Goal: Task Accomplishment & Management: Use online tool/utility

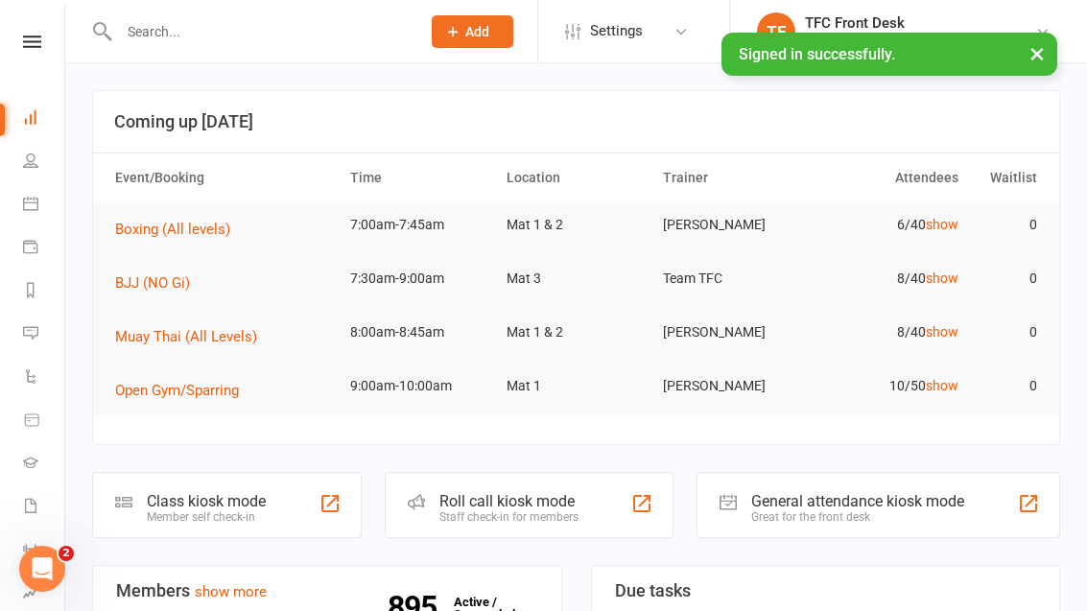
click at [557, 510] on div "Staff check-in for members" at bounding box center [508, 516] width 139 height 13
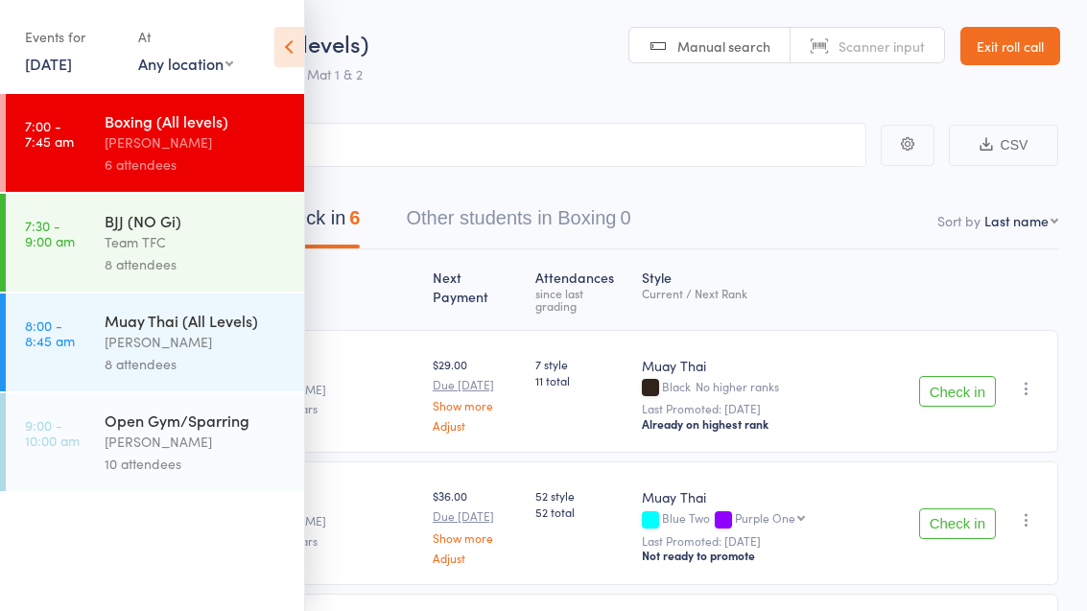
click at [1024, 52] on link "Exit roll call" at bounding box center [1010, 46] width 100 height 38
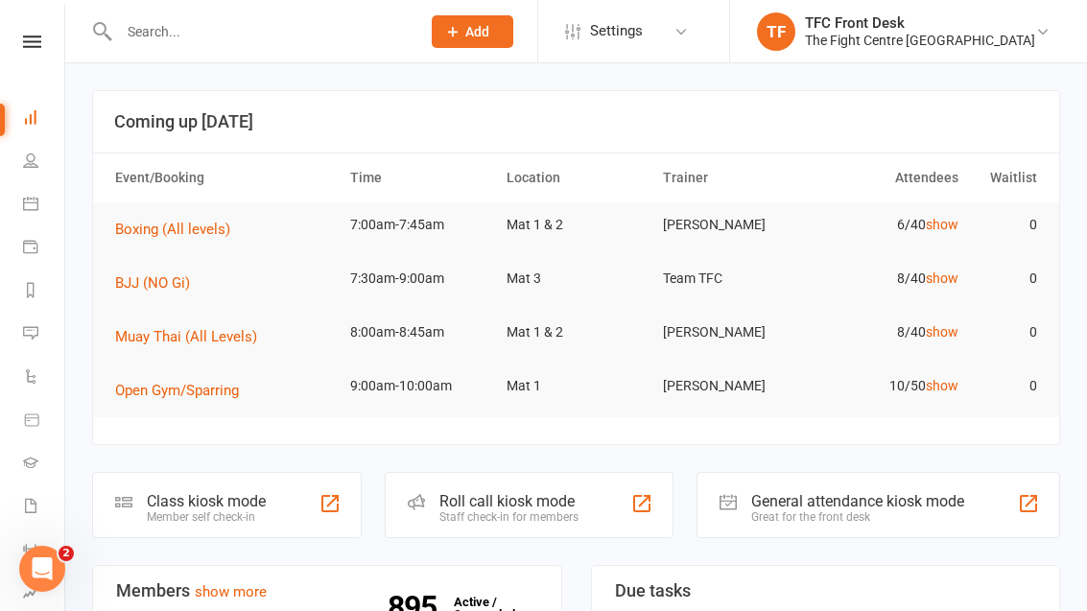
click at [831, 510] on div "Great for the front desk" at bounding box center [857, 516] width 213 height 13
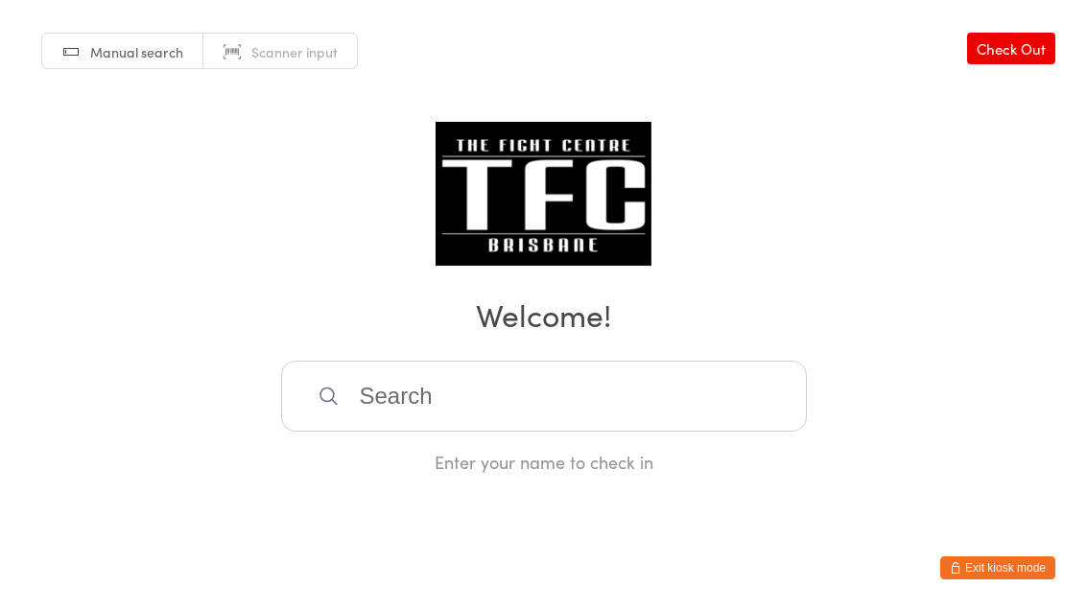
click at [472, 408] on input "search" at bounding box center [544, 396] width 526 height 71
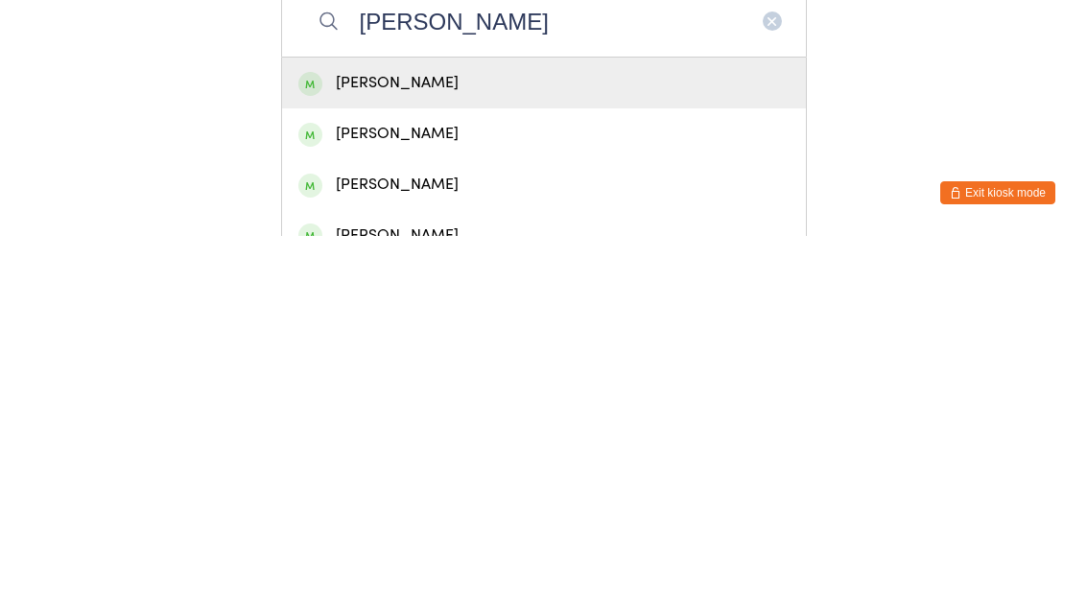
type input "Robert"
click at [582, 445] on div "Robert Rimmer" at bounding box center [543, 458] width 491 height 26
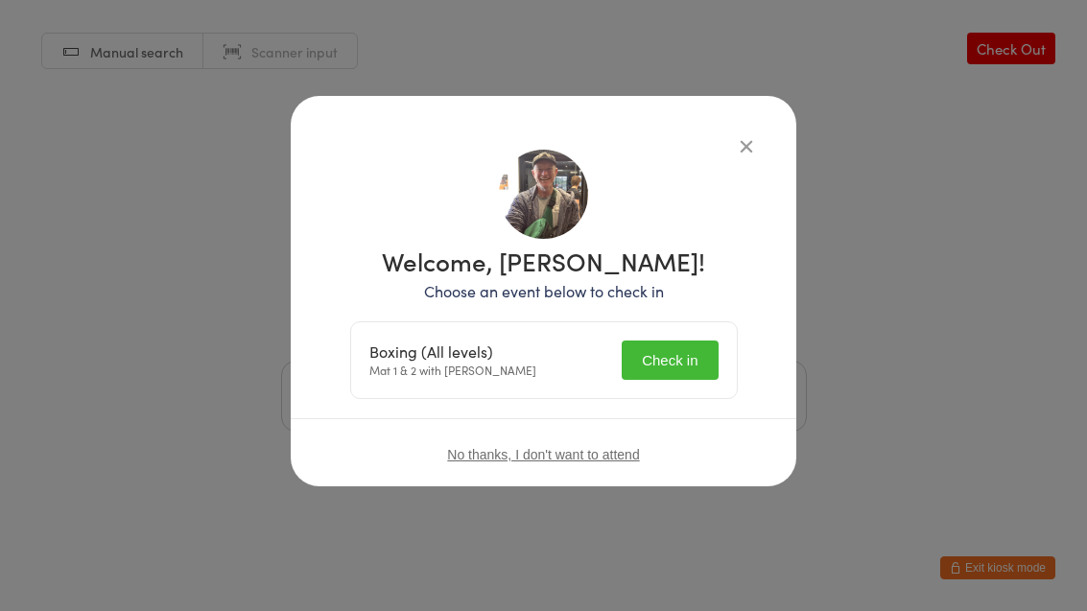
click at [679, 369] on button "Check in" at bounding box center [670, 360] width 96 height 39
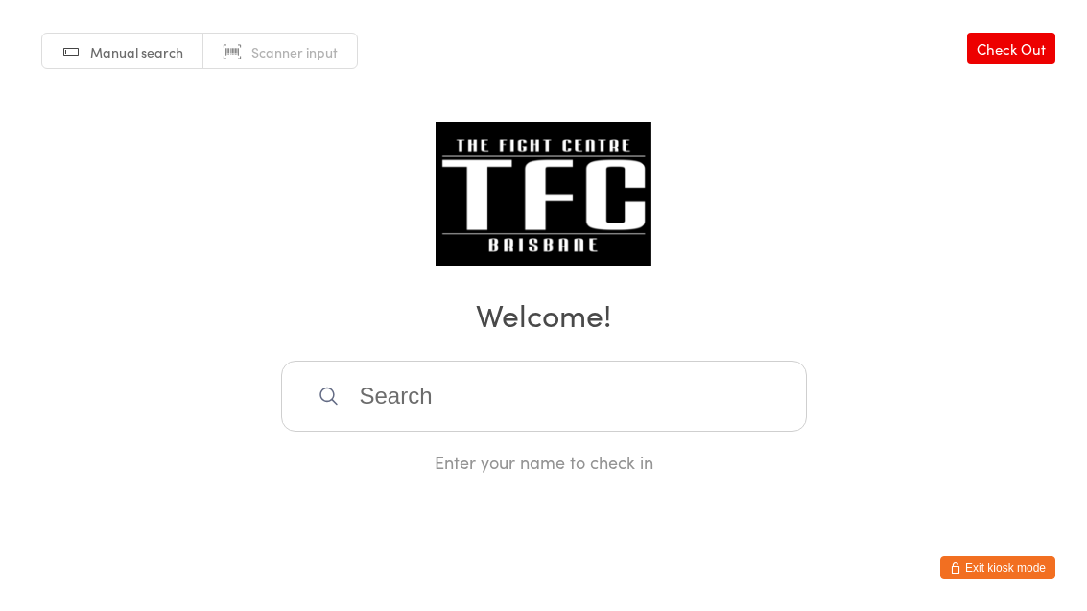
click at [449, 385] on input "search" at bounding box center [544, 396] width 526 height 71
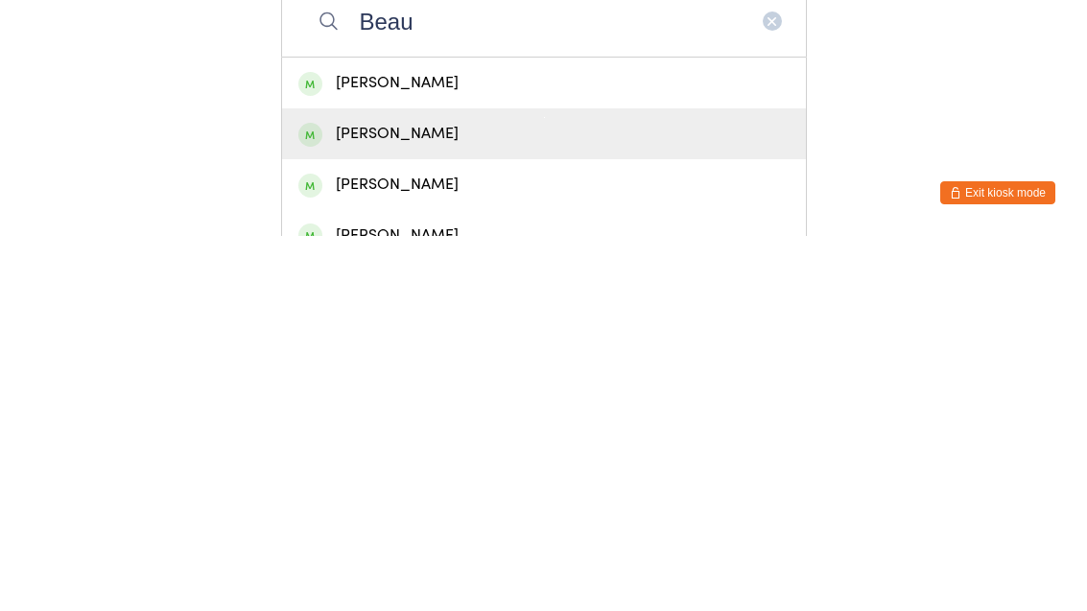
type input "Beau"
click at [417, 496] on div "[PERSON_NAME]" at bounding box center [543, 509] width 491 height 26
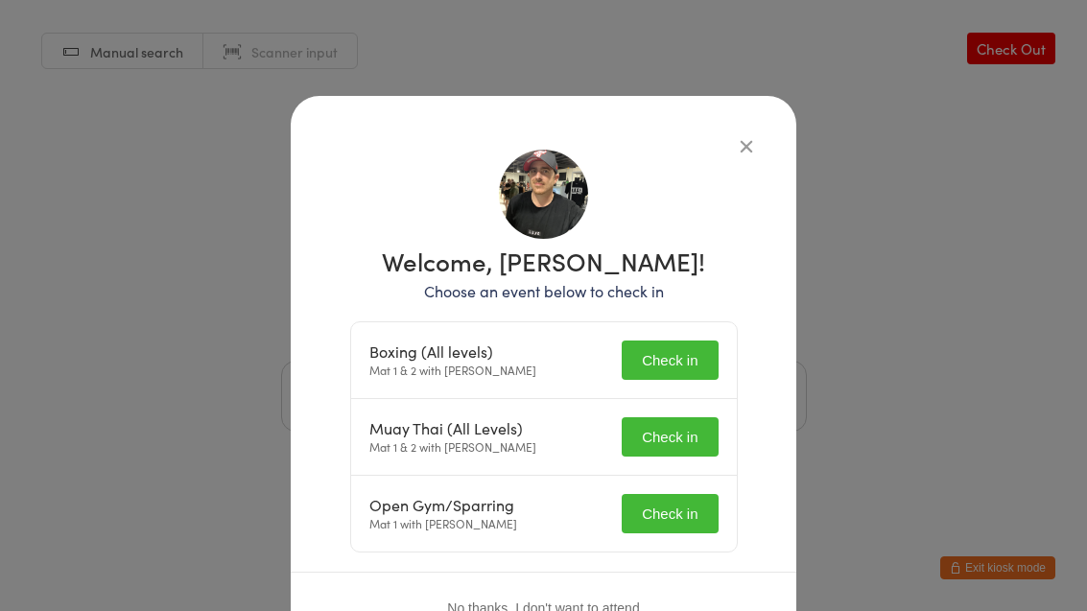
click at [703, 346] on button "Check in" at bounding box center [670, 360] width 96 height 39
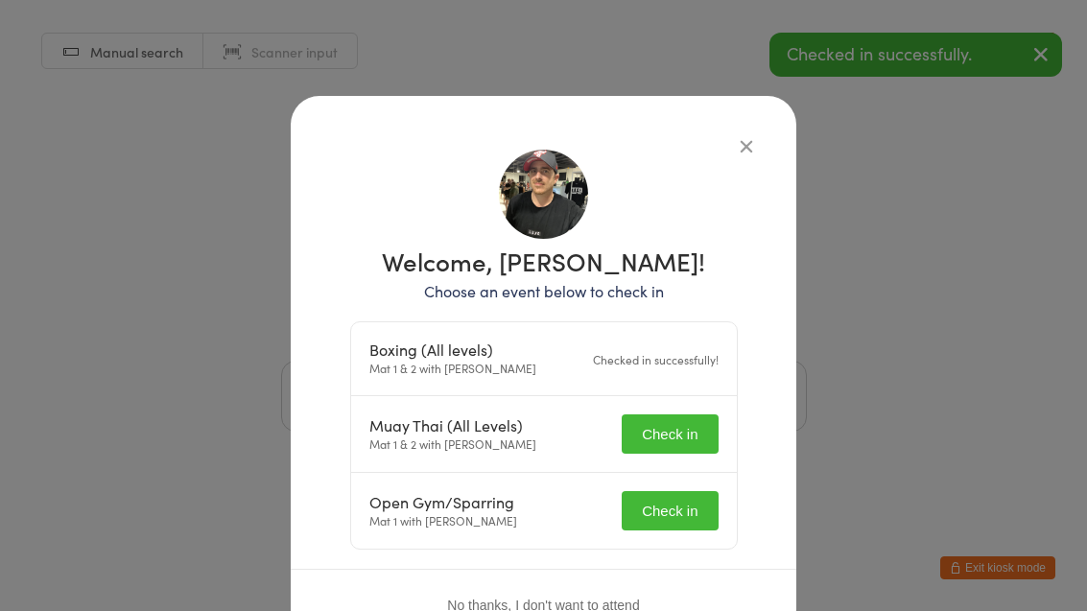
click at [694, 431] on button "Check in" at bounding box center [670, 433] width 96 height 39
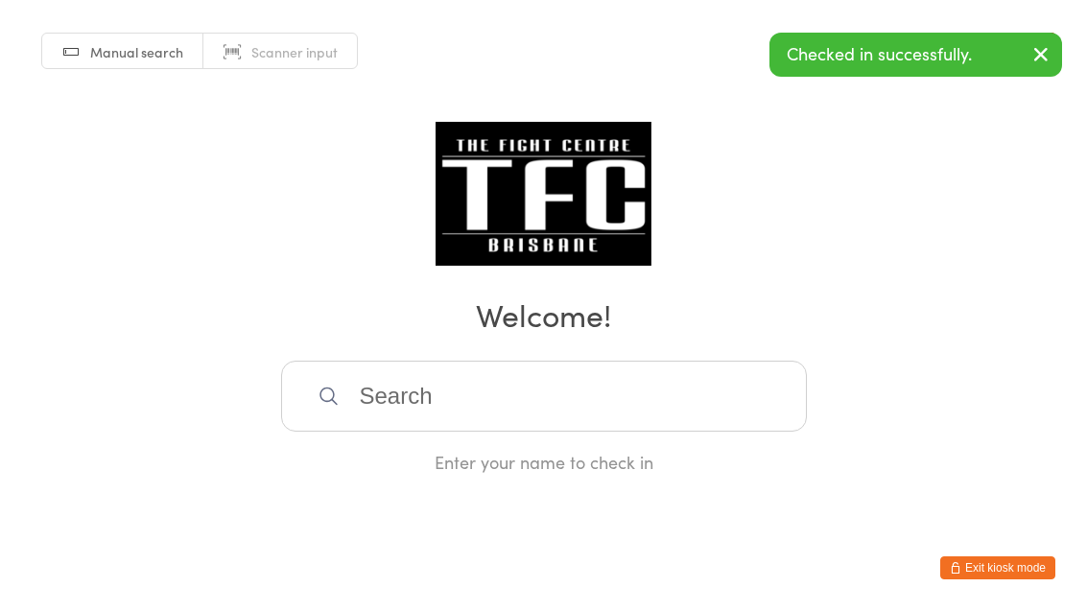
click at [534, 408] on input "search" at bounding box center [544, 396] width 526 height 71
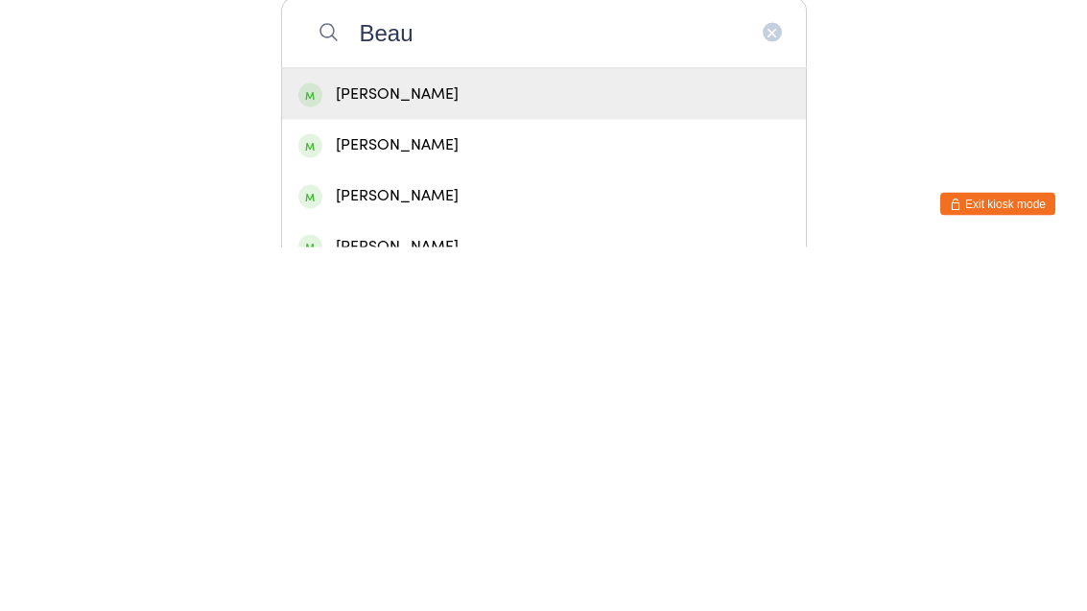
type input "Beau"
click at [401, 496] on div "[PERSON_NAME]" at bounding box center [543, 509] width 491 height 26
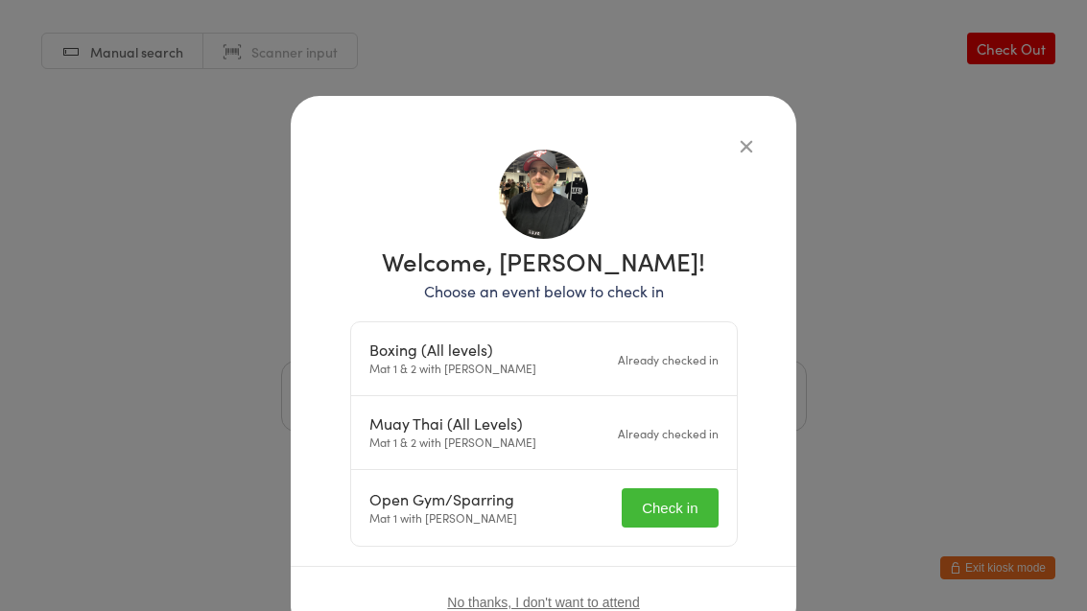
click at [688, 498] on button "Check in" at bounding box center [670, 507] width 96 height 39
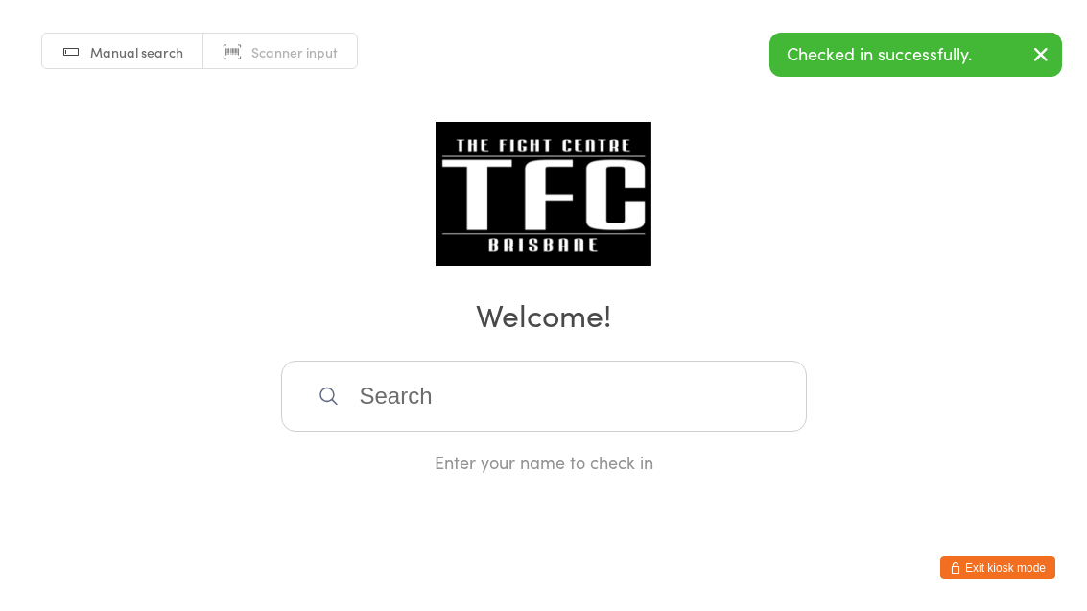
click at [411, 403] on input "search" at bounding box center [544, 396] width 526 height 71
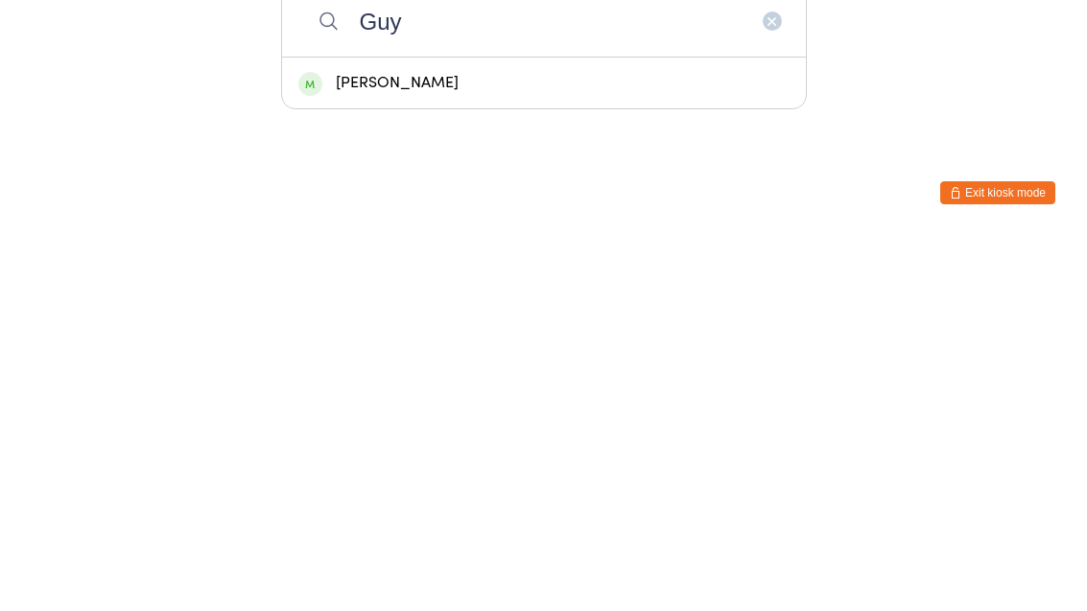
type input "Guy"
click at [559, 445] on div "[PERSON_NAME]" at bounding box center [543, 458] width 491 height 26
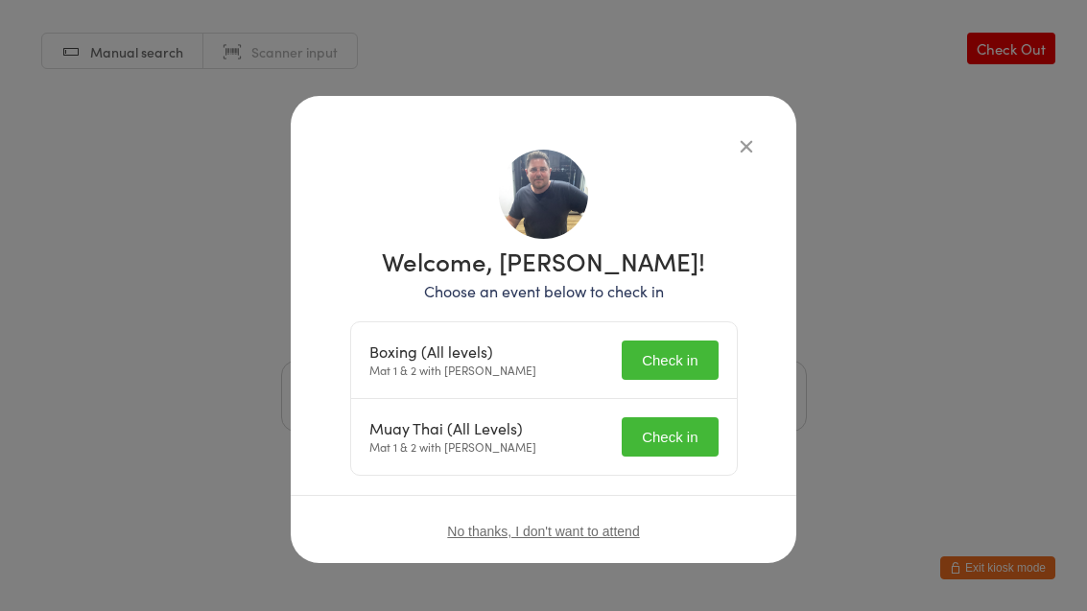
click at [657, 352] on button "Check in" at bounding box center [670, 360] width 96 height 39
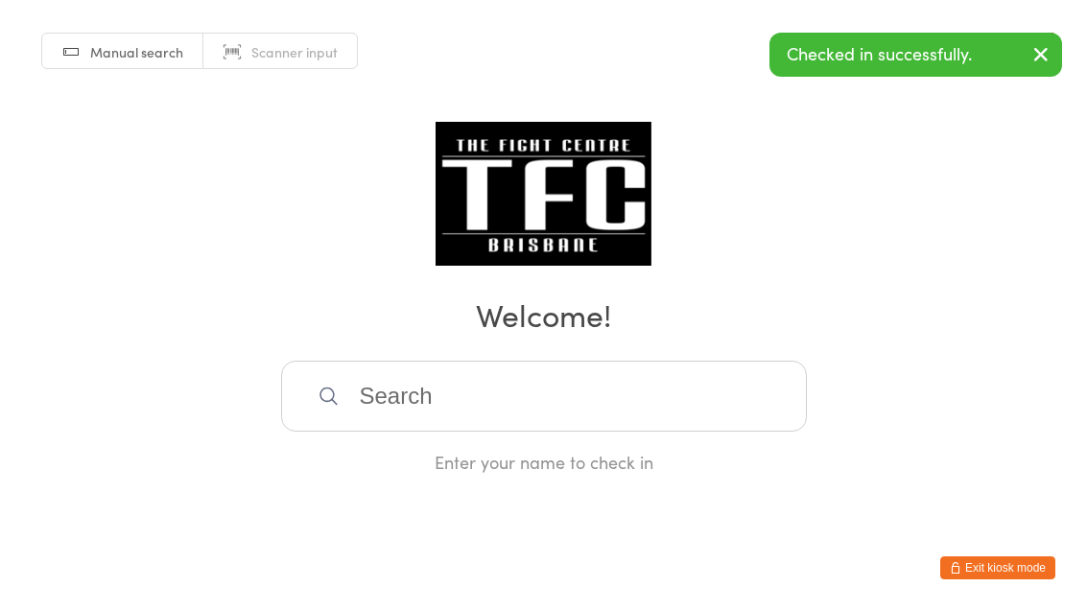
click at [593, 406] on input "search" at bounding box center [544, 396] width 526 height 71
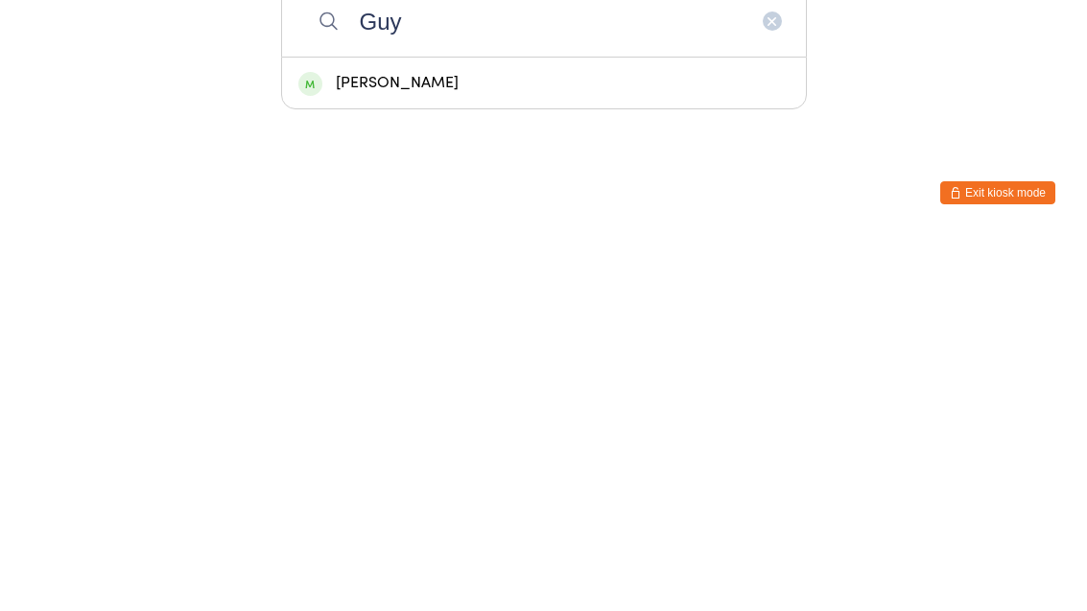
type input "Guy"
click at [626, 445] on div "[PERSON_NAME]" at bounding box center [543, 458] width 491 height 26
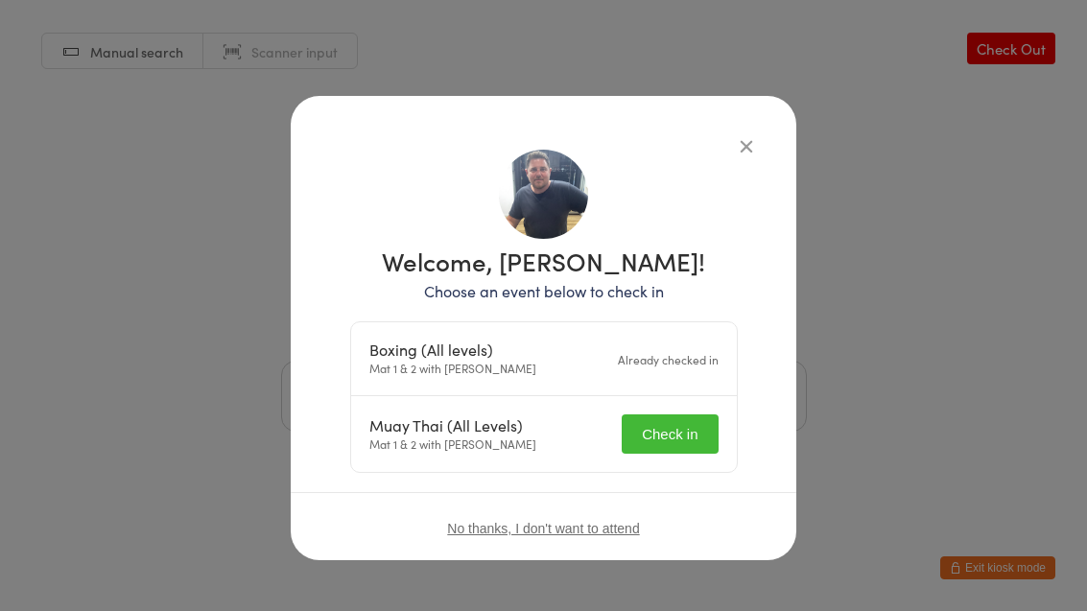
click at [688, 434] on button "Check in" at bounding box center [670, 433] width 96 height 39
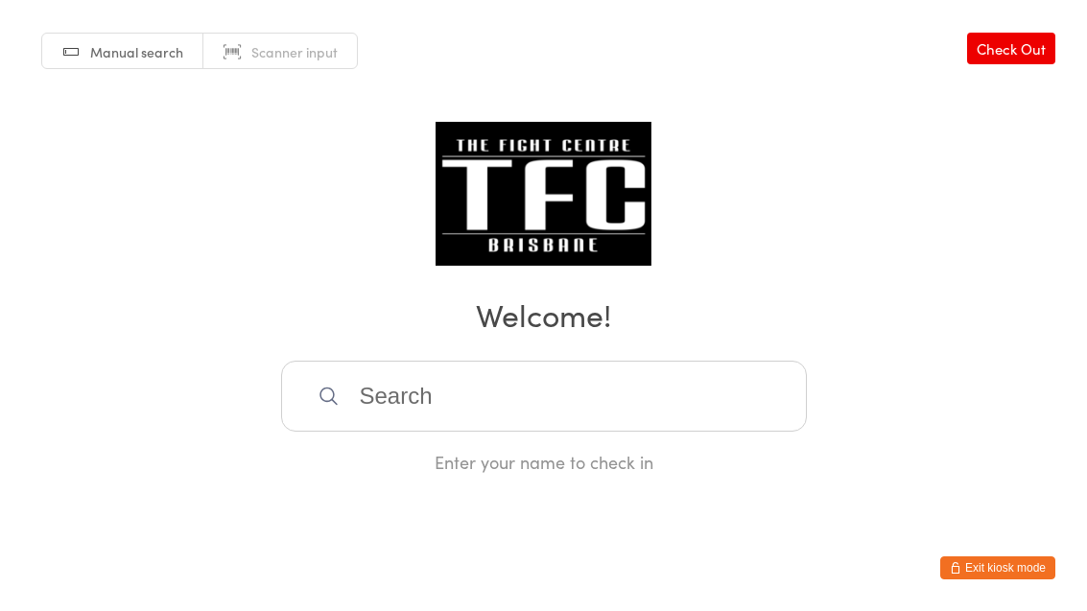
click at [338, 389] on input "search" at bounding box center [544, 396] width 526 height 71
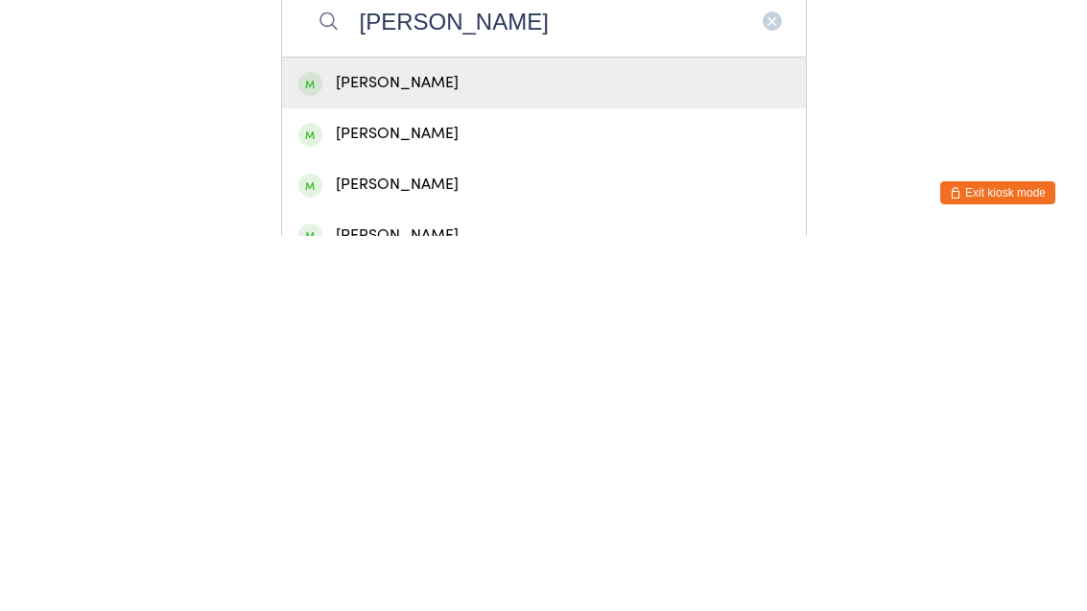
type input "Daley"
click at [409, 445] on div "[PERSON_NAME]" at bounding box center [543, 458] width 491 height 26
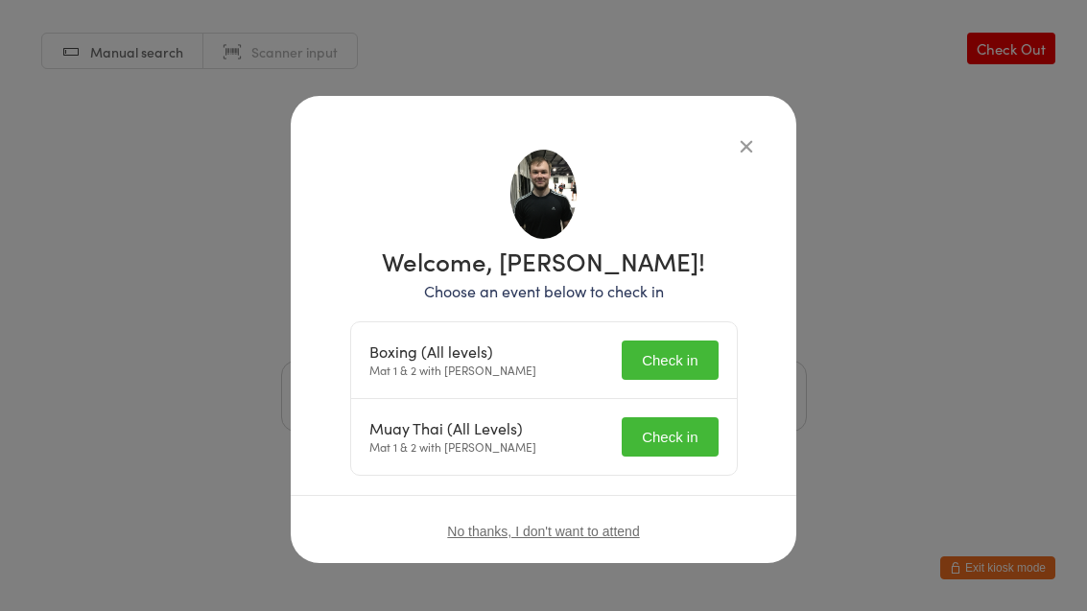
click at [691, 354] on button "Check in" at bounding box center [670, 360] width 96 height 39
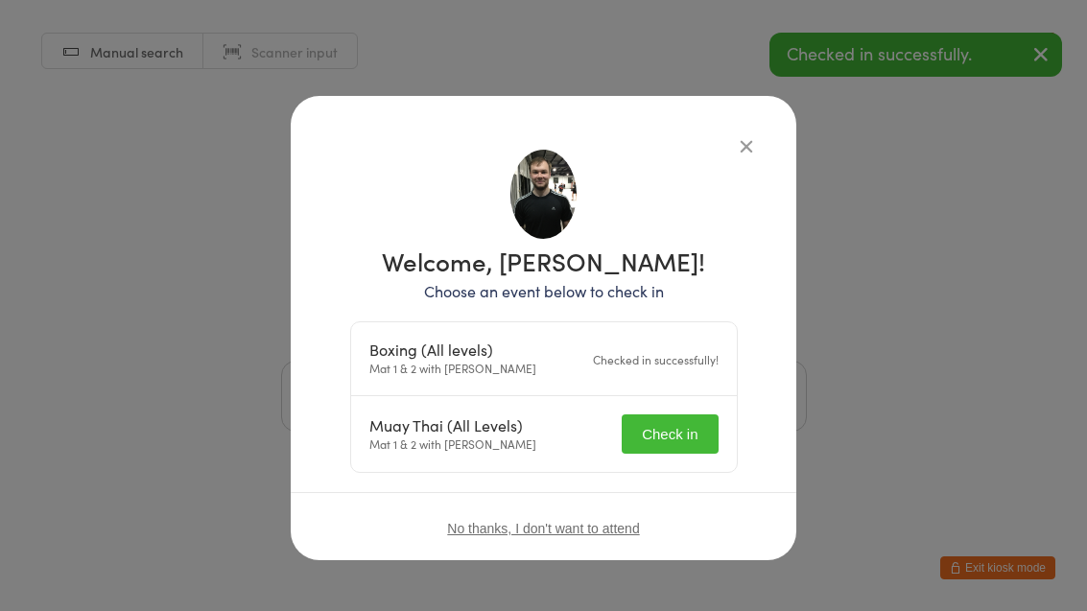
click at [666, 423] on button "Check in" at bounding box center [670, 433] width 96 height 39
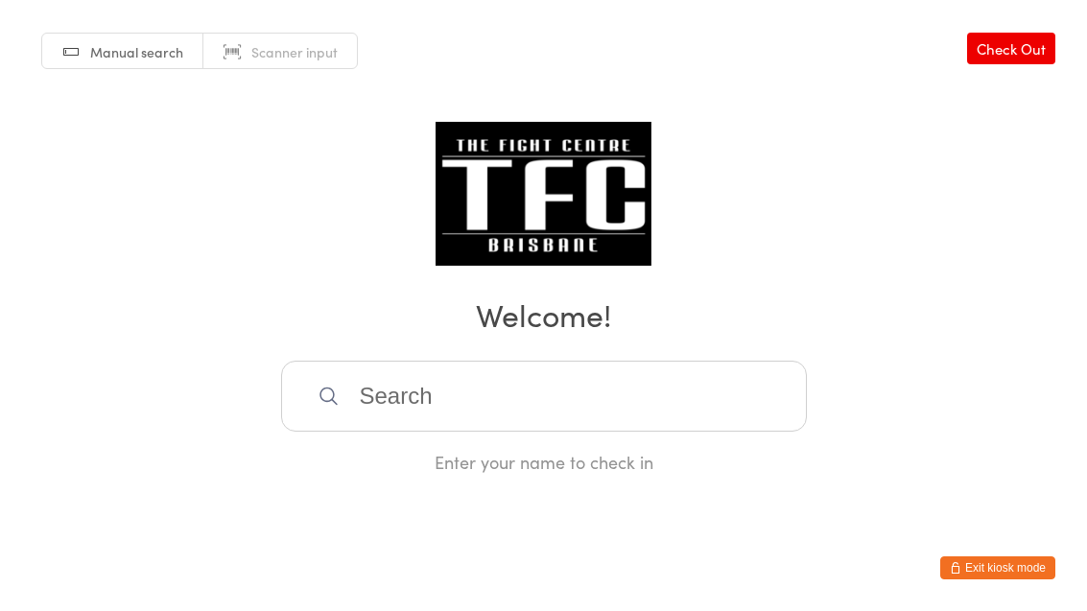
click at [624, 428] on input "search" at bounding box center [544, 396] width 526 height 71
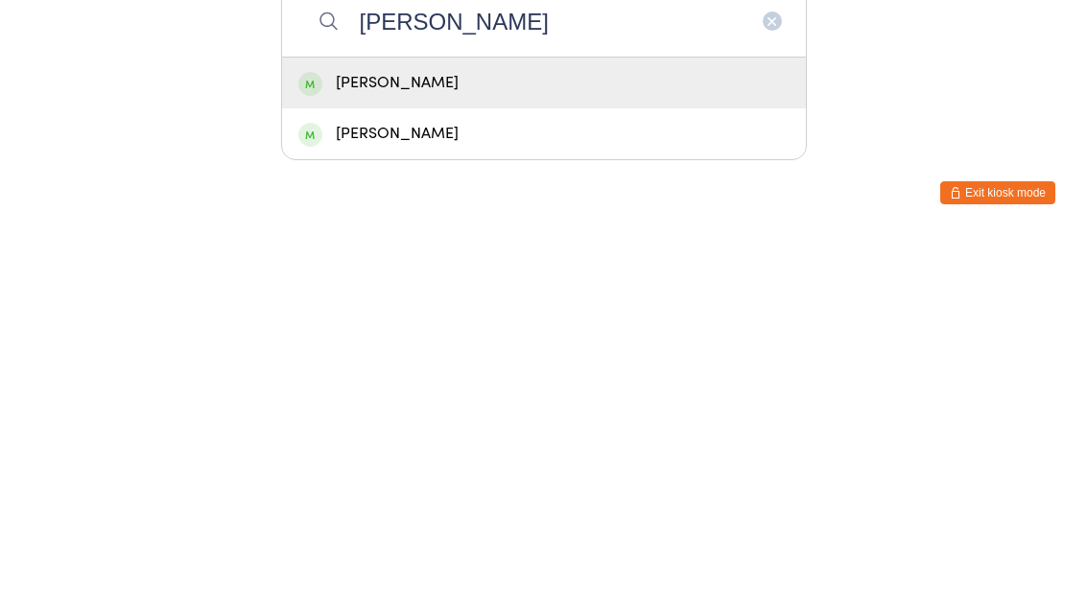
type input "Knox"
click at [496, 445] on div "[PERSON_NAME]" at bounding box center [543, 458] width 491 height 26
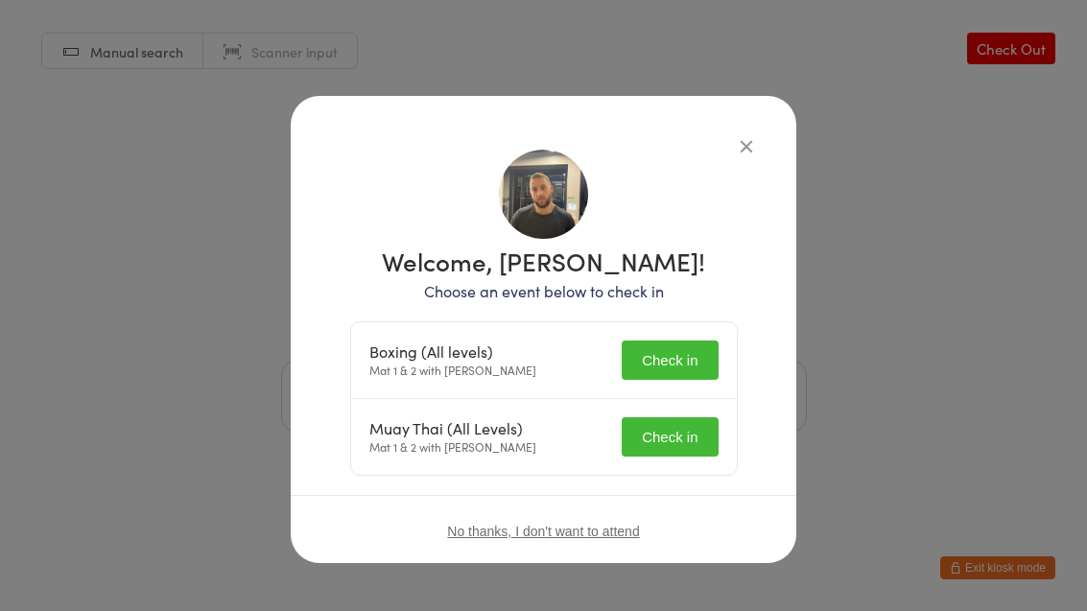
click at [683, 360] on button "Check in" at bounding box center [670, 360] width 96 height 39
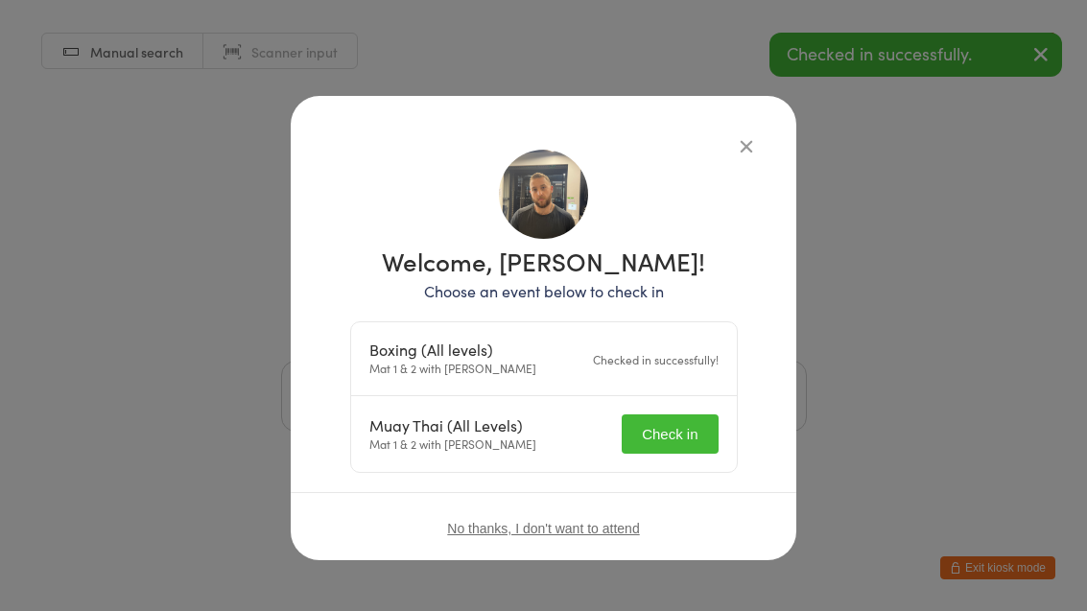
click at [683, 432] on input "search" at bounding box center [544, 396] width 526 height 71
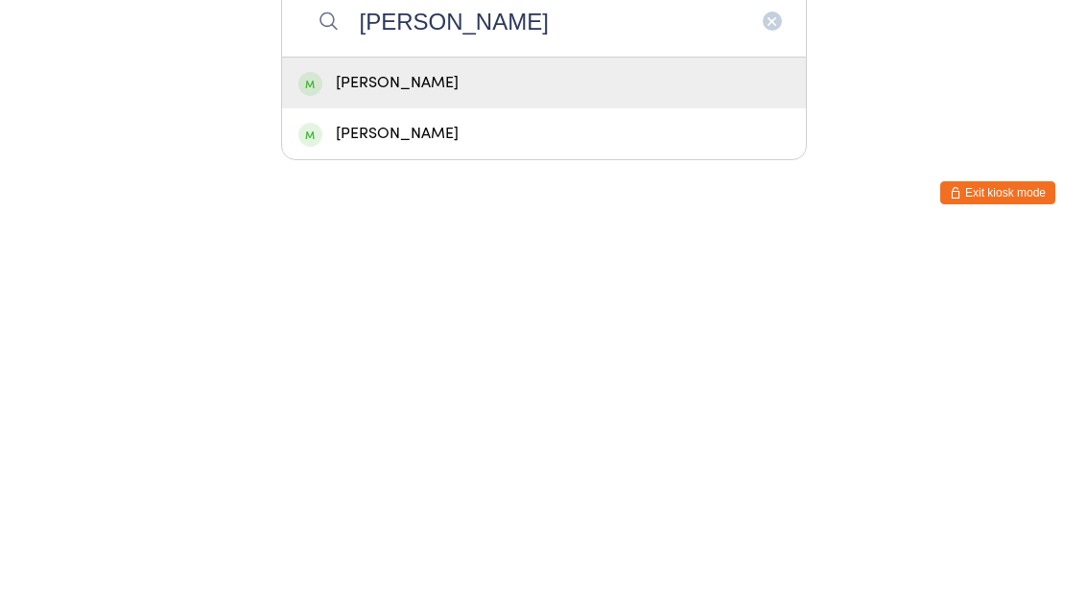
type input "Knox"
click at [527, 433] on div "[PERSON_NAME]" at bounding box center [544, 458] width 524 height 51
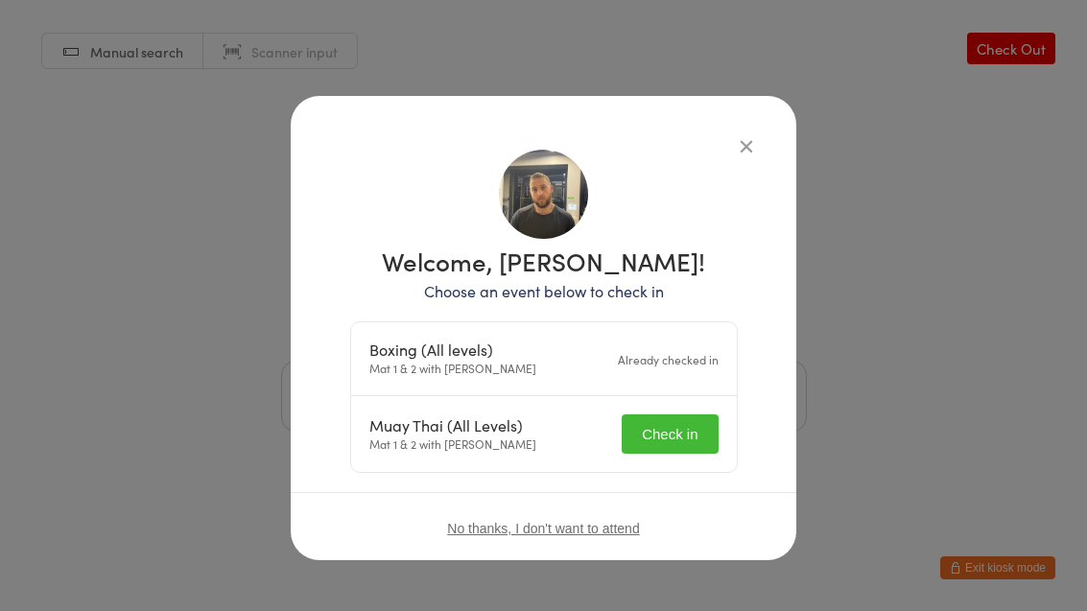
click at [676, 450] on button "Check in" at bounding box center [670, 433] width 96 height 39
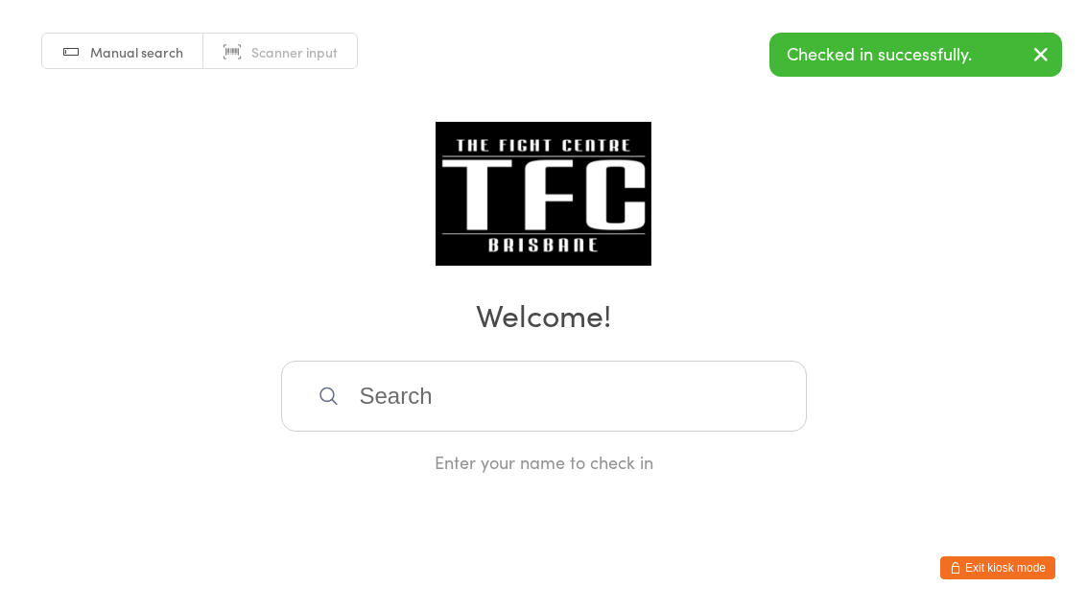
click at [879, 365] on div "Manual search Scanner input Check Out Welcome! Enter your name to check in" at bounding box center [543, 237] width 1087 height 474
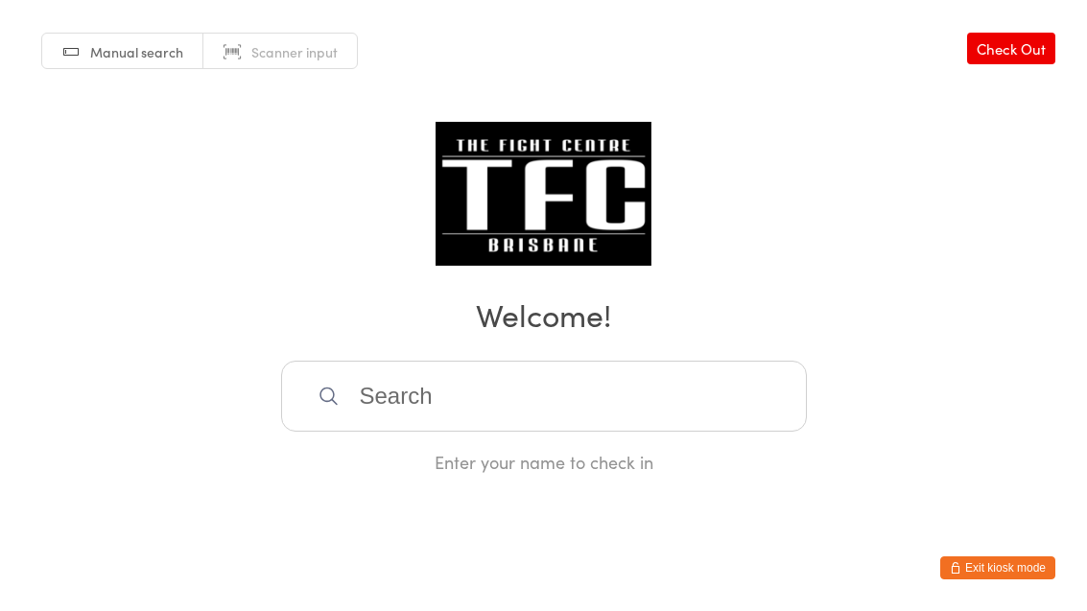
click at [363, 383] on input "search" at bounding box center [544, 396] width 526 height 71
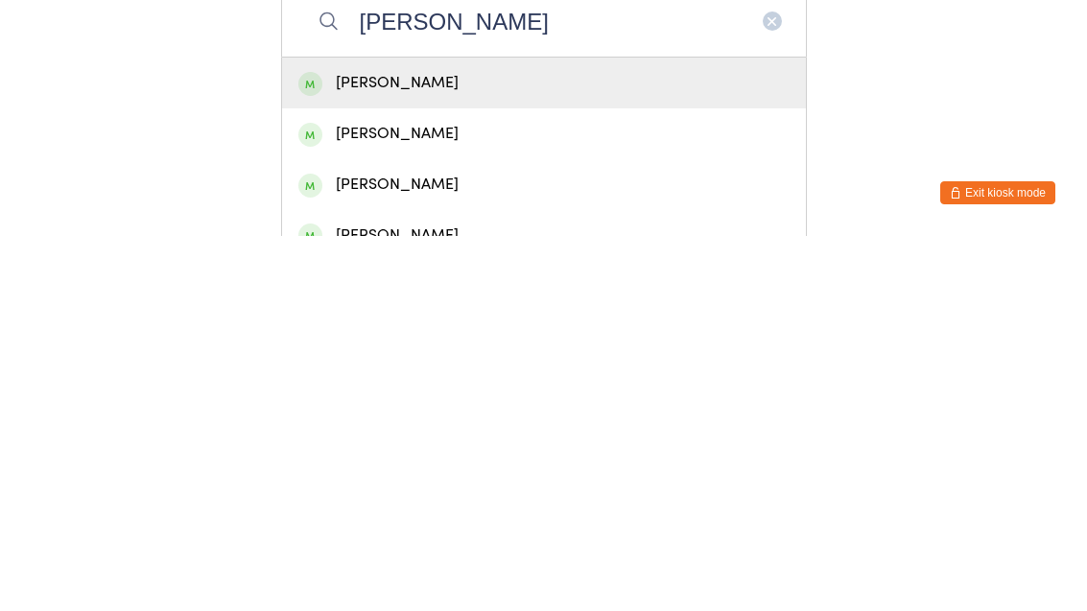
type input "Sam"
click at [468, 445] on div "Sam So" at bounding box center [543, 458] width 491 height 26
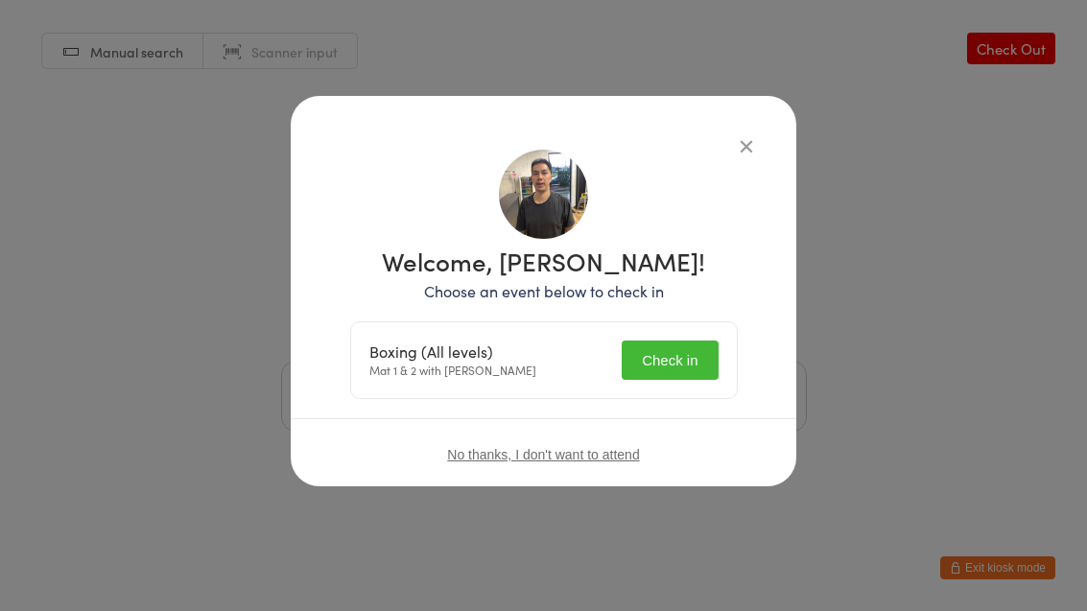
click at [684, 357] on button "Check in" at bounding box center [670, 360] width 96 height 39
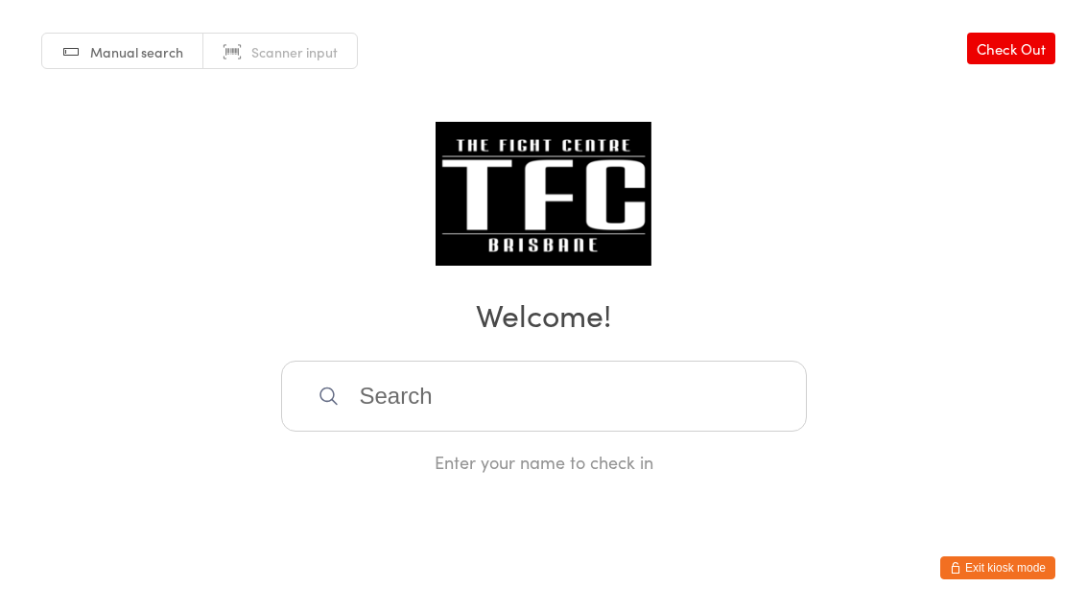
click at [460, 375] on input "search" at bounding box center [544, 396] width 526 height 71
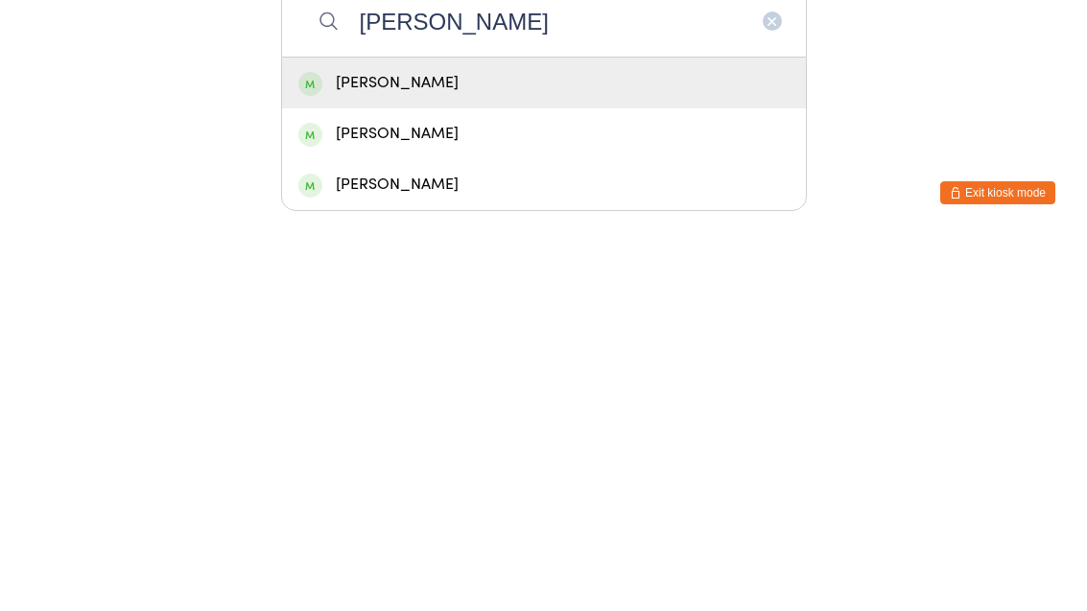
type input "Natalie garrard"
click at [385, 445] on div "Natalie Garrard" at bounding box center [543, 458] width 491 height 26
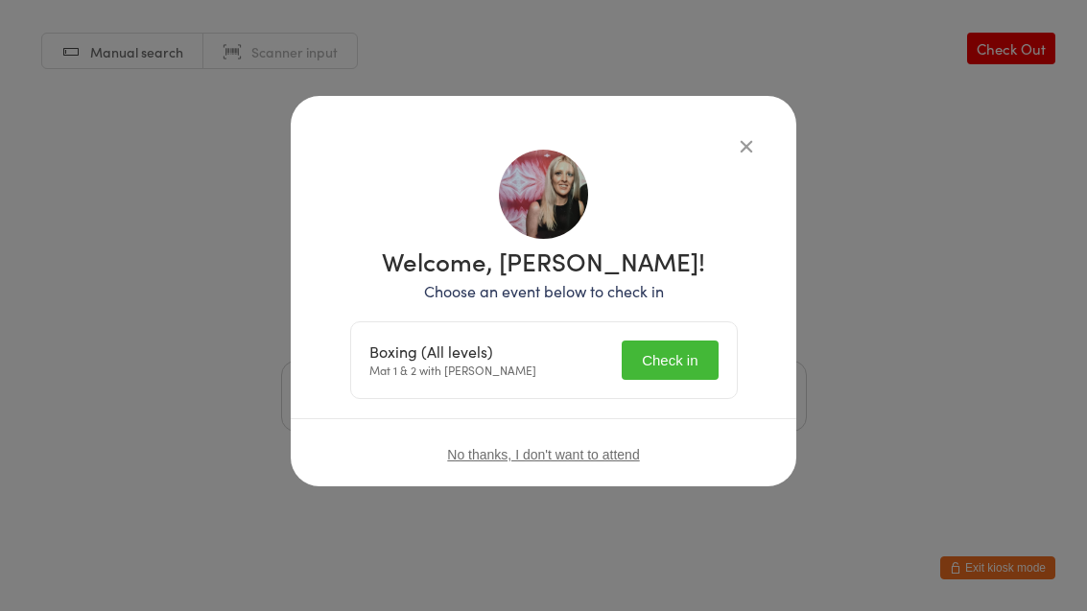
click at [637, 360] on button "Check in" at bounding box center [670, 360] width 96 height 39
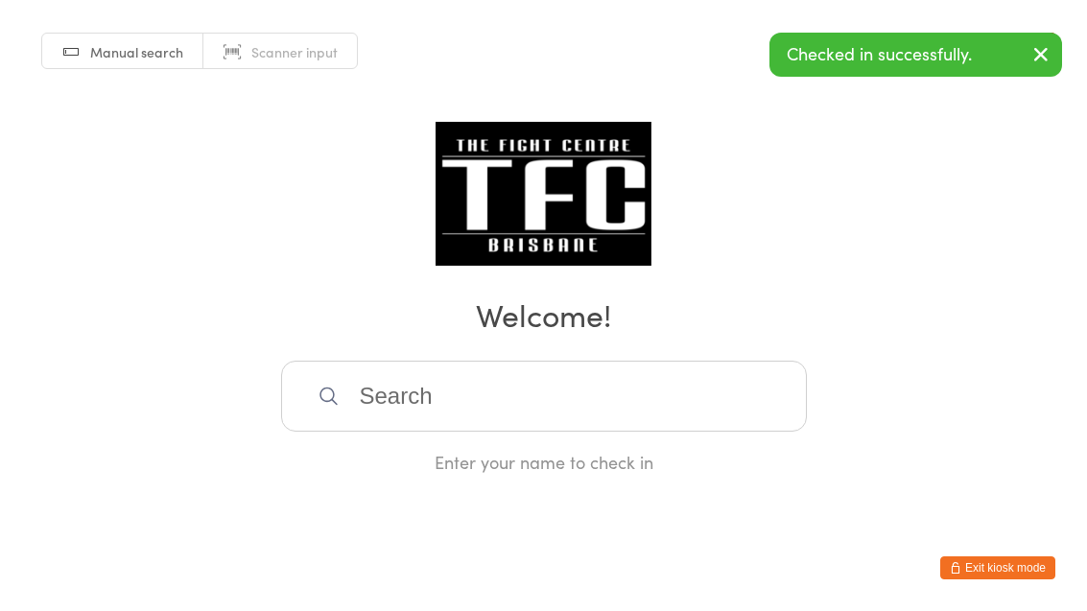
click at [350, 413] on input "search" at bounding box center [544, 396] width 526 height 71
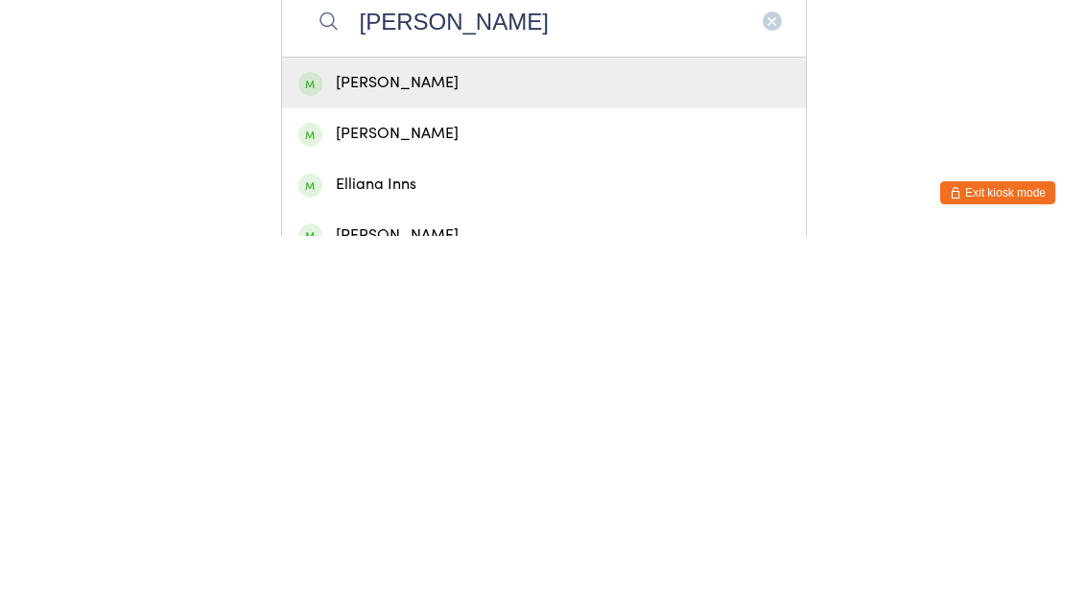
type input "Ellie"
click at [362, 445] on div "Ellie Swiatek" at bounding box center [543, 458] width 491 height 26
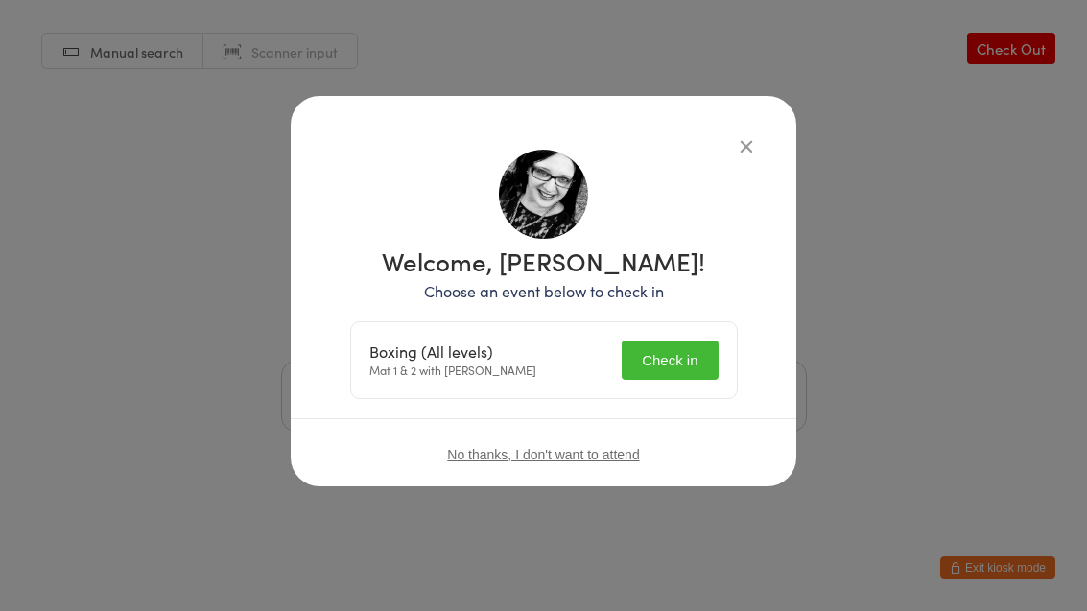
click at [674, 357] on button "Check in" at bounding box center [670, 360] width 96 height 39
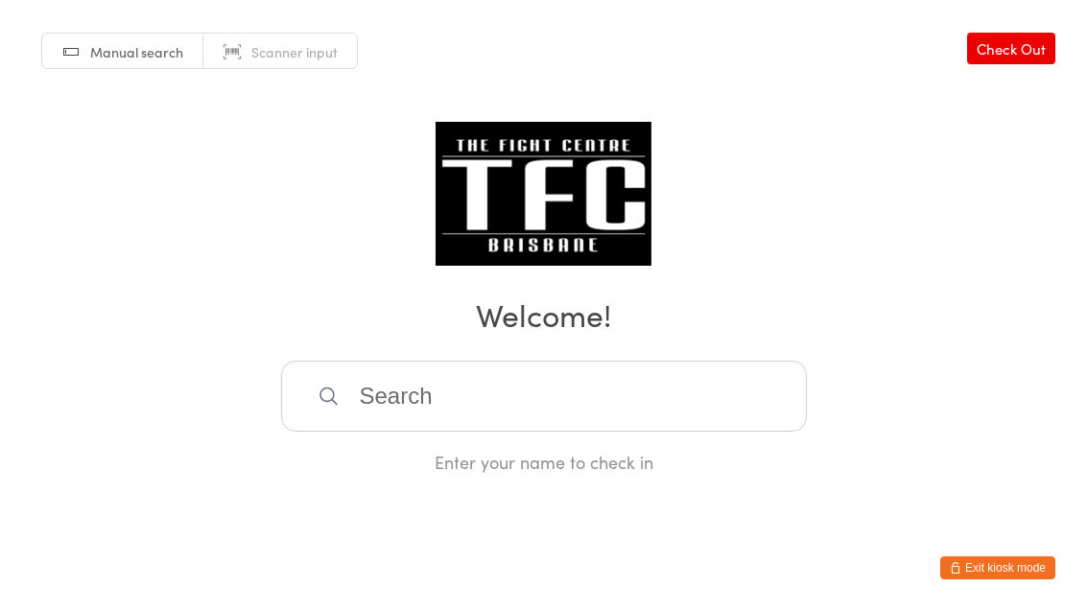
click at [591, 432] on input "search" at bounding box center [544, 396] width 526 height 71
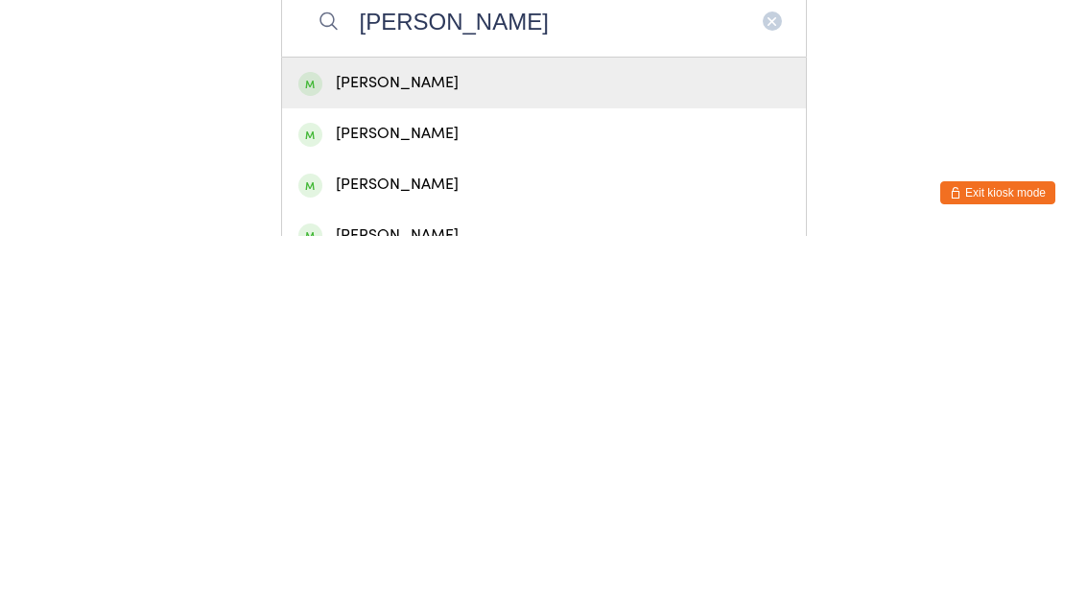
type input "Ryan m"
click at [609, 445] on div "Ryan Maddock" at bounding box center [543, 458] width 491 height 26
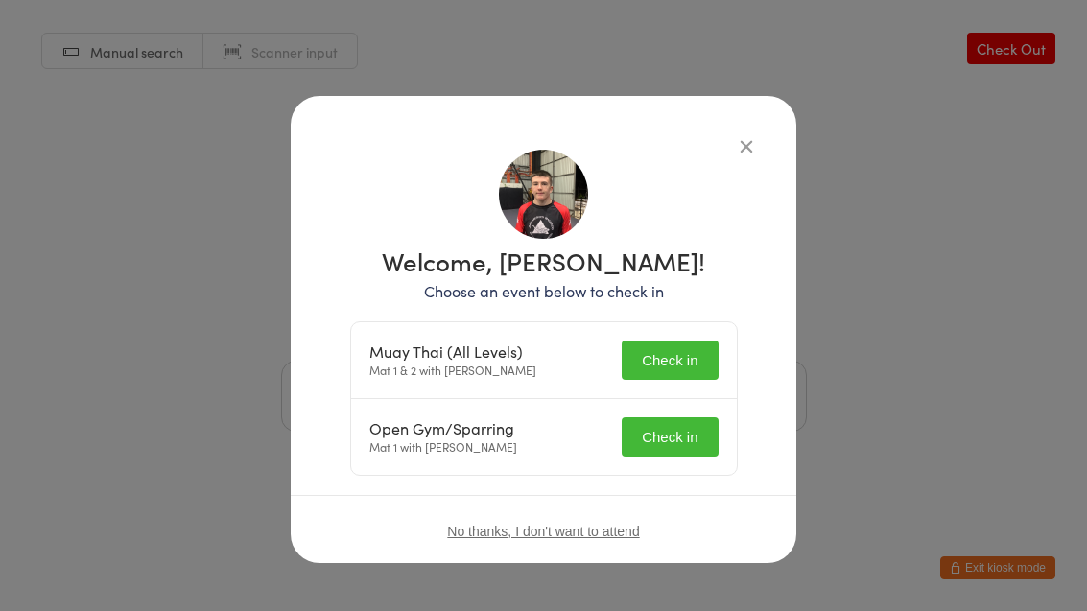
click at [674, 346] on button "Check in" at bounding box center [670, 360] width 96 height 39
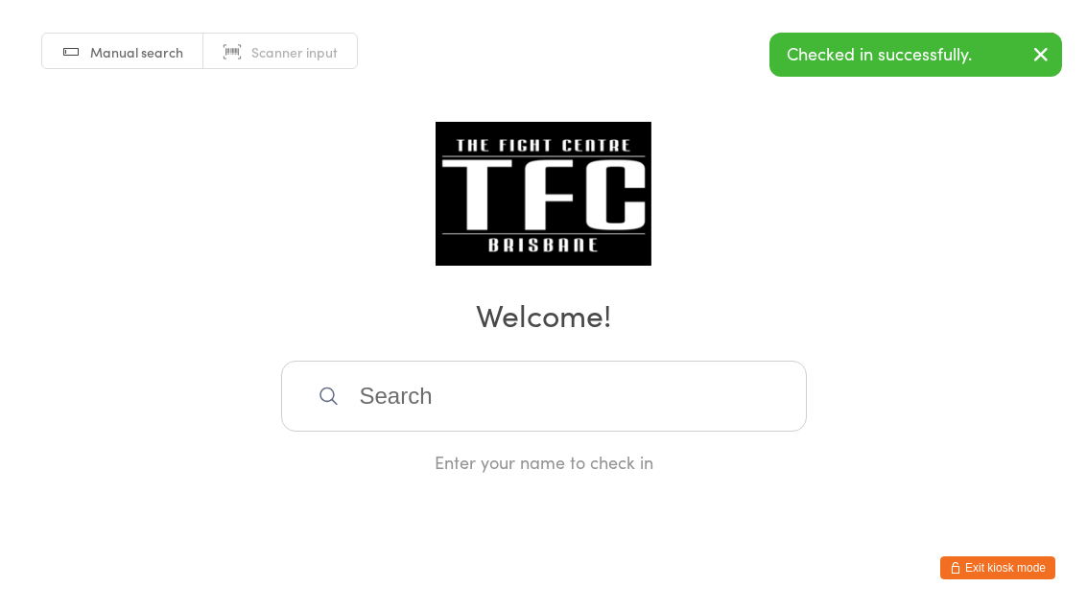
click at [663, 426] on input "search" at bounding box center [544, 396] width 526 height 71
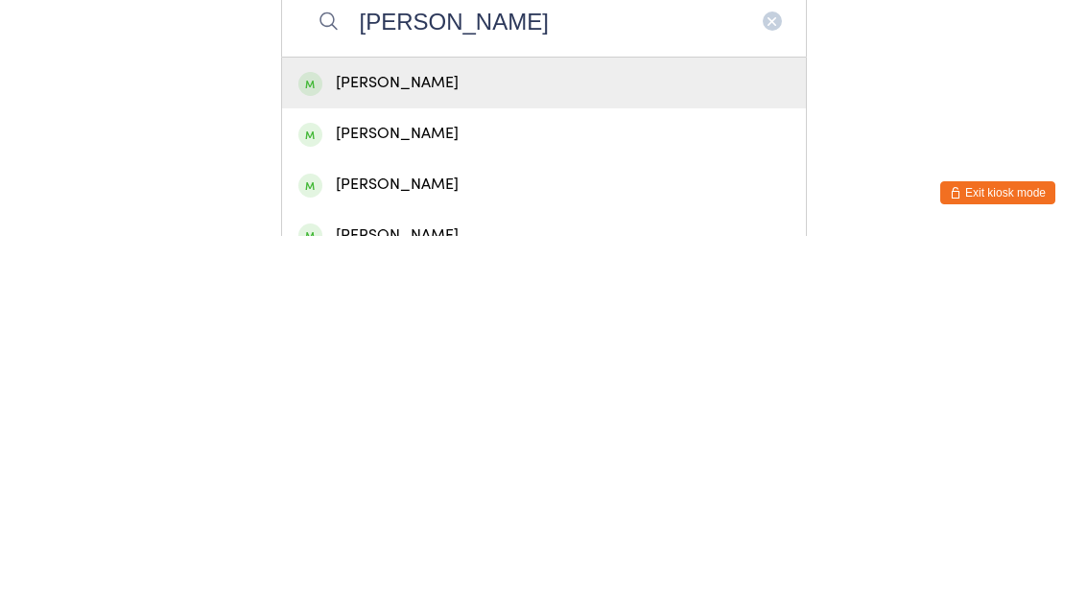
type input "Ryan m"
click at [543, 445] on div "Ryan Maddock" at bounding box center [543, 458] width 491 height 26
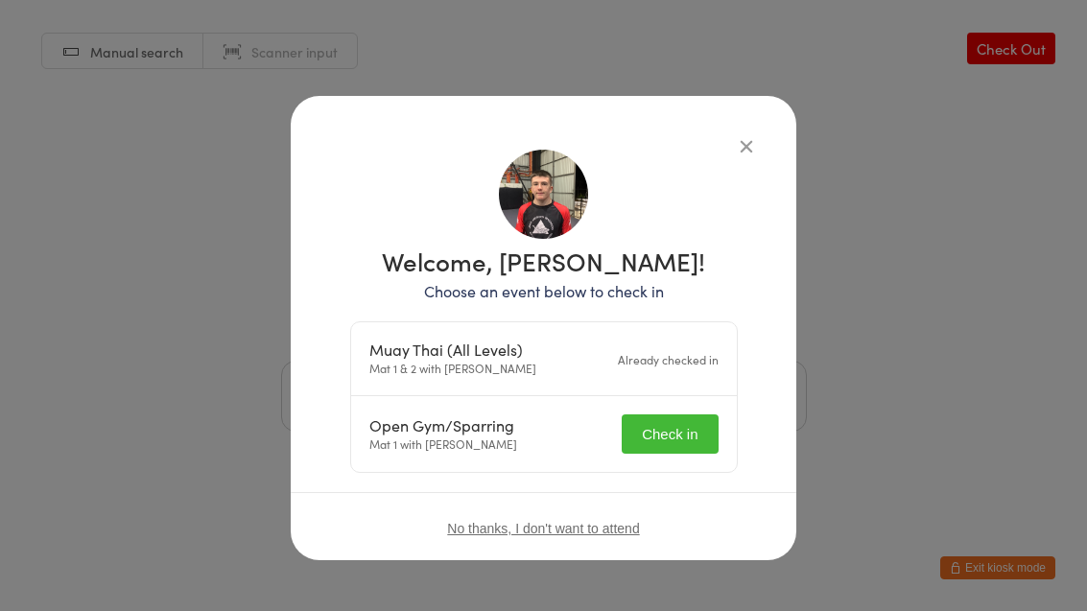
click at [671, 422] on button "Check in" at bounding box center [670, 433] width 96 height 39
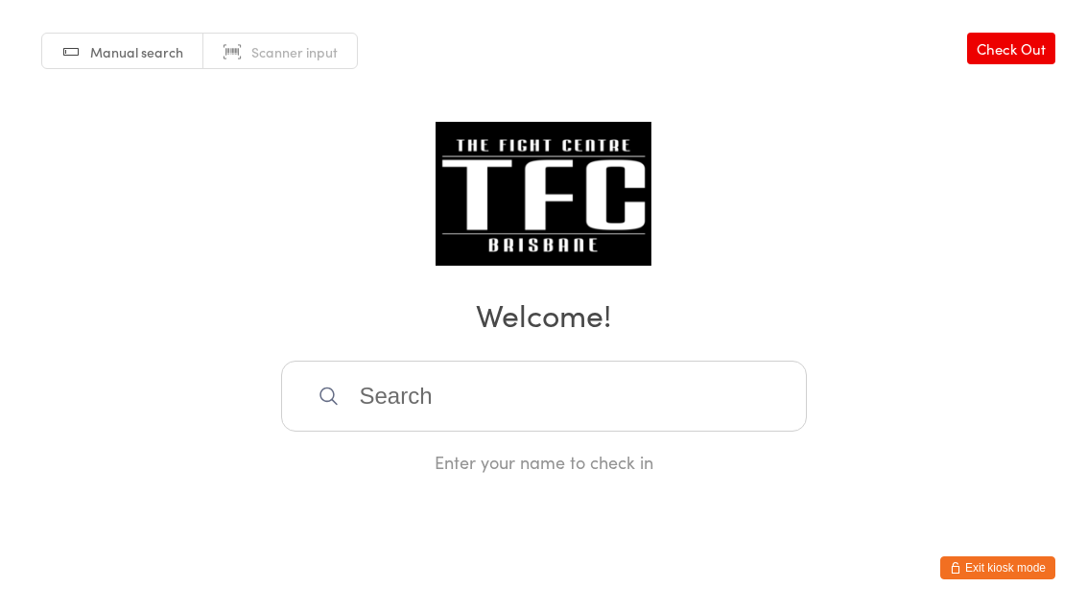
click at [597, 432] on input "search" at bounding box center [544, 396] width 526 height 71
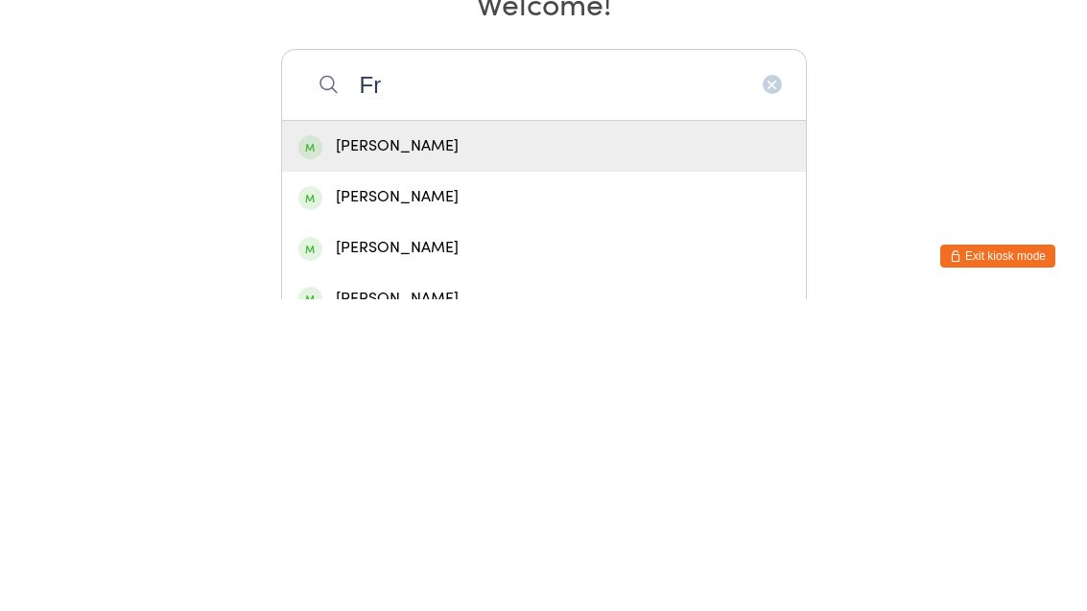
type input "F"
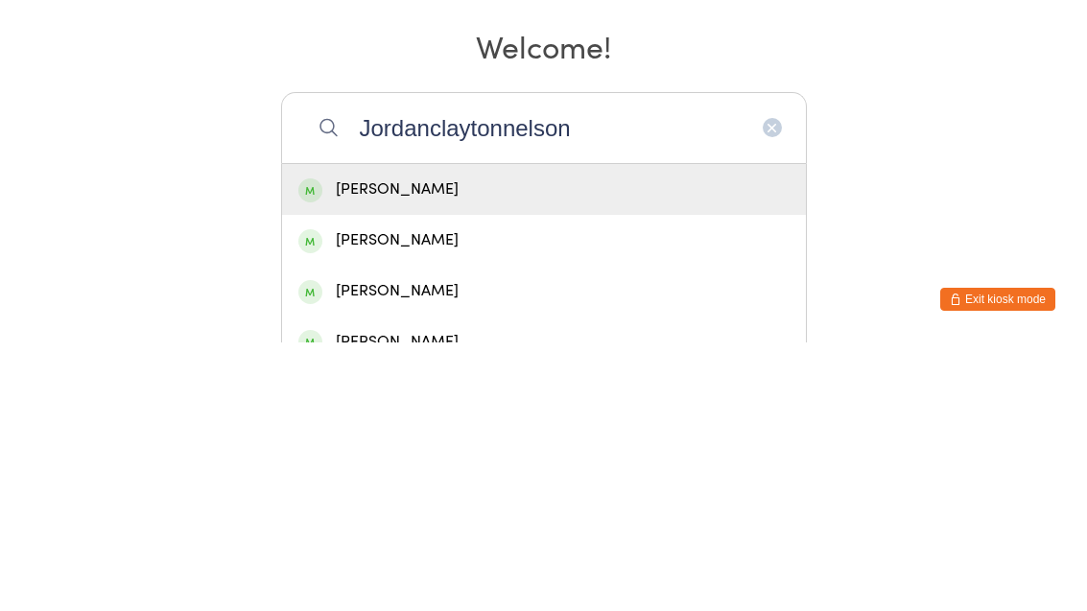
scroll to position [269, 0]
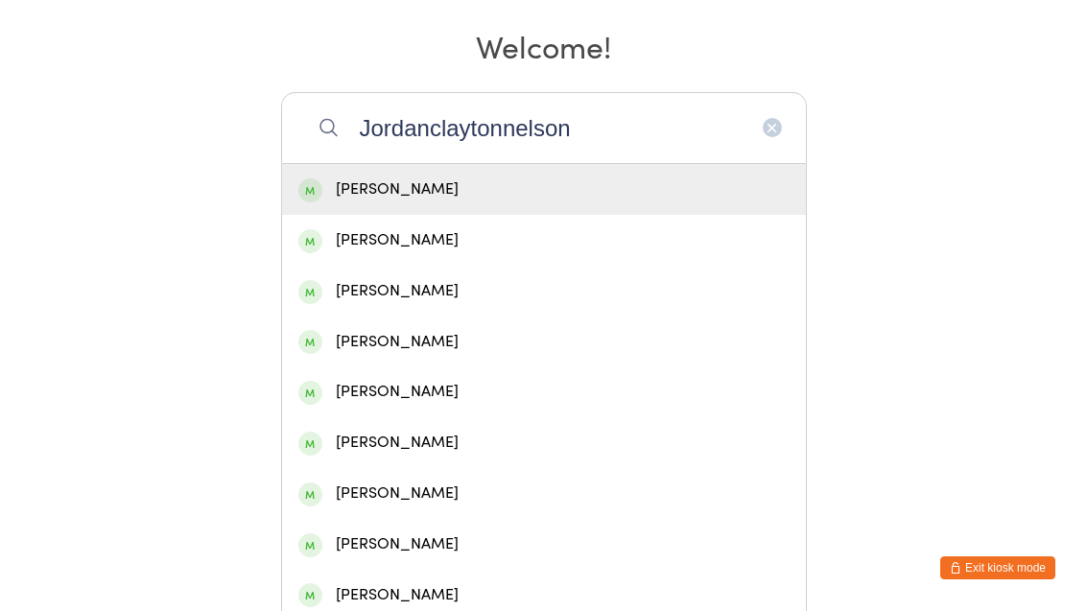
type input "Jordanclaytonnelson"
click at [533, 199] on div "Jordan Clayton-Nelson" at bounding box center [543, 190] width 491 height 26
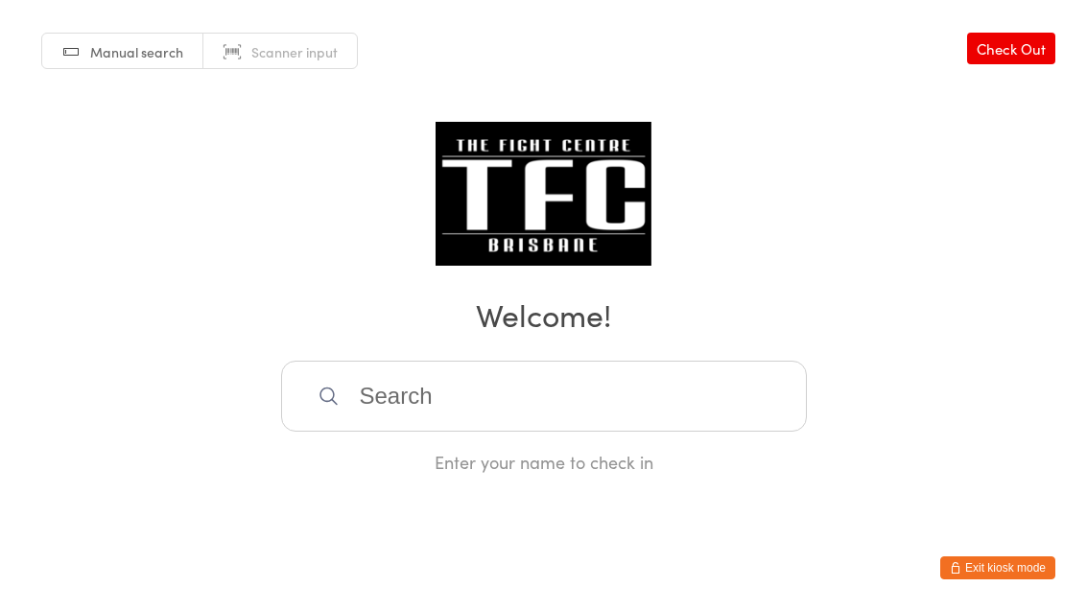
scroll to position [0, 0]
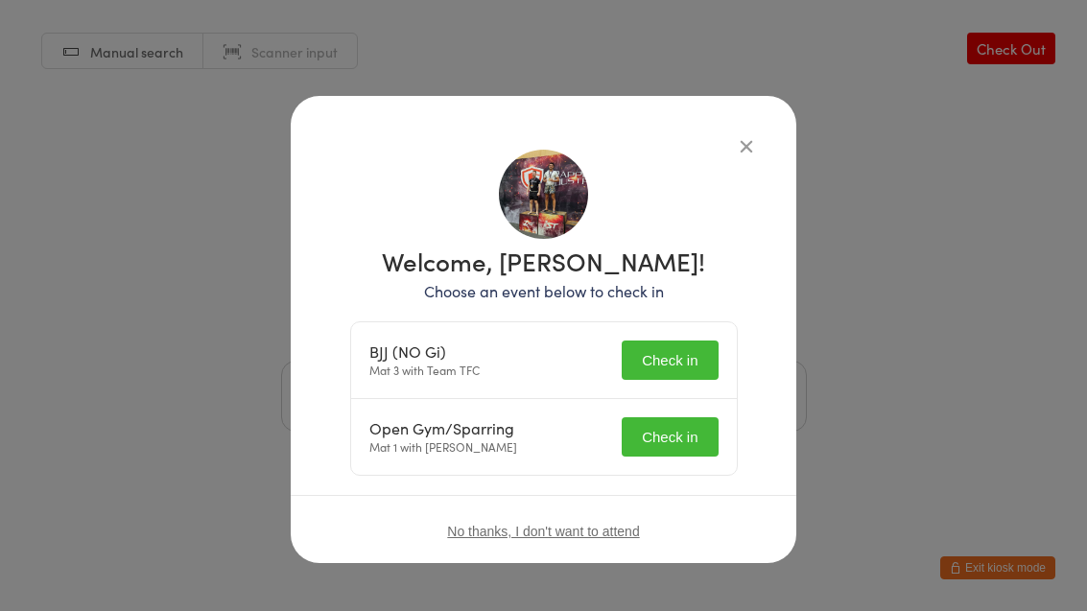
click at [694, 366] on button "Check in" at bounding box center [670, 360] width 96 height 39
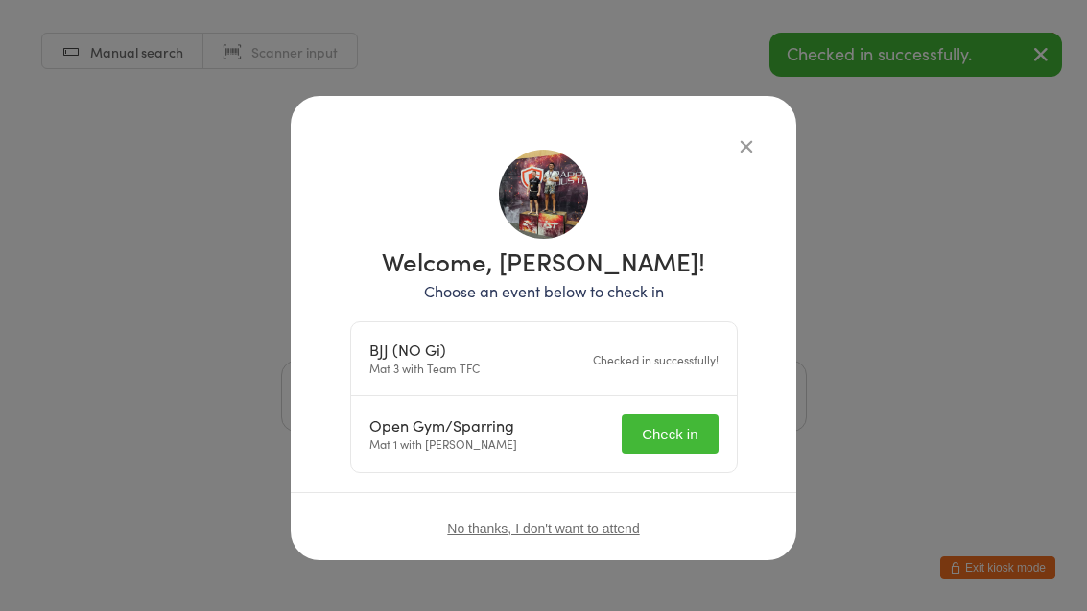
click at [671, 445] on button "Check in" at bounding box center [670, 433] width 96 height 39
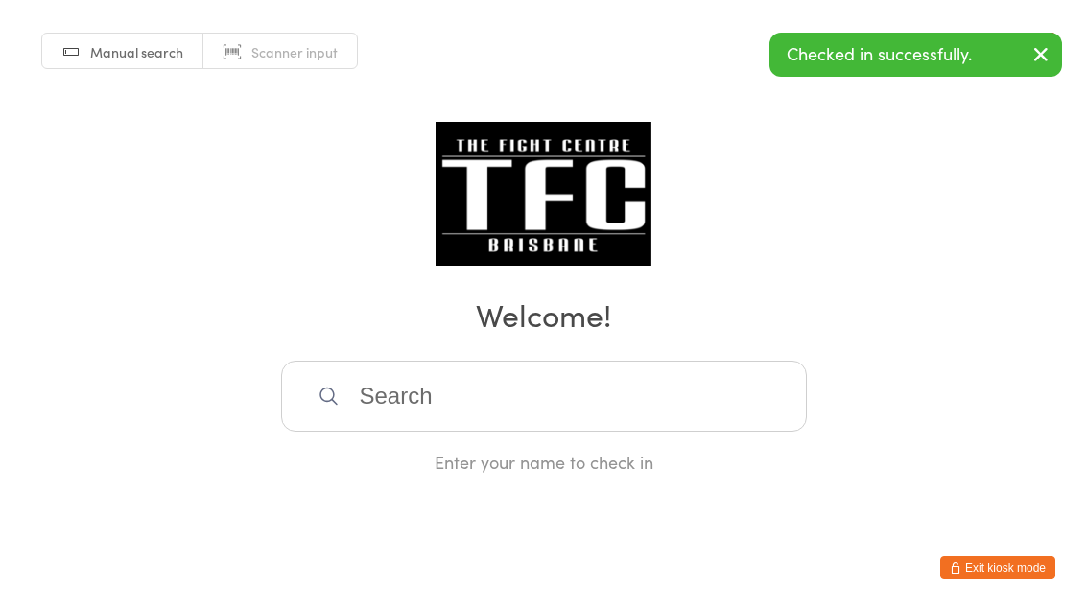
click at [563, 399] on input "search" at bounding box center [544, 396] width 526 height 71
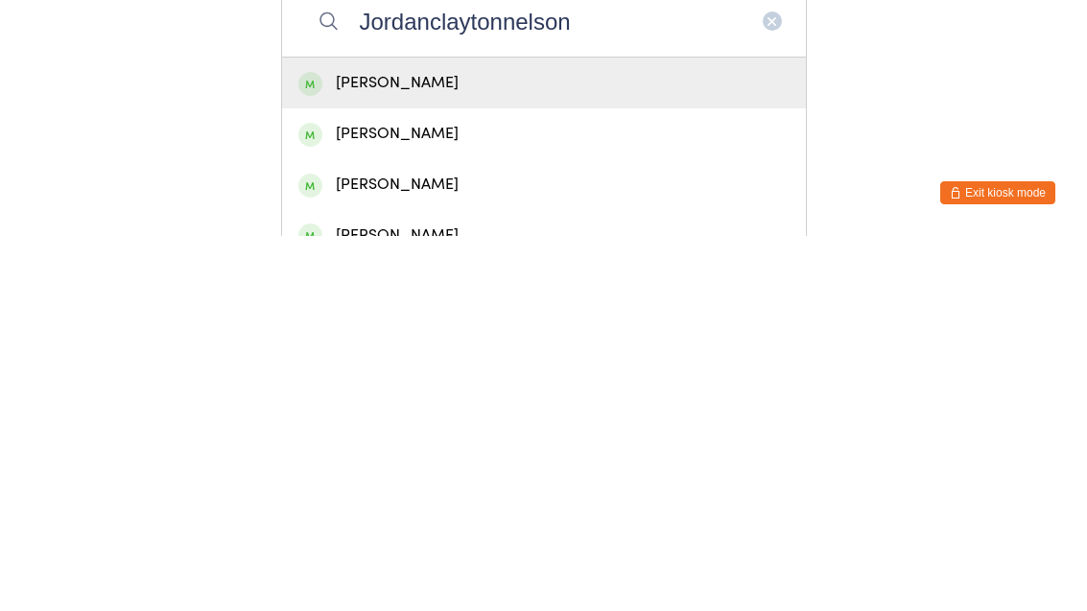
type input "Jordanclaytonnelson"
click at [512, 445] on div "Jordan Clayton-Nelson" at bounding box center [543, 458] width 491 height 26
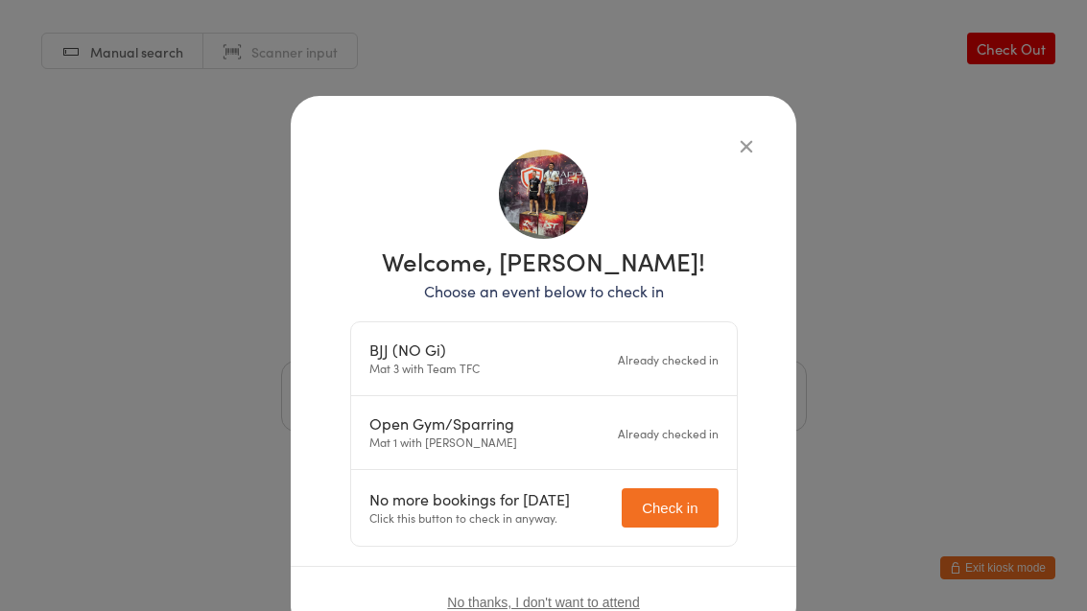
click at [921, 332] on div "Welcome, Jordan Clayton-Nelson! Choose an event below to check in BJJ (NO Gi) M…" at bounding box center [543, 305] width 1087 height 611
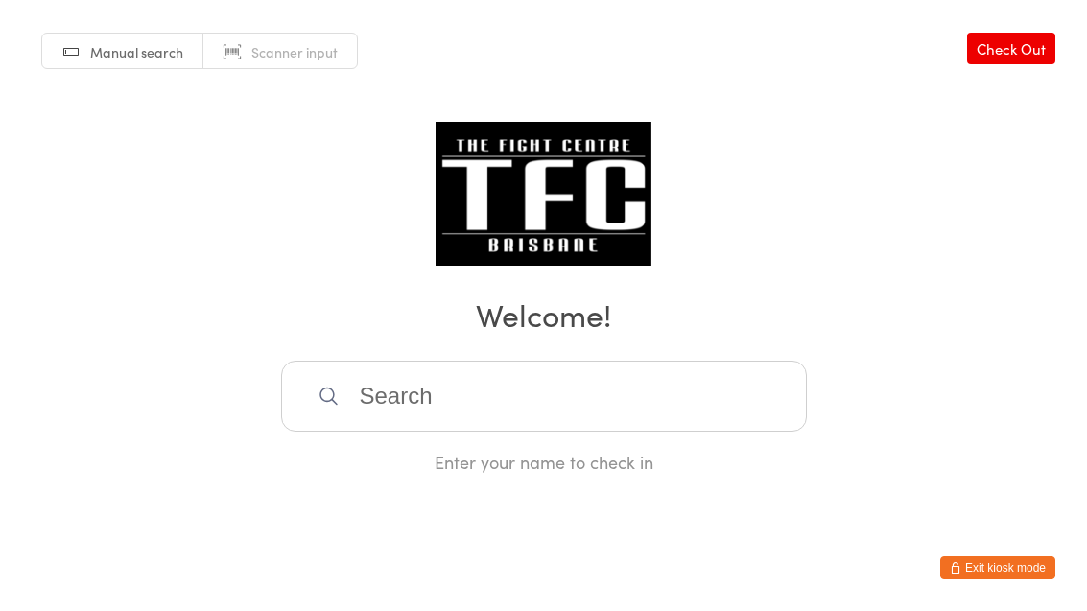
click at [525, 432] on input "search" at bounding box center [544, 396] width 526 height 71
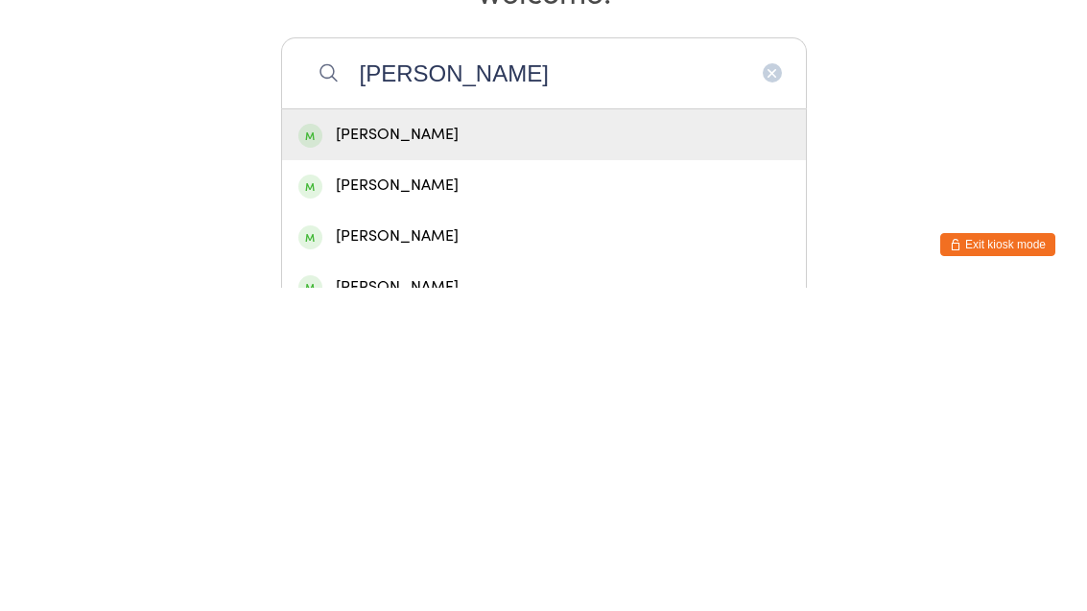
type input "Murray li"
click at [439, 445] on div "Murray Liddell" at bounding box center [543, 458] width 491 height 26
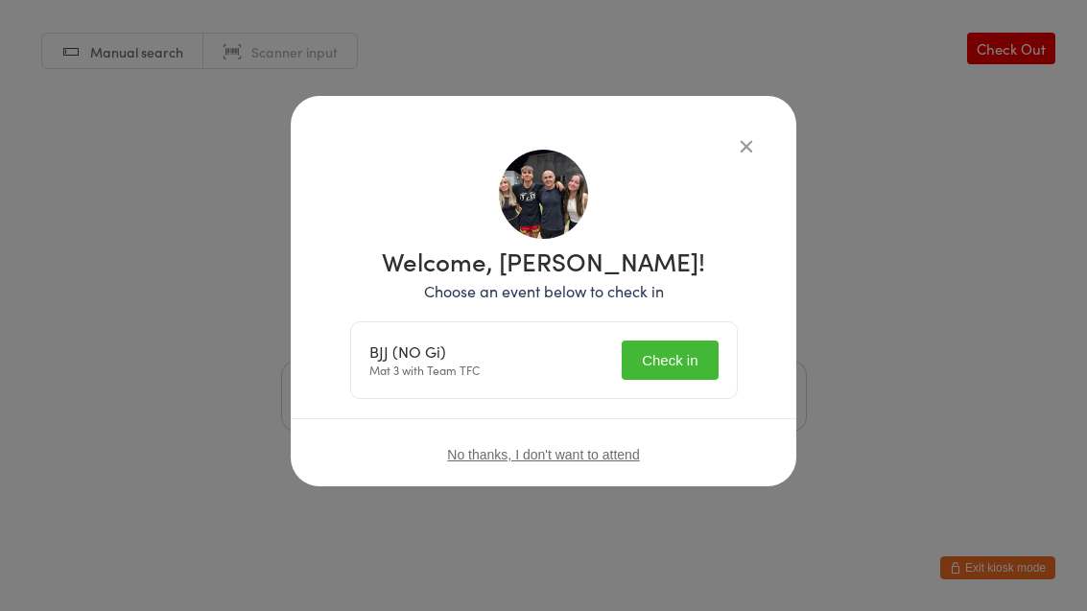
click at [667, 370] on button "Check in" at bounding box center [670, 360] width 96 height 39
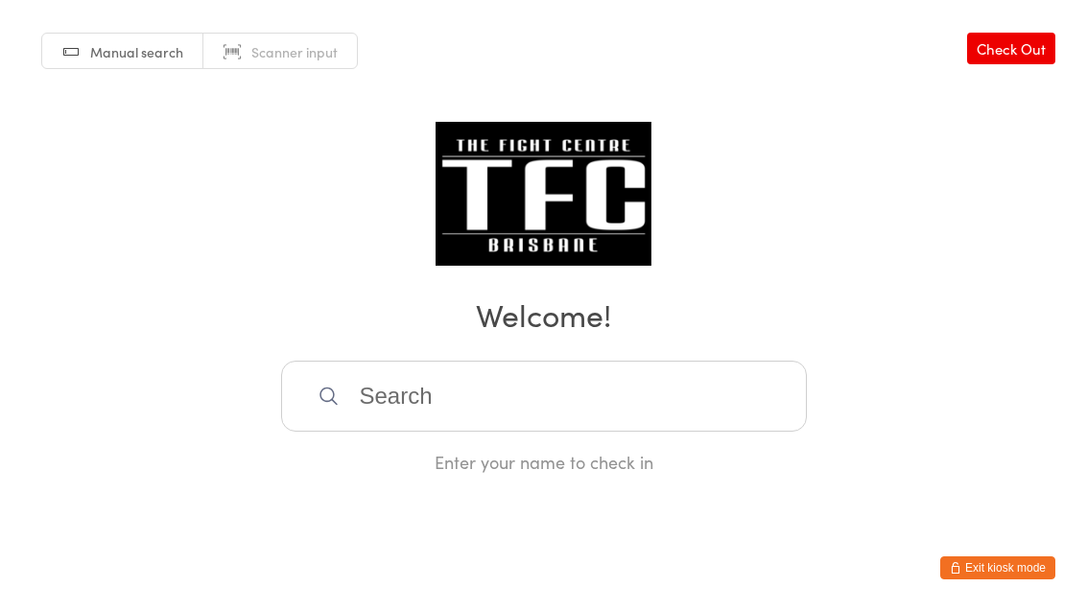
click at [609, 420] on input "search" at bounding box center [544, 396] width 526 height 71
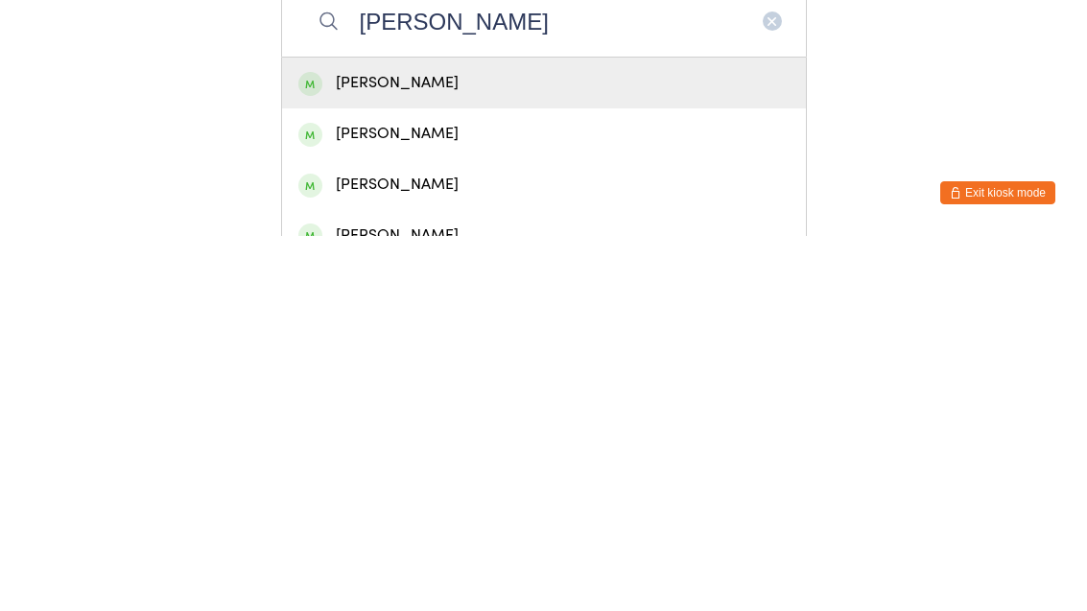
type input "Jordan murphy"
click at [625, 445] on div "Jordan Murphy" at bounding box center [543, 458] width 491 height 26
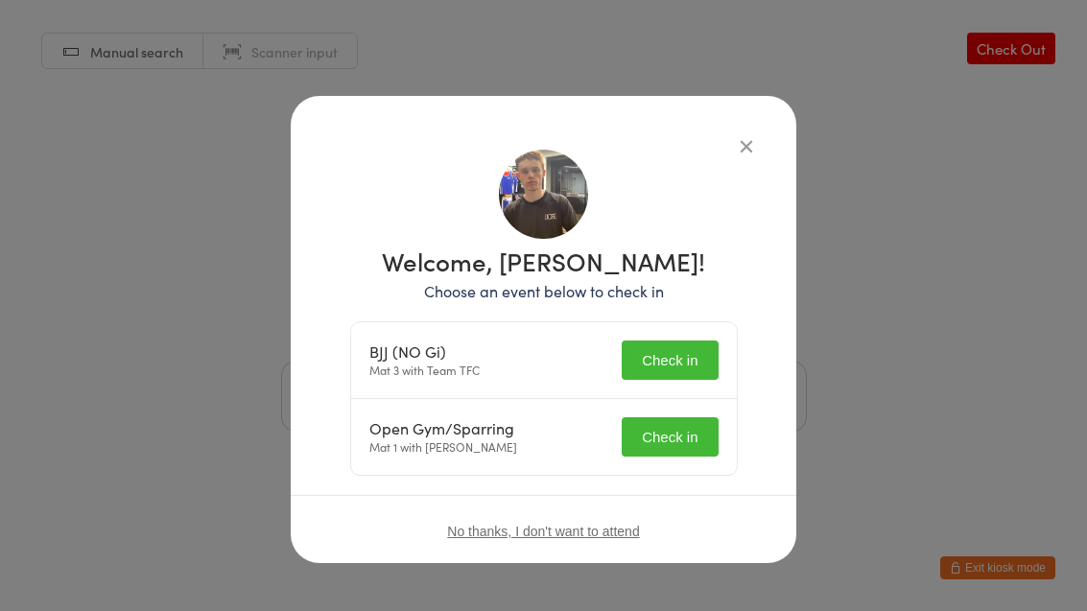
click at [657, 377] on button "Check in" at bounding box center [670, 360] width 96 height 39
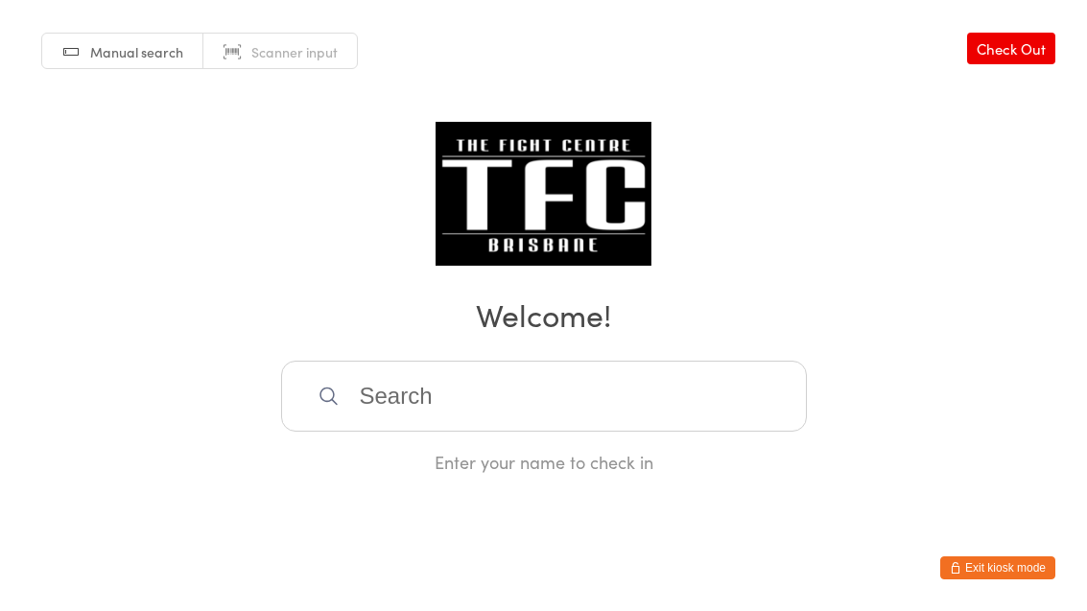
click at [422, 362] on div "Manual search Scanner input Check Out Welcome! Enter your name to check in" at bounding box center [543, 237] width 1087 height 474
click at [514, 387] on input "search" at bounding box center [544, 396] width 526 height 71
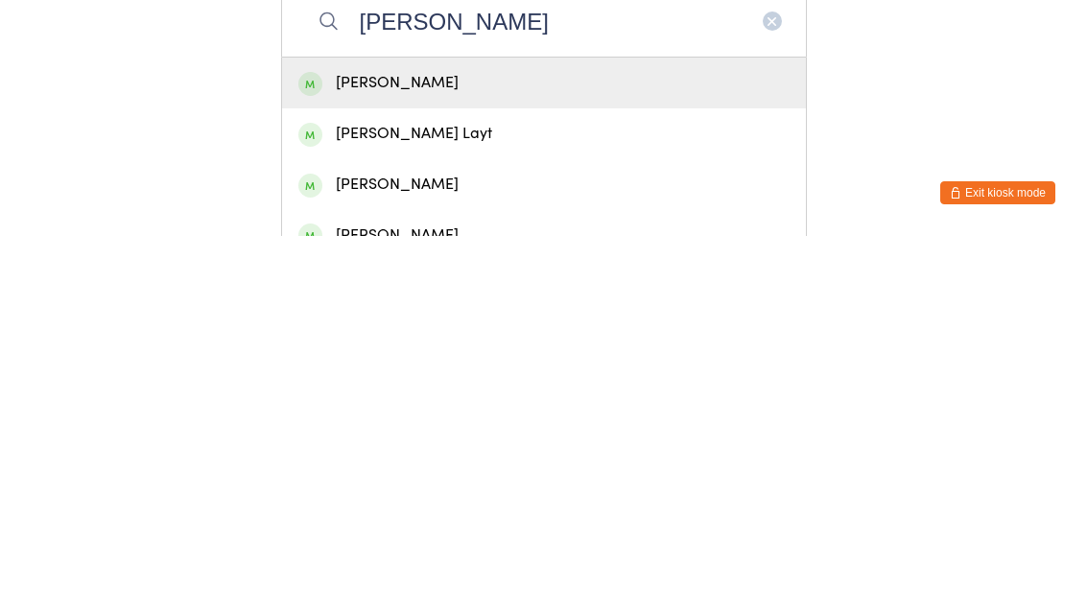
type input "Alex bla"
click at [599, 445] on div "Alex Blaje" at bounding box center [543, 458] width 491 height 26
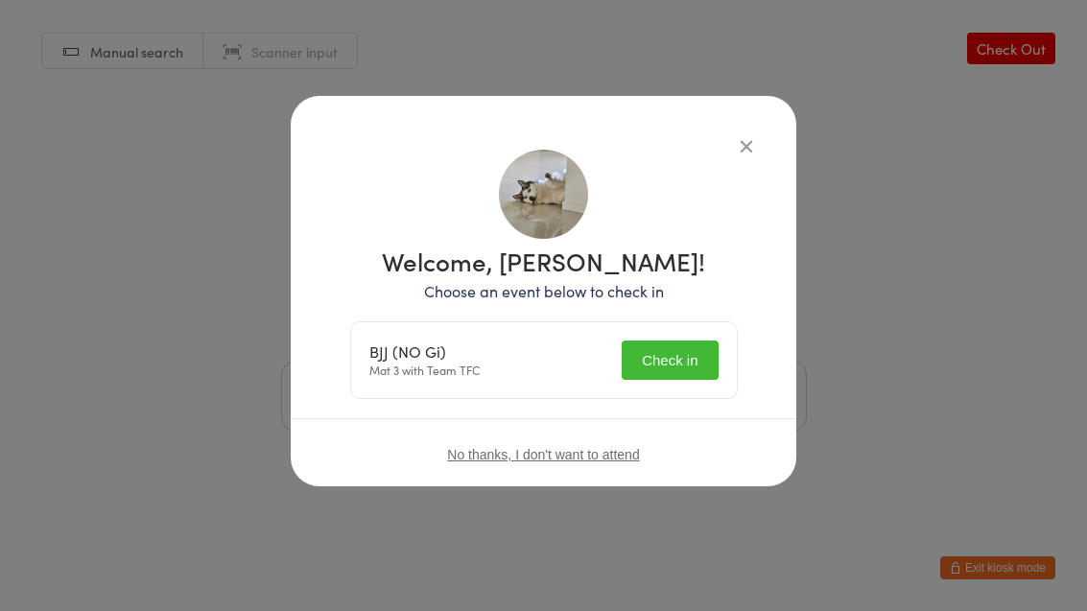
click at [701, 356] on button "Check in" at bounding box center [670, 360] width 96 height 39
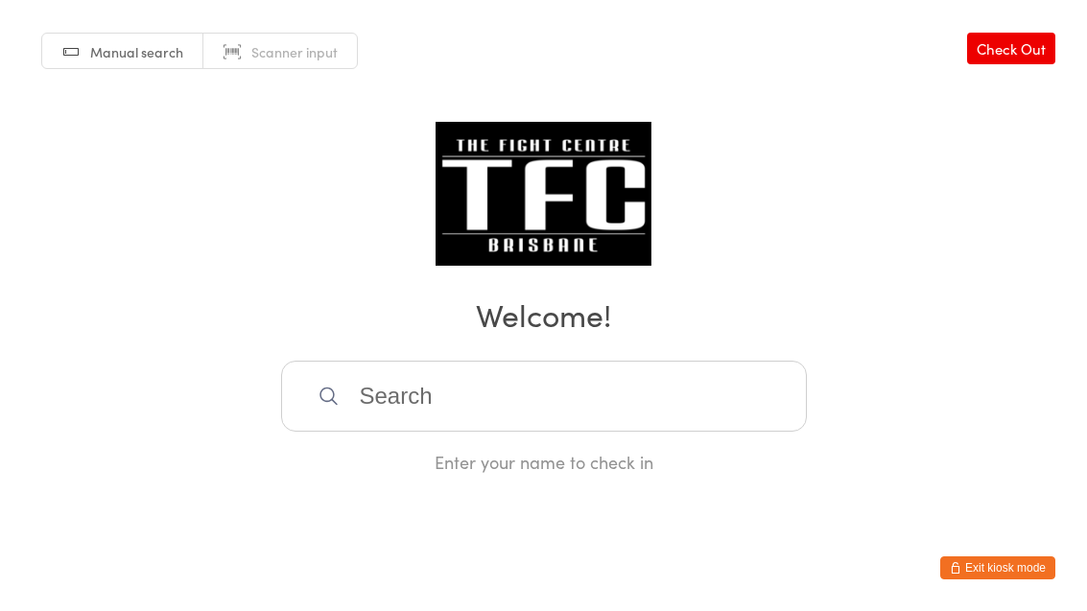
click at [362, 405] on input "search" at bounding box center [544, 396] width 526 height 71
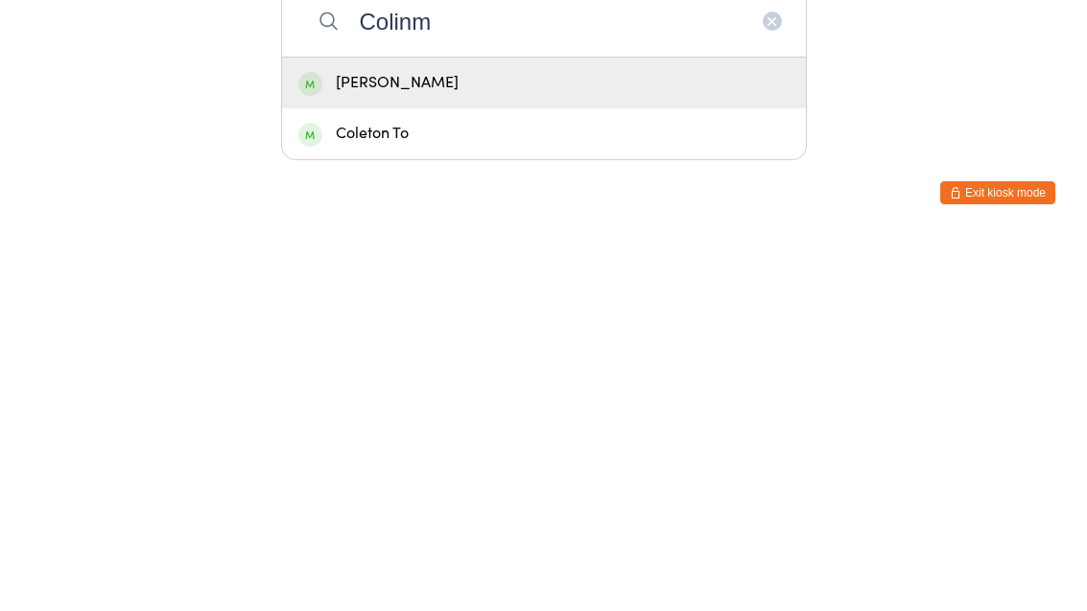
type input "Colinm"
click at [355, 445] on div "Colin Moore" at bounding box center [543, 458] width 491 height 26
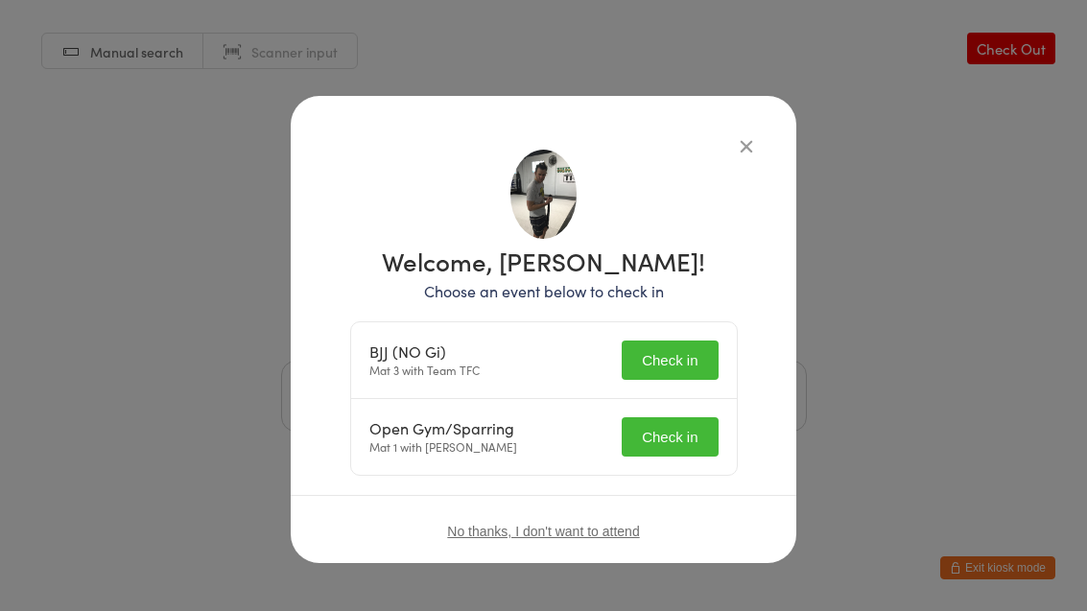
click at [638, 367] on button "Check in" at bounding box center [670, 360] width 96 height 39
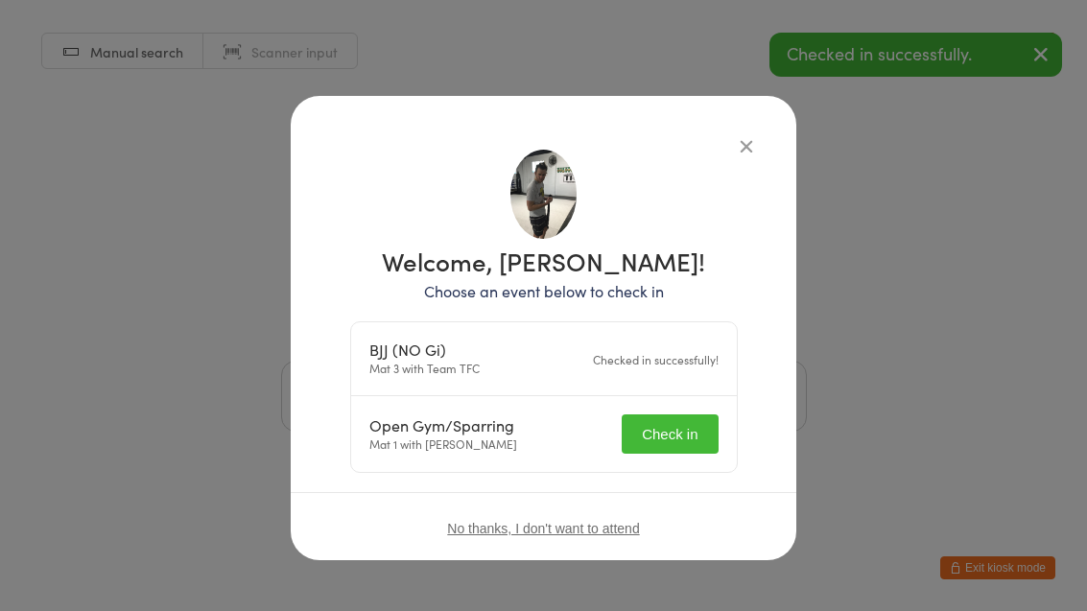
click at [648, 442] on button "Check in" at bounding box center [670, 433] width 96 height 39
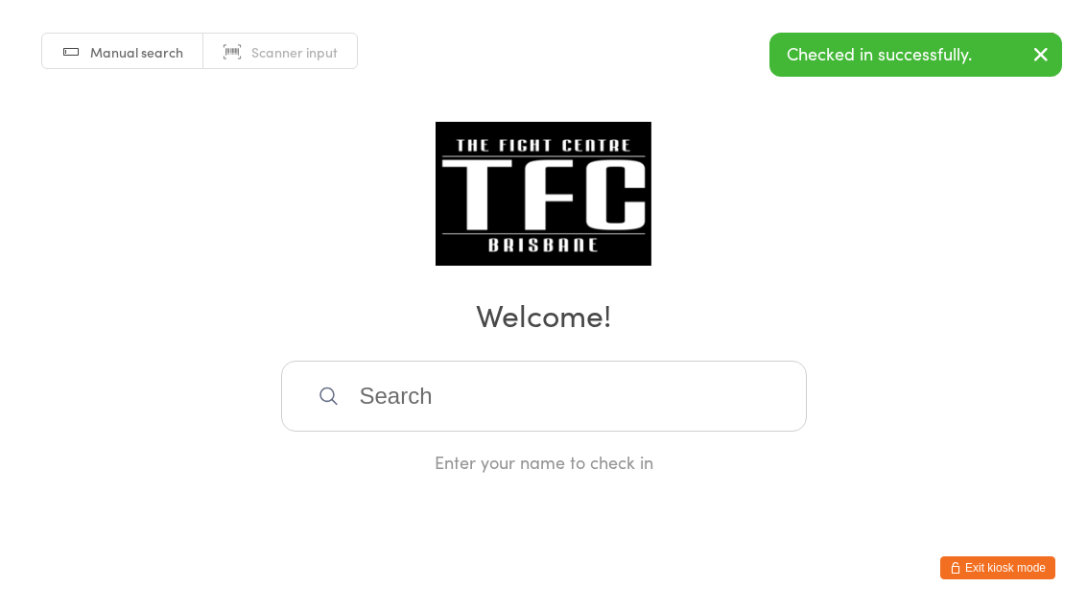
click at [484, 432] on input "search" at bounding box center [544, 396] width 526 height 71
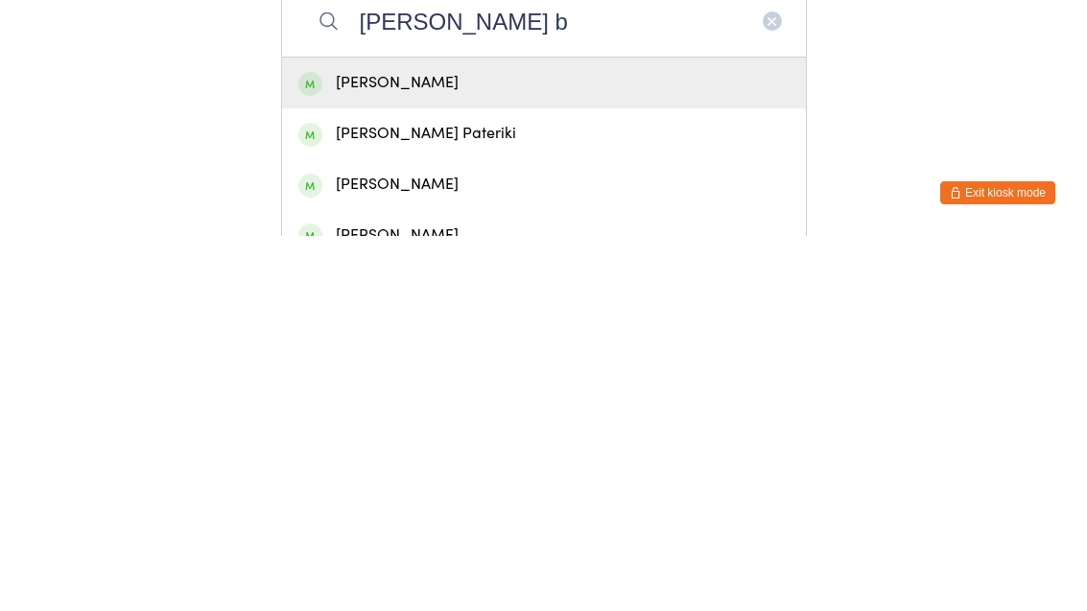
type input "Jarrod b"
click at [860, 91] on div "Manual search Scanner input Check Out Welcome! Jarrod b Jarrod Bubbert Jarrod T…" at bounding box center [543, 237] width 1087 height 474
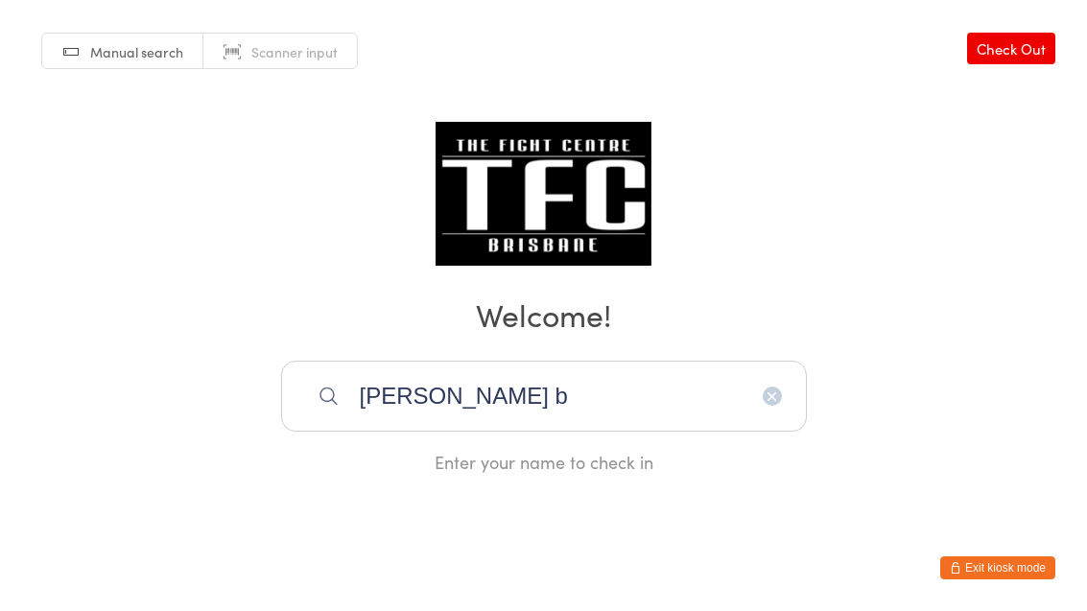
click at [822, 181] on div "Manual search Scanner input Check Out Welcome! Jarrod b Enter your name to chec…" at bounding box center [543, 237] width 1087 height 474
click at [441, 432] on input "Jarrod b" at bounding box center [544, 396] width 526 height 71
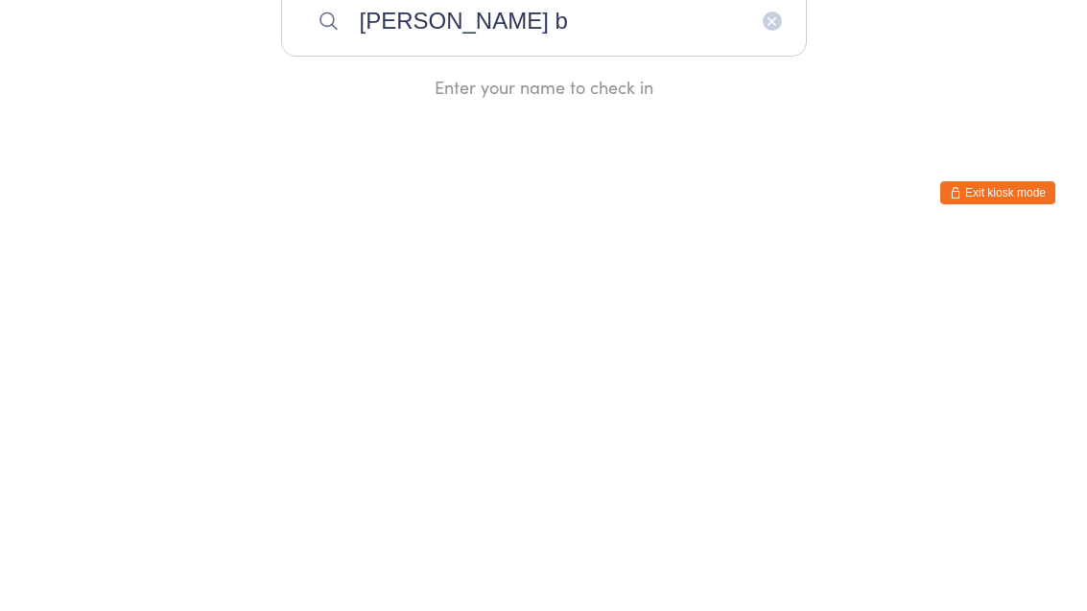
click at [753, 361] on input "Jarrod b" at bounding box center [544, 396] width 526 height 71
click at [763, 387] on button "button" at bounding box center [772, 396] width 19 height 19
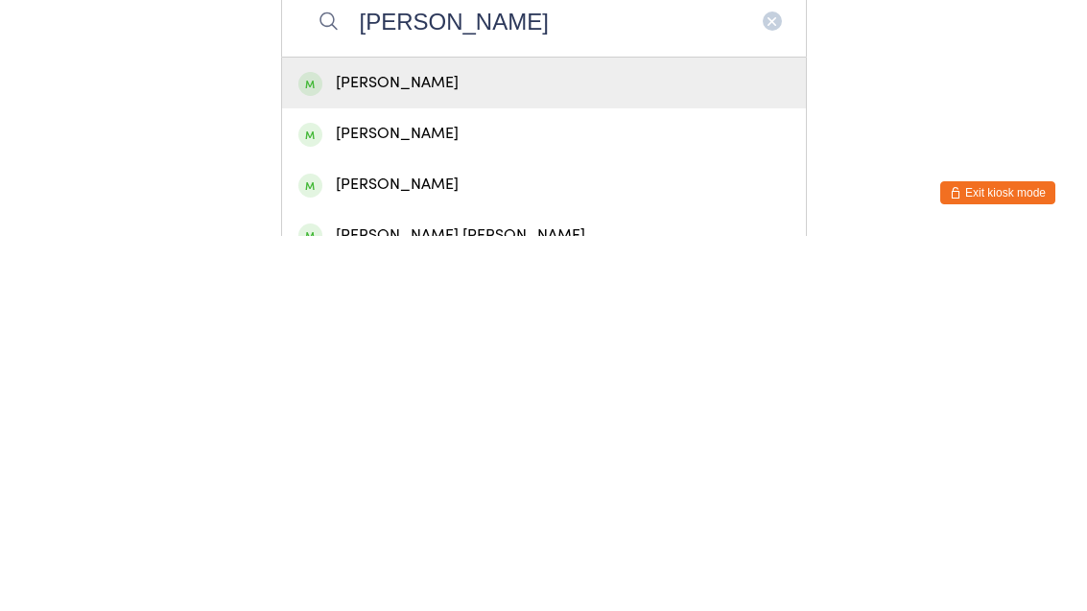
type input "Manley"
click at [466, 445] on div "Michael Manley" at bounding box center [543, 458] width 491 height 26
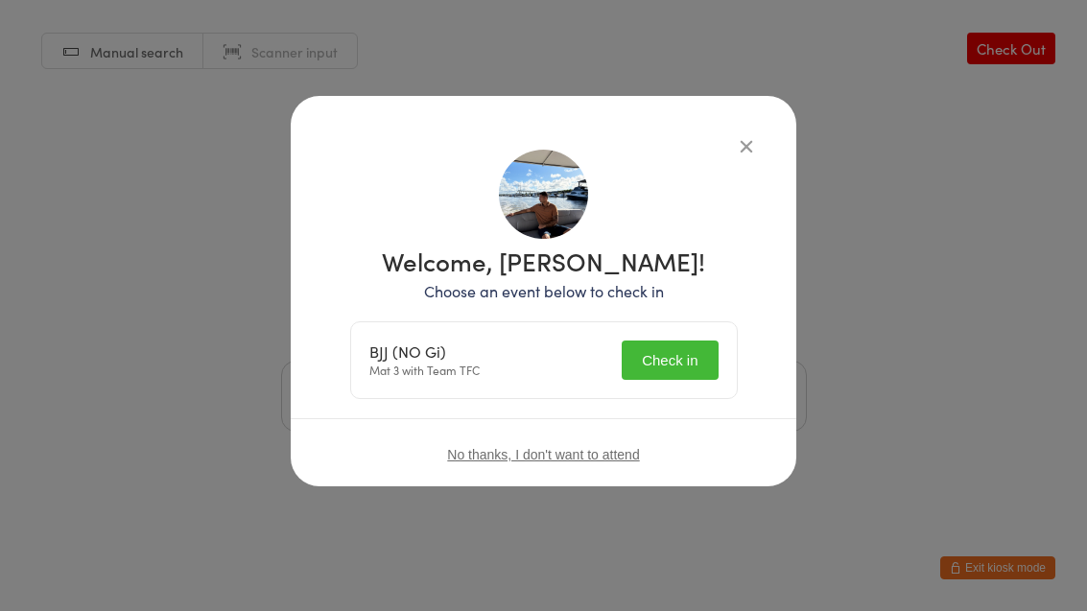
click at [688, 346] on button "Check in" at bounding box center [670, 360] width 96 height 39
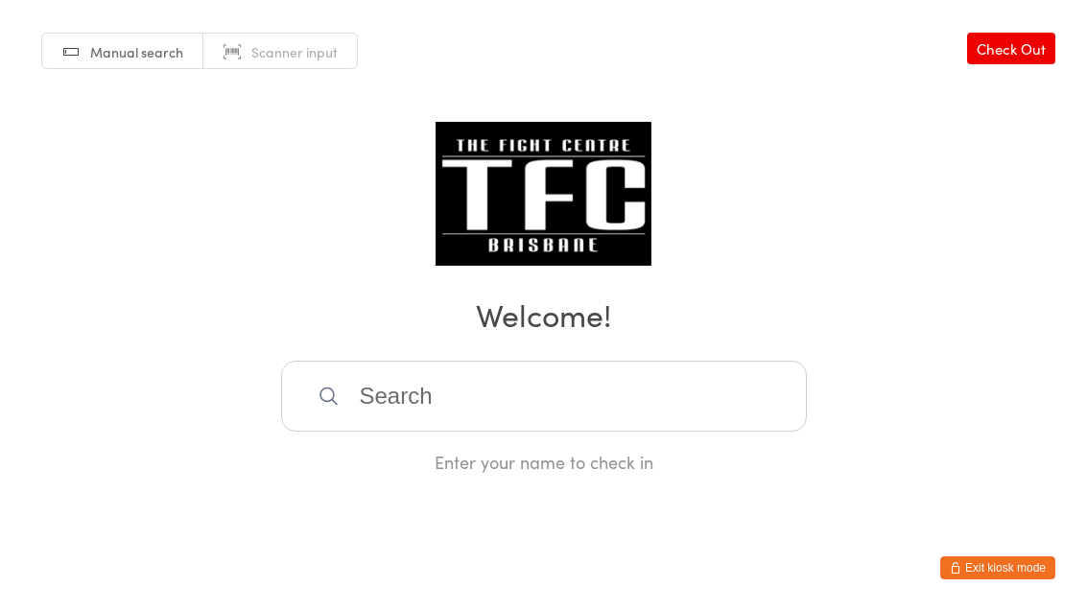
click at [540, 385] on input "search" at bounding box center [544, 396] width 526 height 71
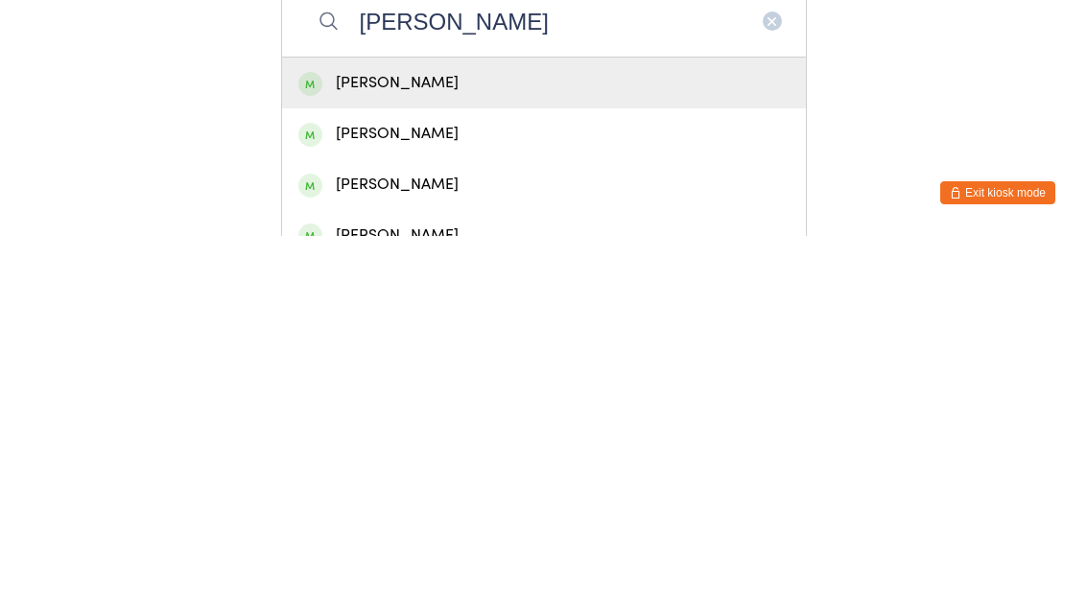
type input "Daniel b"
click at [430, 445] on div "Daniel Beutel" at bounding box center [543, 458] width 491 height 26
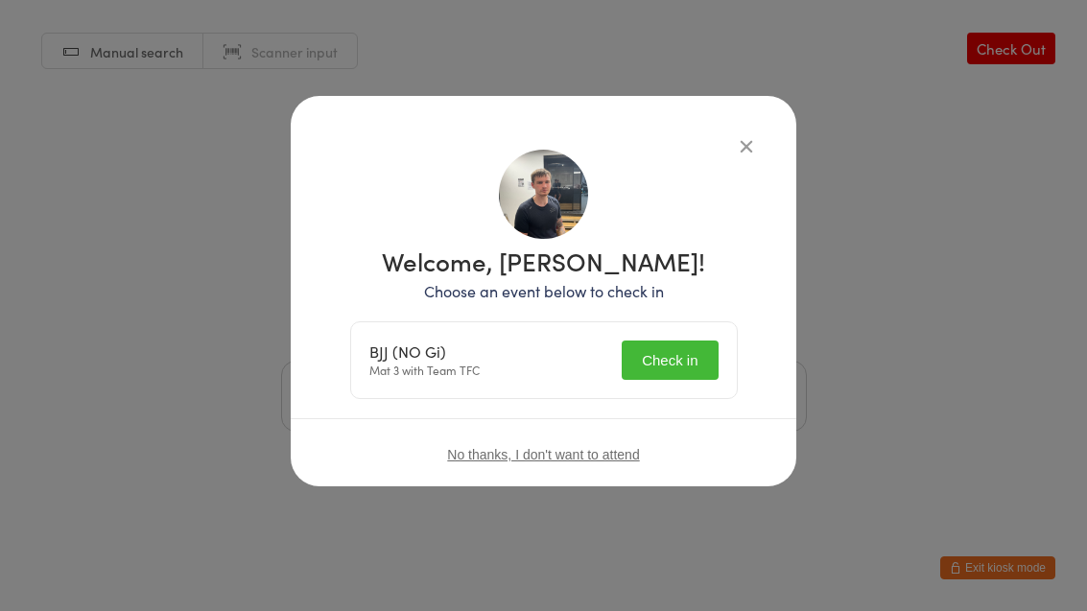
click at [692, 354] on button "Check in" at bounding box center [670, 360] width 96 height 39
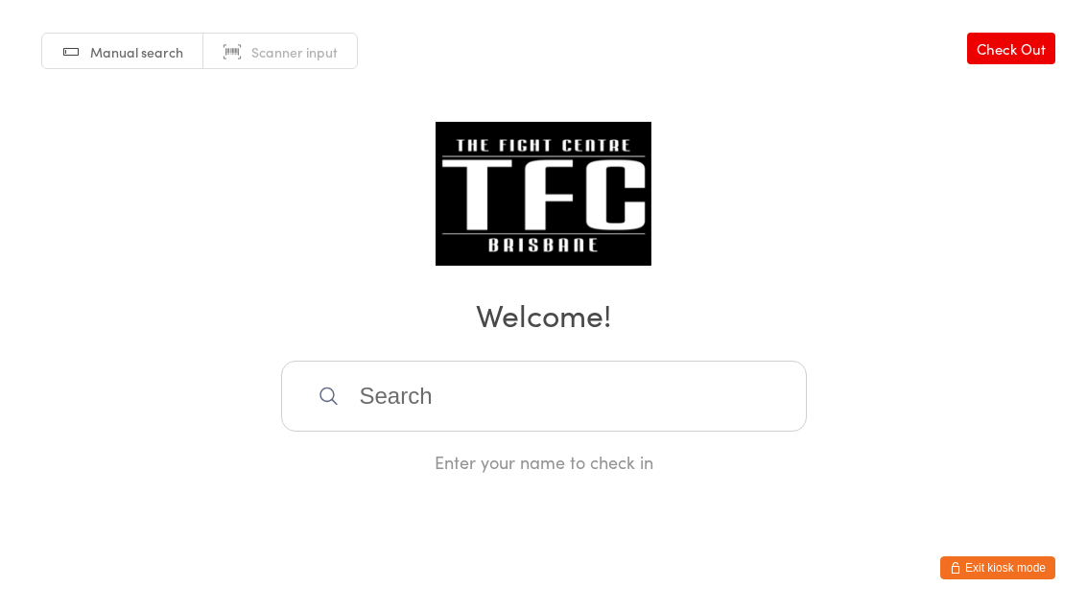
click at [472, 416] on input "search" at bounding box center [544, 396] width 526 height 71
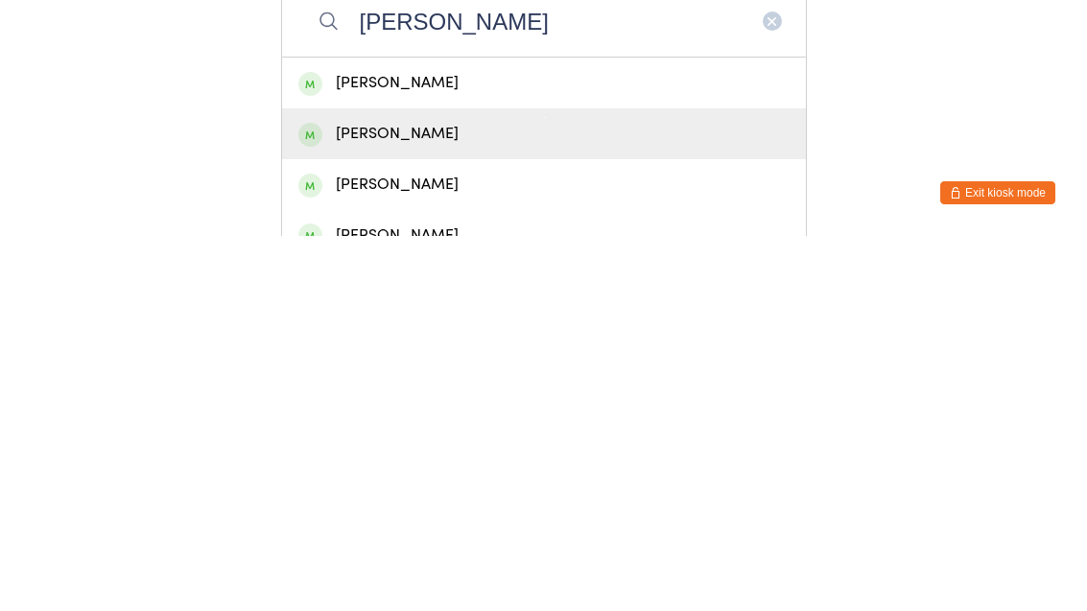
type input "Peter"
click at [433, 496] on div "[PERSON_NAME]" at bounding box center [543, 509] width 491 height 26
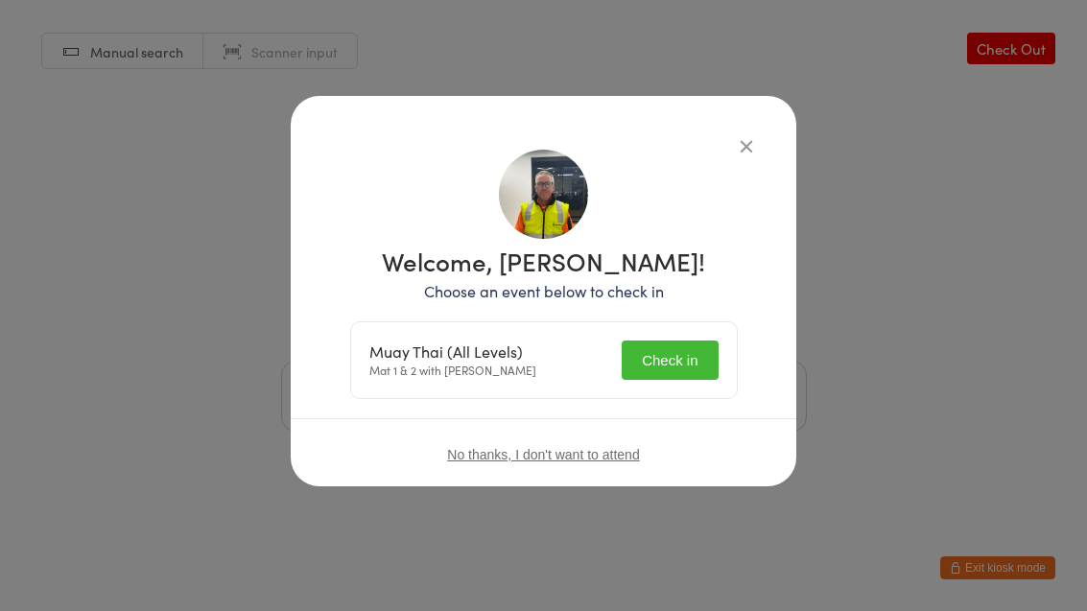
click at [664, 358] on button "Check in" at bounding box center [670, 360] width 96 height 39
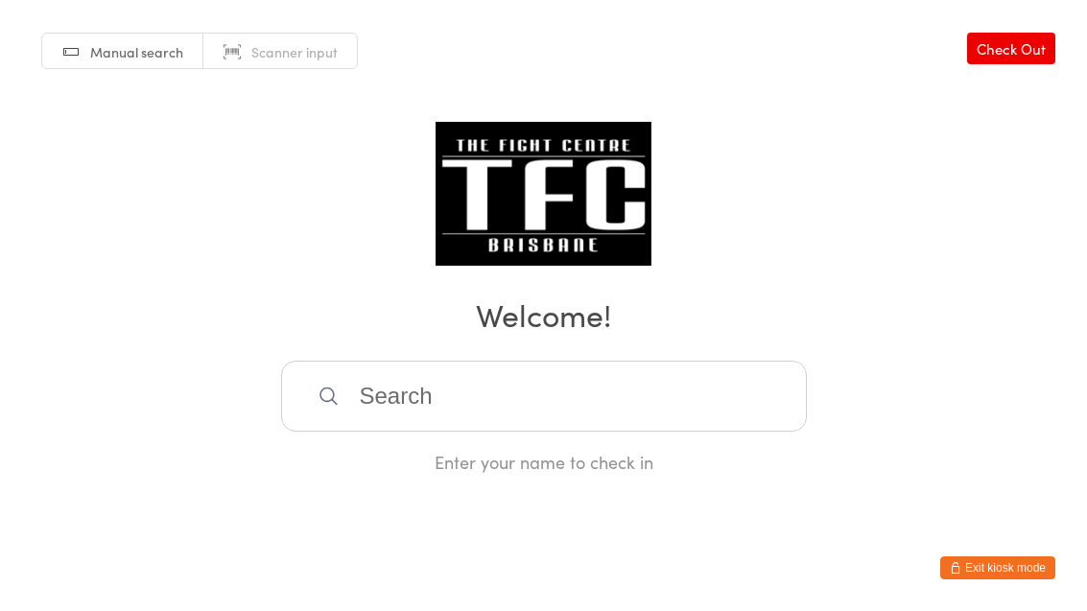
click at [605, 416] on input "search" at bounding box center [544, 396] width 526 height 71
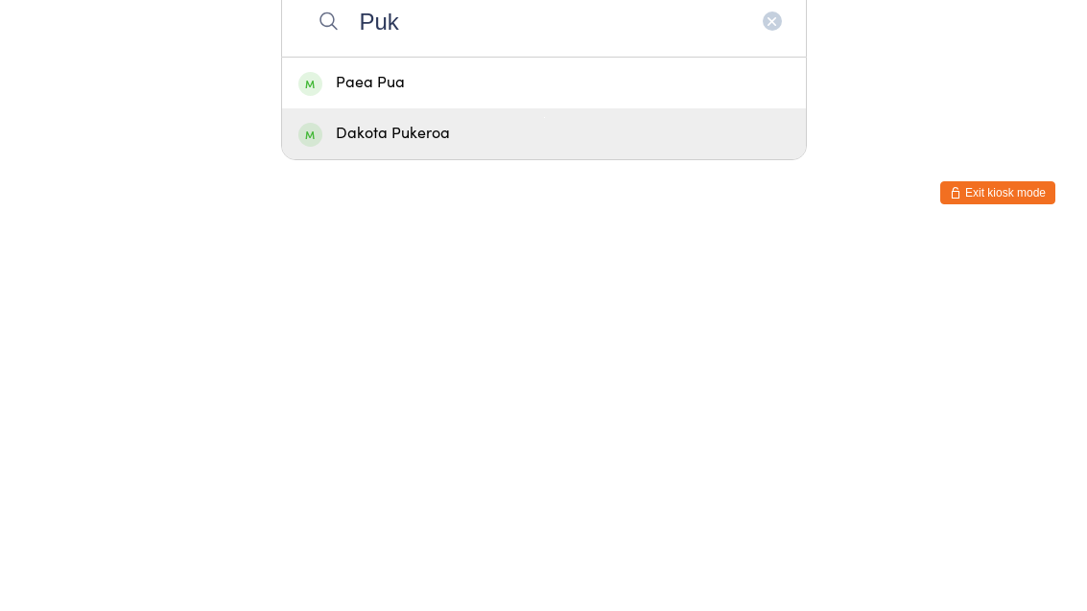
type input "Puk"
click at [368, 496] on div "Dakota Pukeroa" at bounding box center [543, 509] width 491 height 26
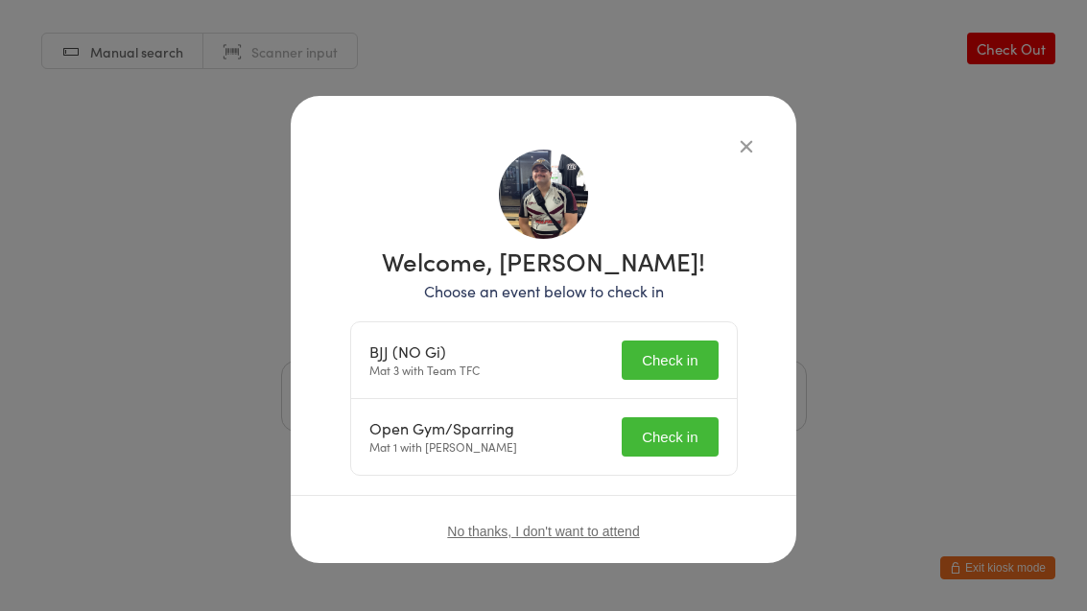
click at [653, 342] on button "Check in" at bounding box center [670, 360] width 96 height 39
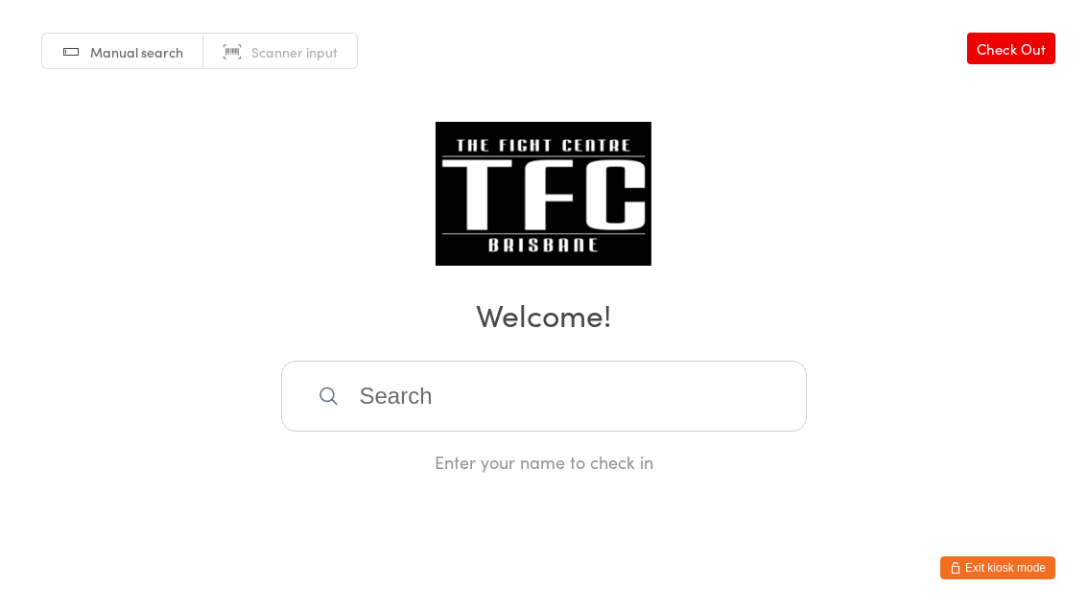
click at [443, 423] on input "search" at bounding box center [544, 396] width 526 height 71
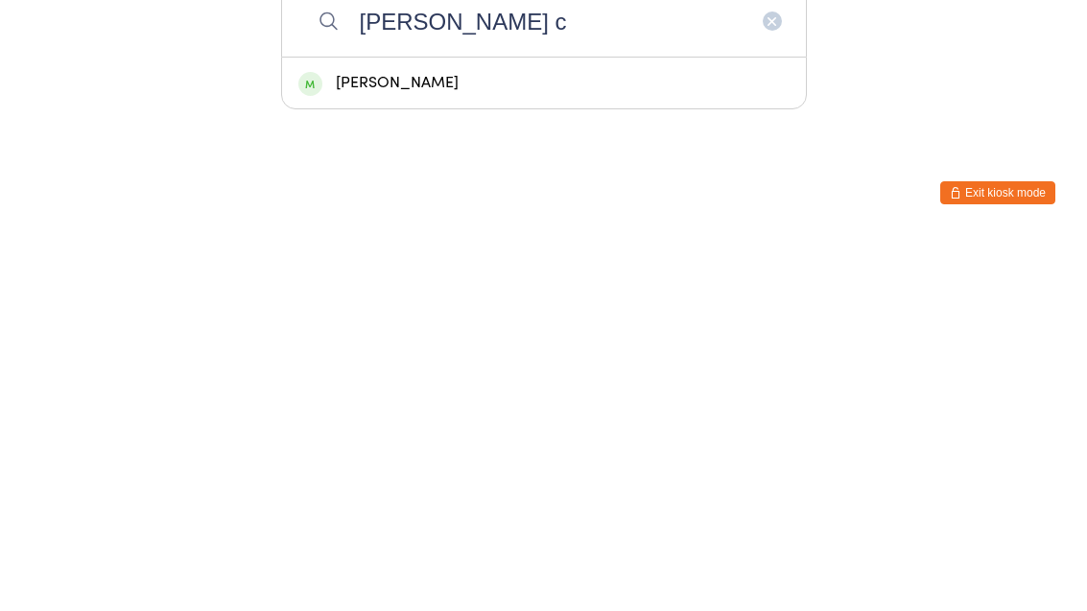
type input "Renee c"
click at [422, 445] on div "[PERSON_NAME]" at bounding box center [543, 458] width 491 height 26
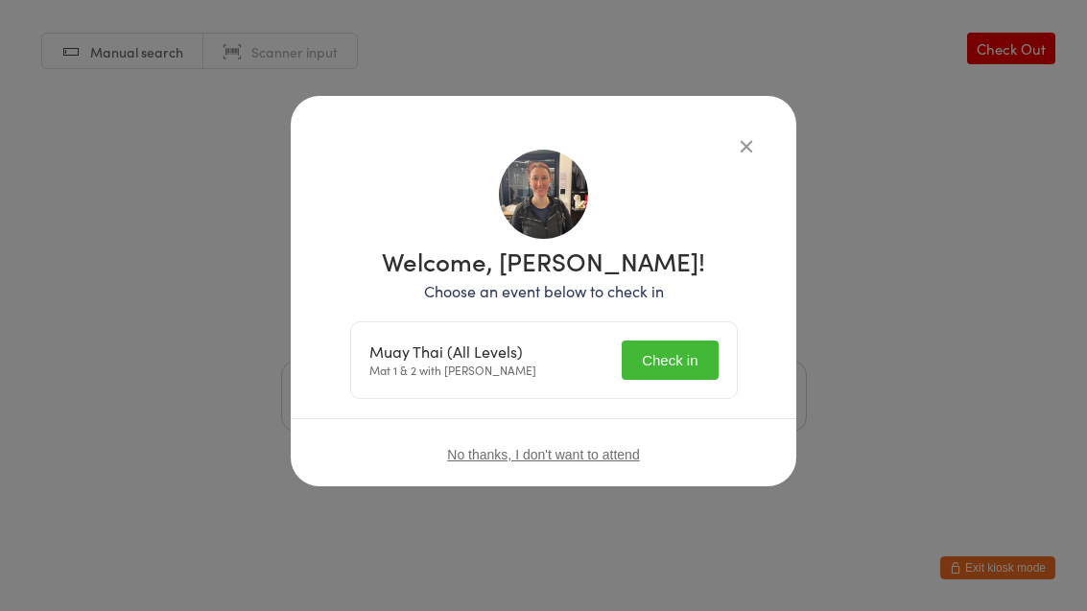
click at [660, 356] on button "Check in" at bounding box center [670, 360] width 96 height 39
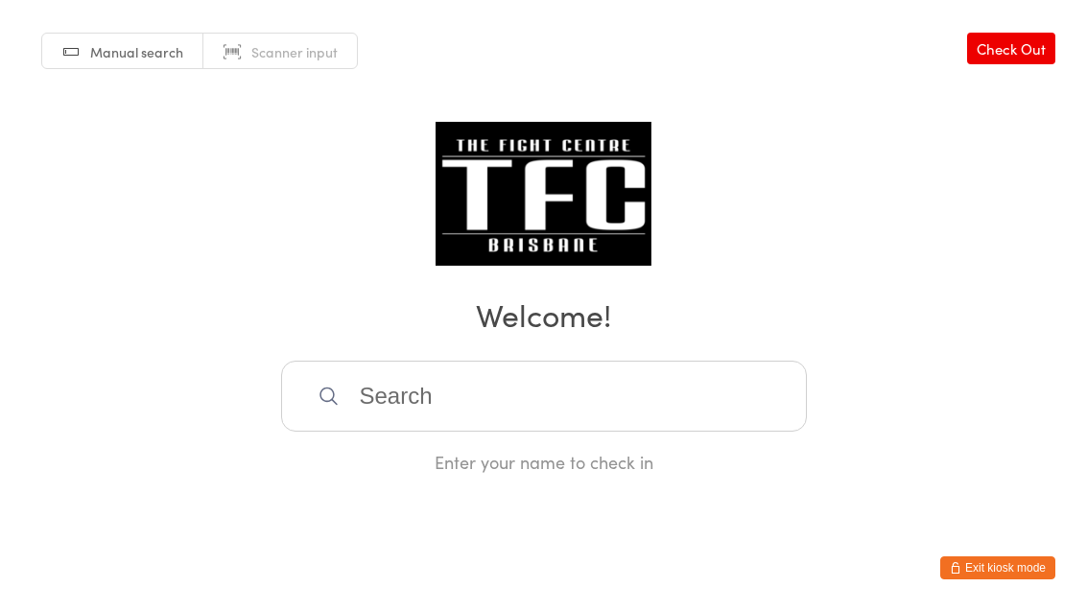
click at [412, 406] on input "search" at bounding box center [544, 396] width 526 height 71
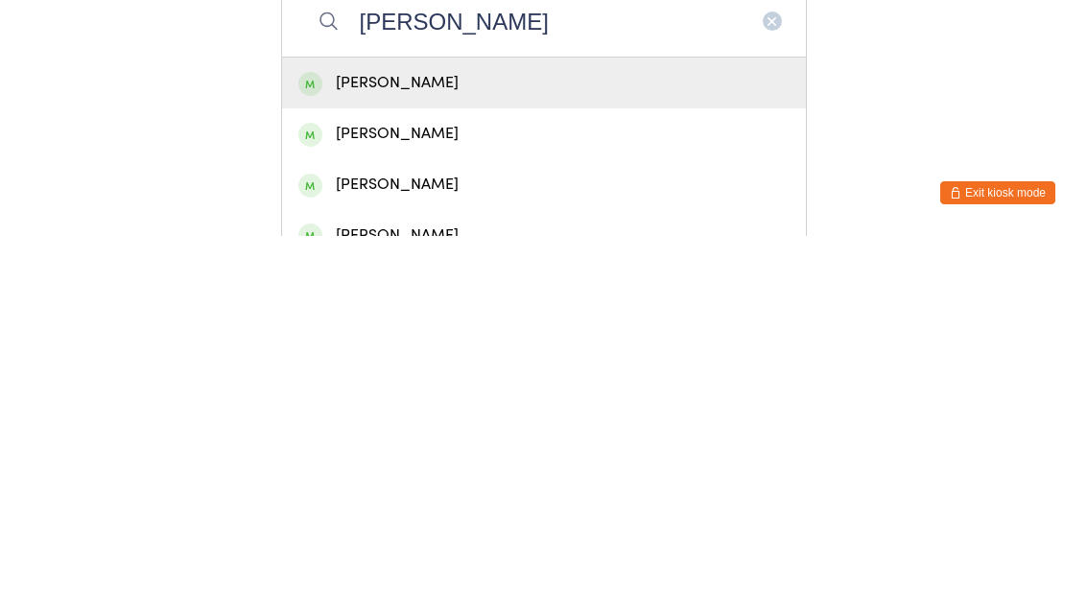
type input "Marcus glover"
click at [387, 445] on div "Marcus Glover" at bounding box center [543, 458] width 491 height 26
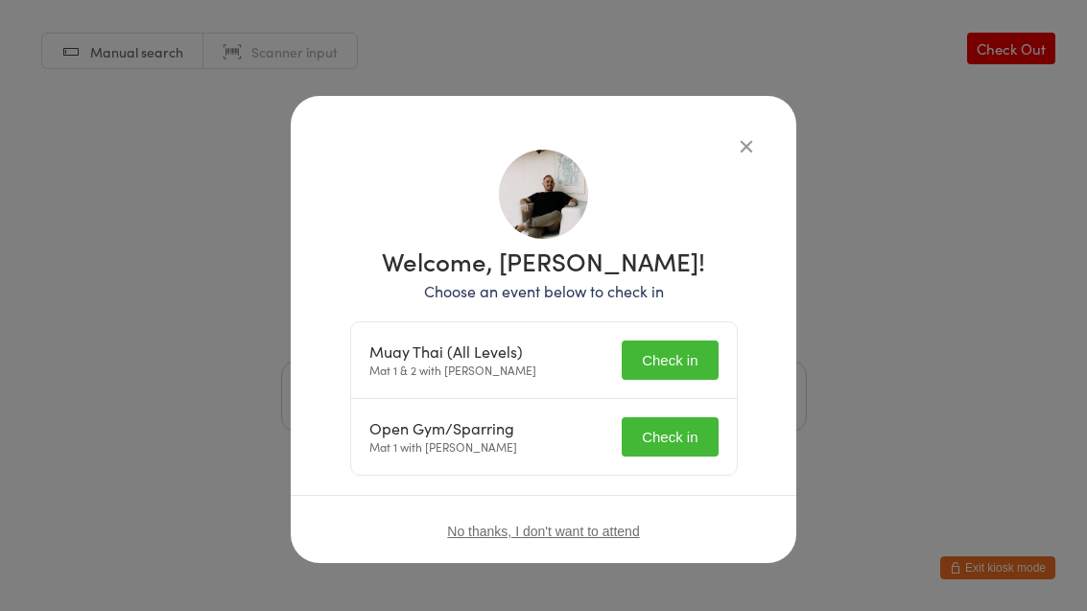
click at [683, 353] on button "Check in" at bounding box center [670, 360] width 96 height 39
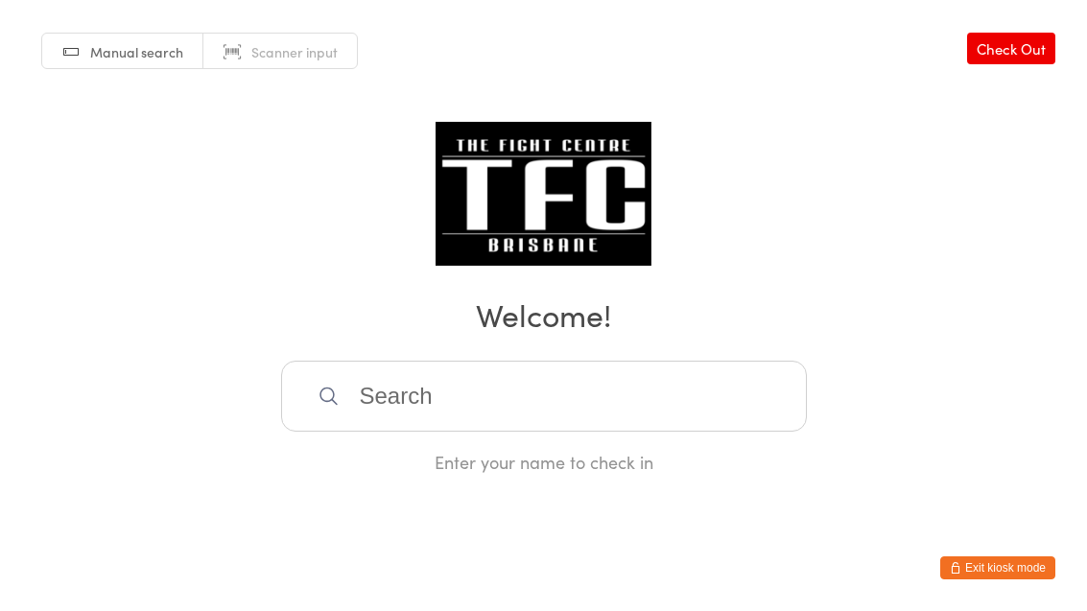
click at [499, 408] on input "search" at bounding box center [544, 396] width 526 height 71
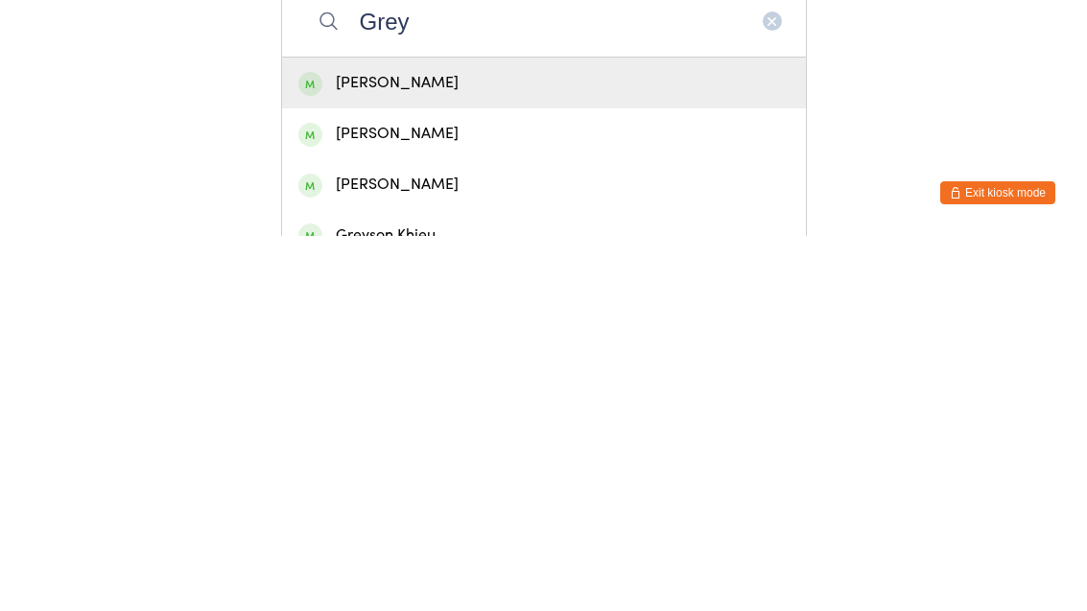
type input "Grey"
click at [549, 445] on div "Jess Grey" at bounding box center [543, 458] width 491 height 26
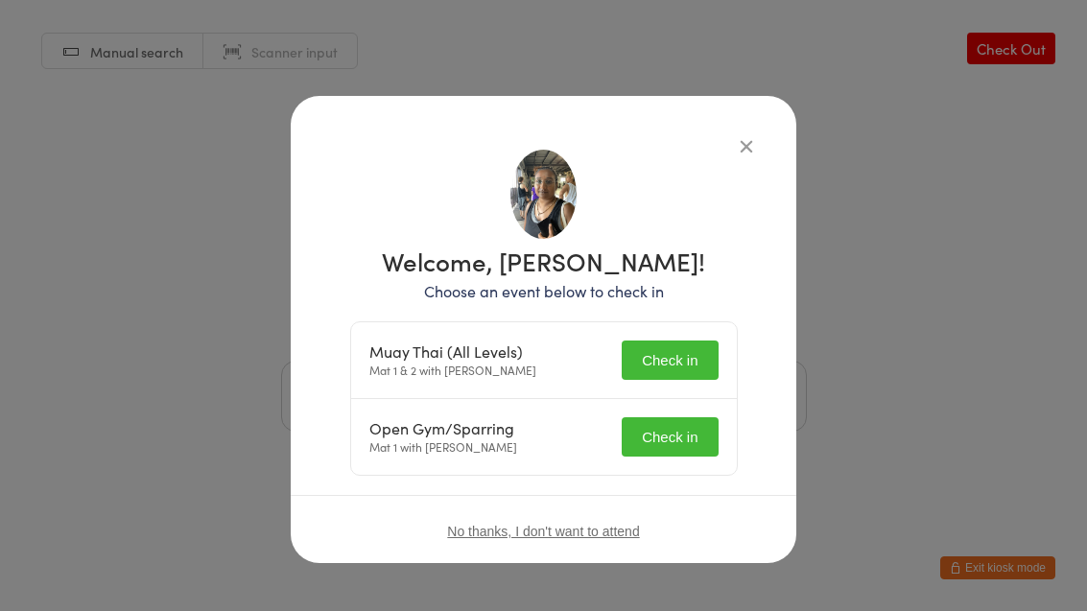
click at [687, 351] on button "Check in" at bounding box center [670, 360] width 96 height 39
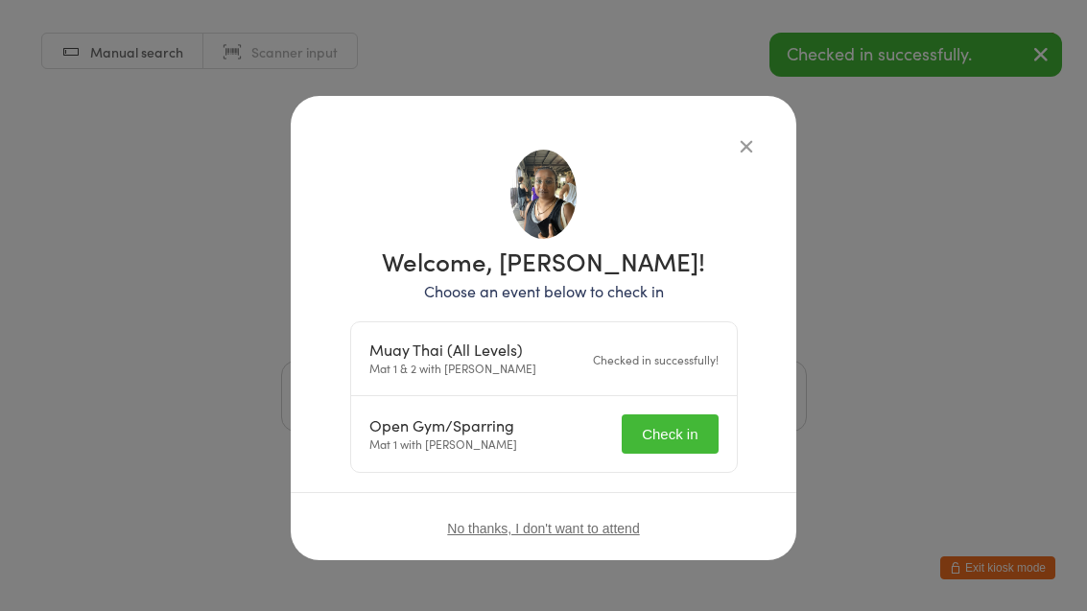
click at [688, 440] on button "Check in" at bounding box center [670, 433] width 96 height 39
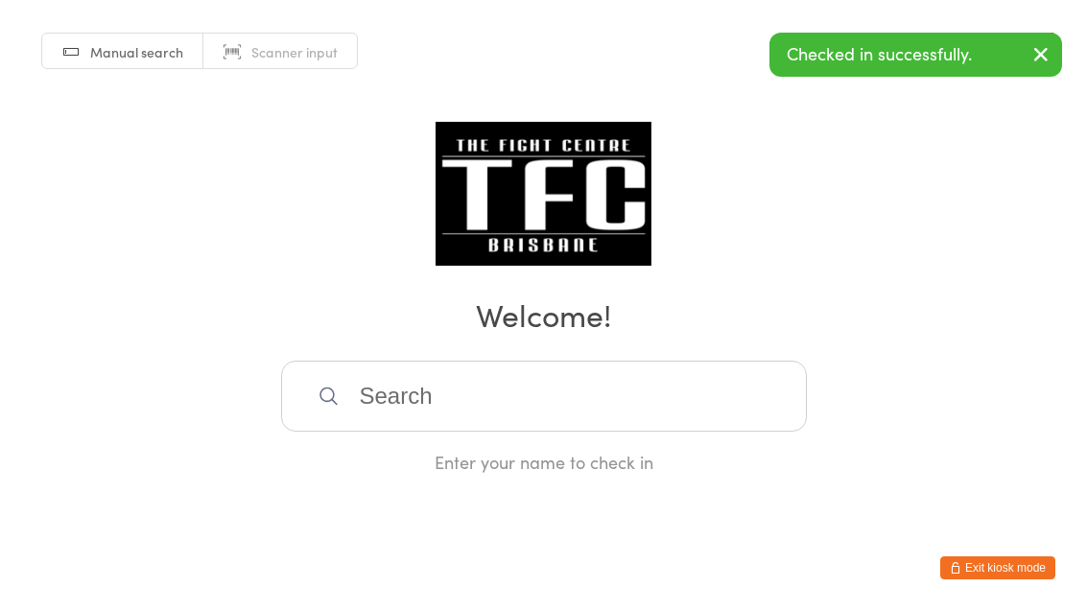
click at [625, 416] on input "search" at bounding box center [544, 396] width 526 height 71
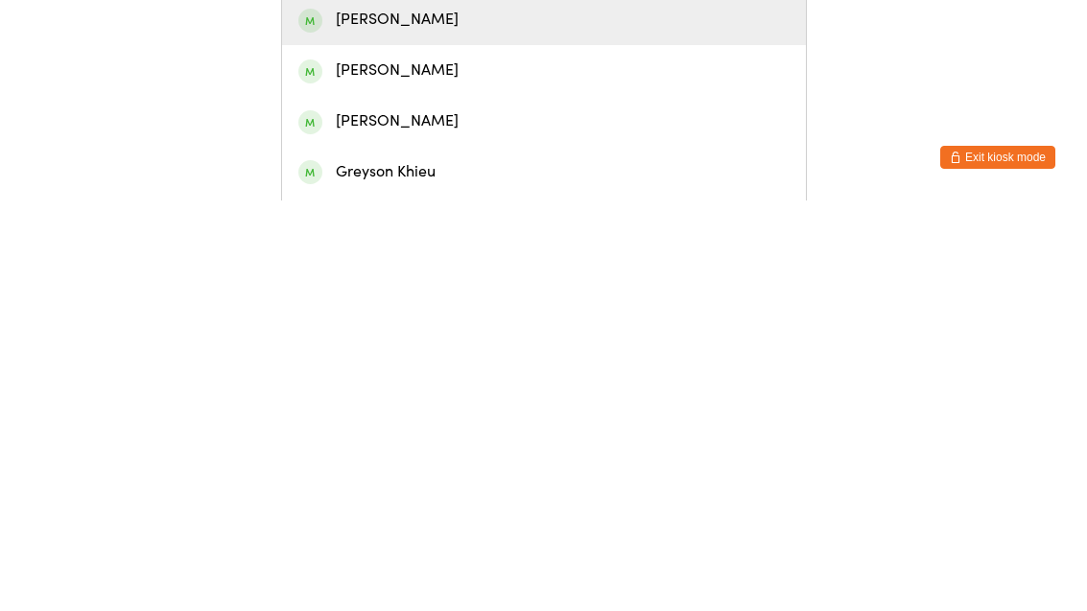
scroll to position [37, 0]
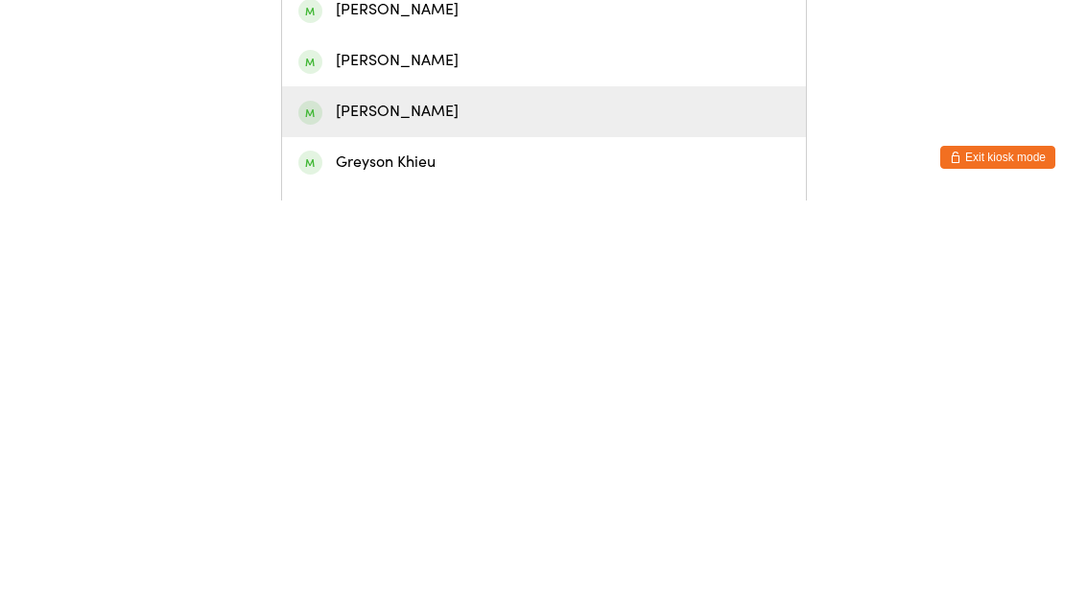
type input "Grey"
click at [389, 509] on div "Jayde Grey" at bounding box center [543, 522] width 491 height 26
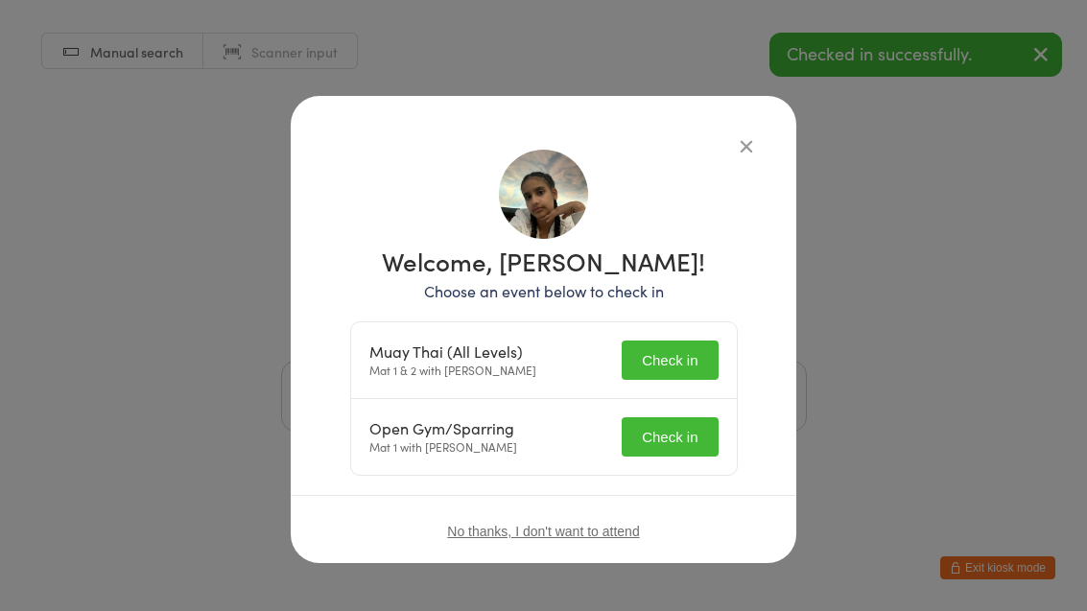
click at [694, 359] on button "Check in" at bounding box center [670, 360] width 96 height 39
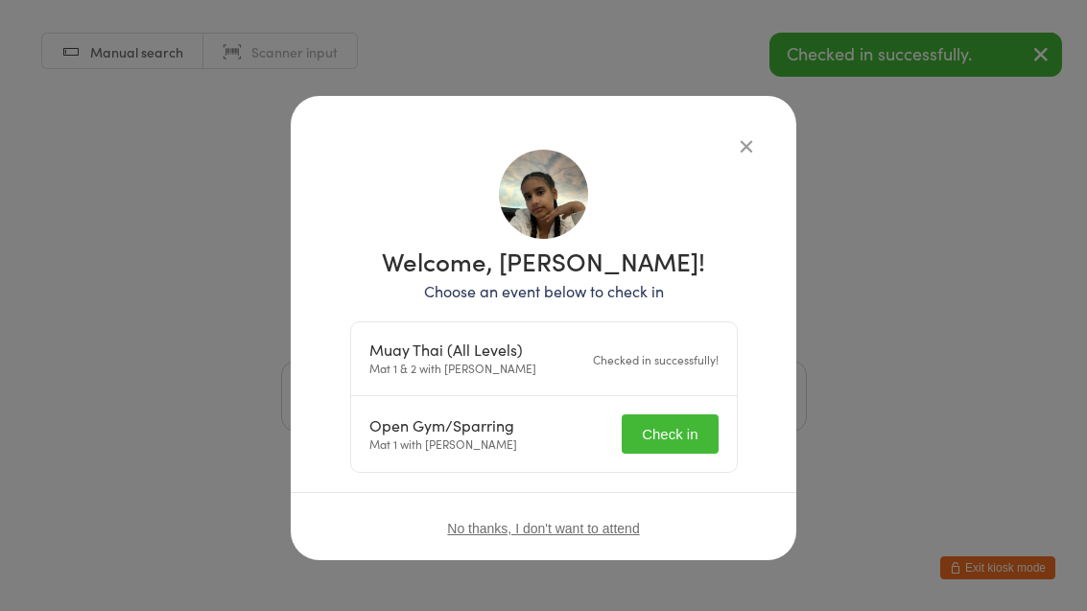
click at [689, 439] on button "Check in" at bounding box center [670, 433] width 96 height 39
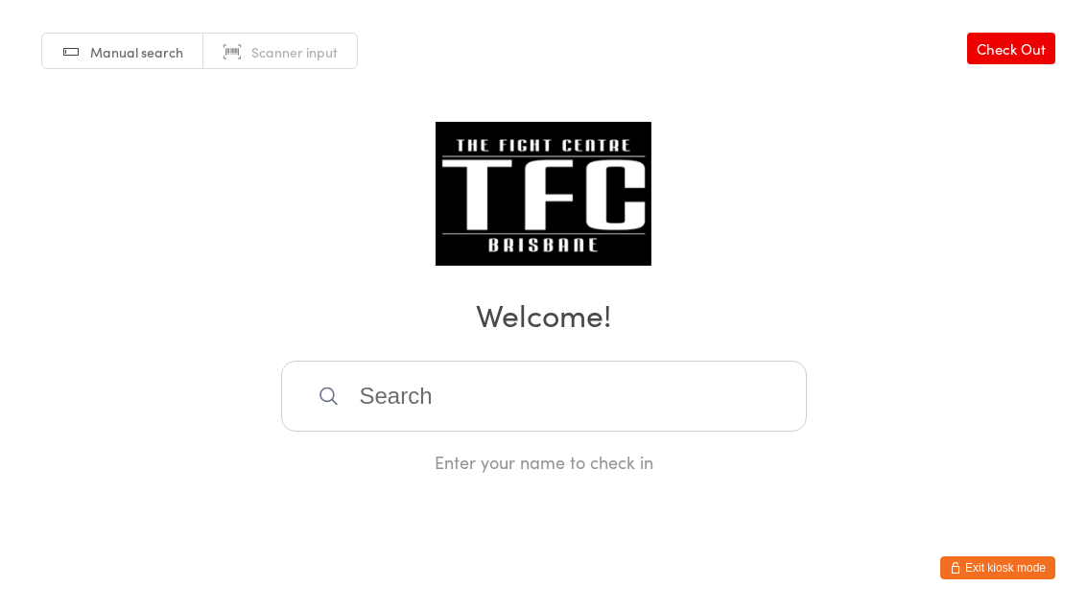
click at [377, 377] on input "search" at bounding box center [544, 396] width 526 height 71
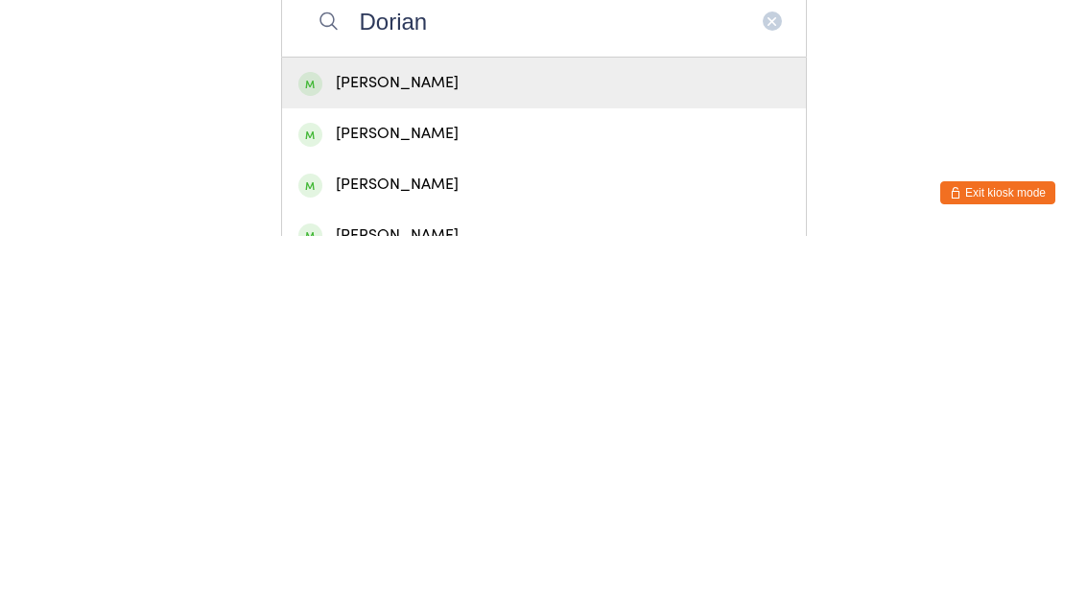
type input "Dorian"
click at [460, 433] on div "Dorian Radic" at bounding box center [544, 458] width 524 height 51
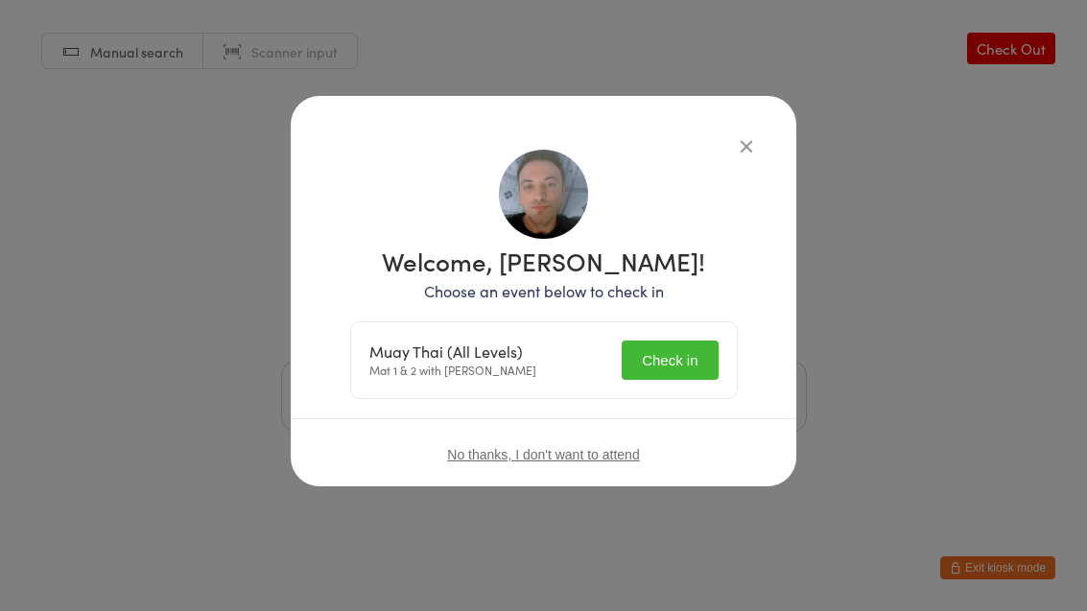
click at [685, 341] on button "Check in" at bounding box center [670, 360] width 96 height 39
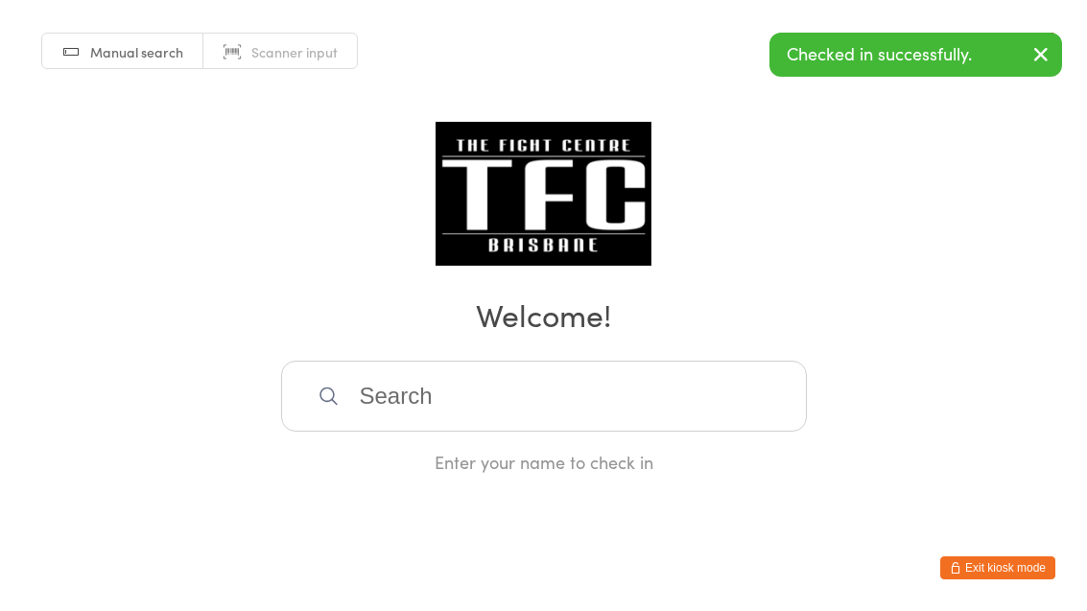
click at [569, 366] on div "Manual search Scanner input Check Out Welcome! Enter your name to check in" at bounding box center [543, 237] width 1087 height 474
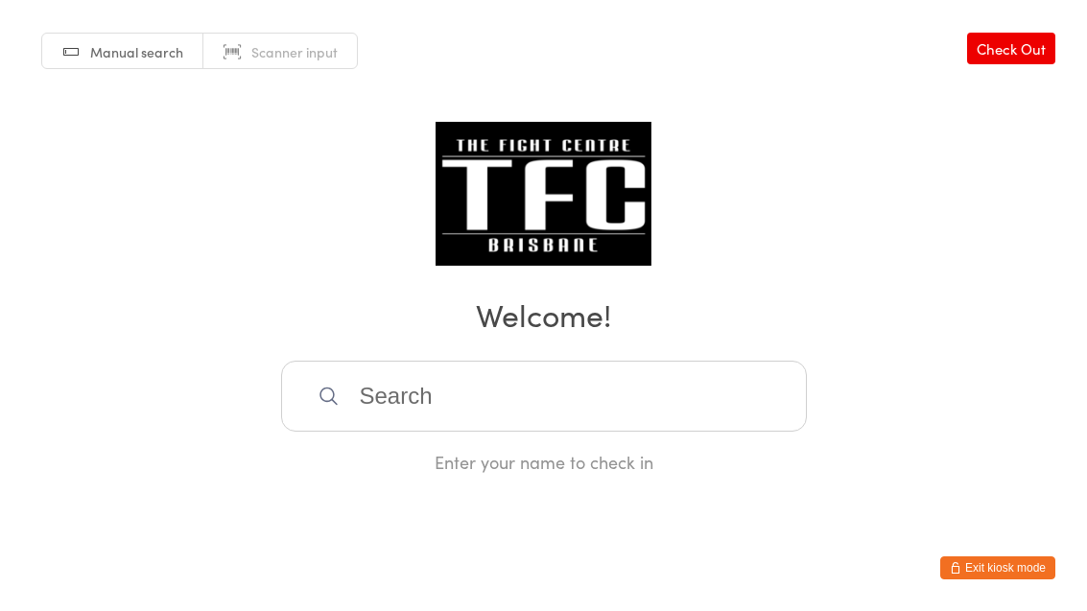
click at [552, 432] on input "search" at bounding box center [544, 396] width 526 height 71
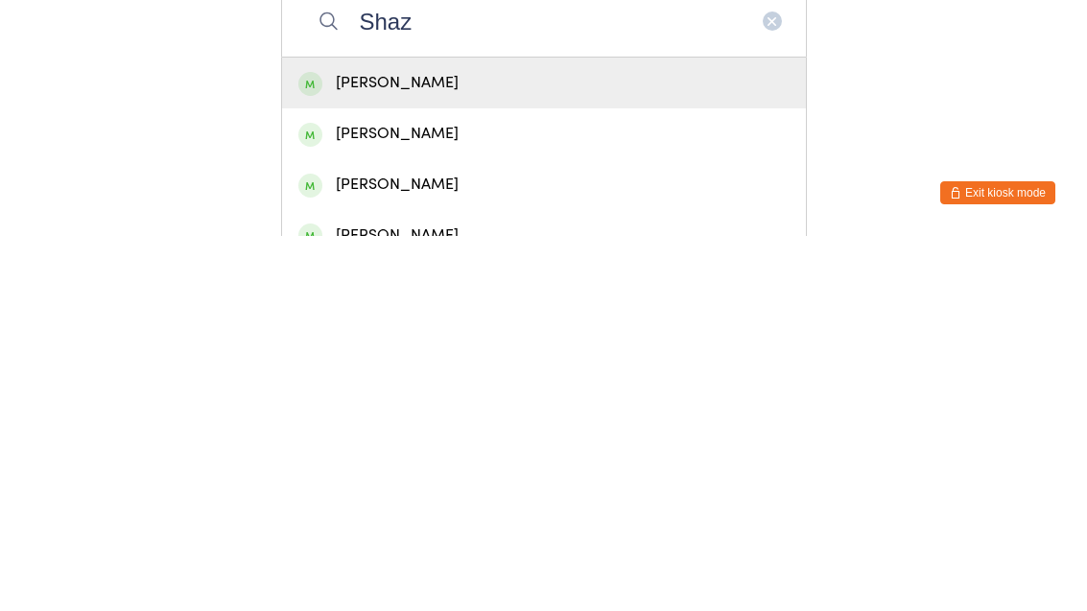
type input "Shaz"
click at [418, 445] on div "Shazeem Rauf" at bounding box center [543, 458] width 491 height 26
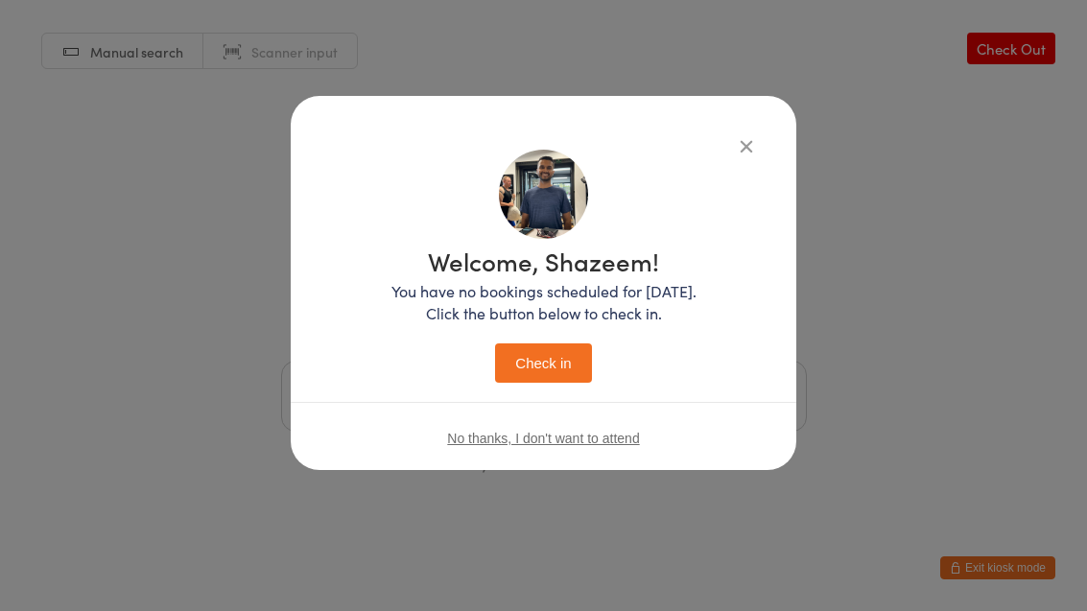
click at [559, 362] on button "Check in" at bounding box center [543, 362] width 96 height 39
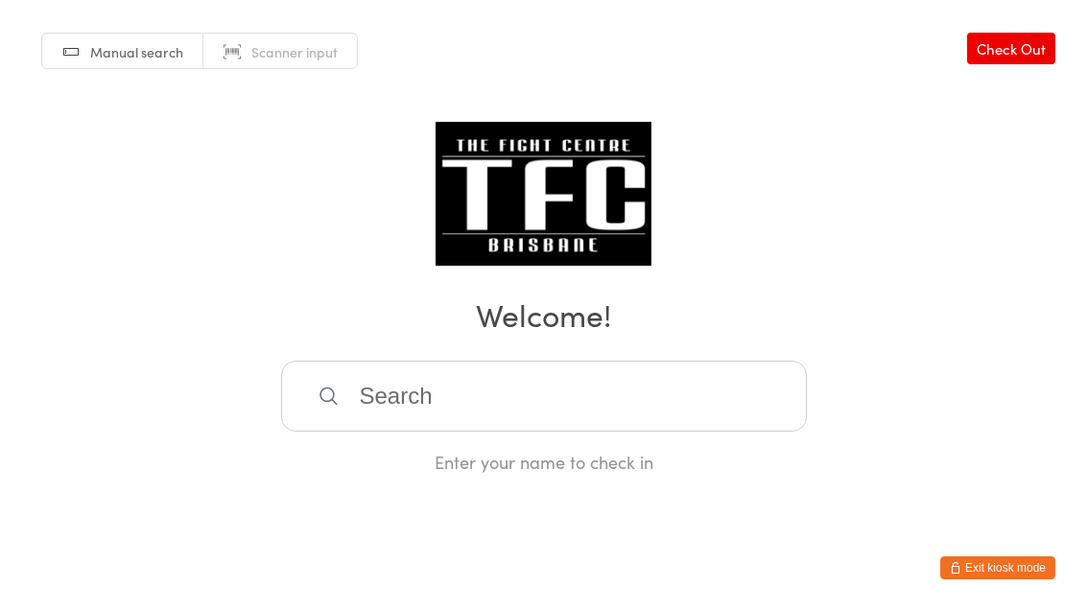
click at [441, 405] on input "search" at bounding box center [544, 396] width 526 height 71
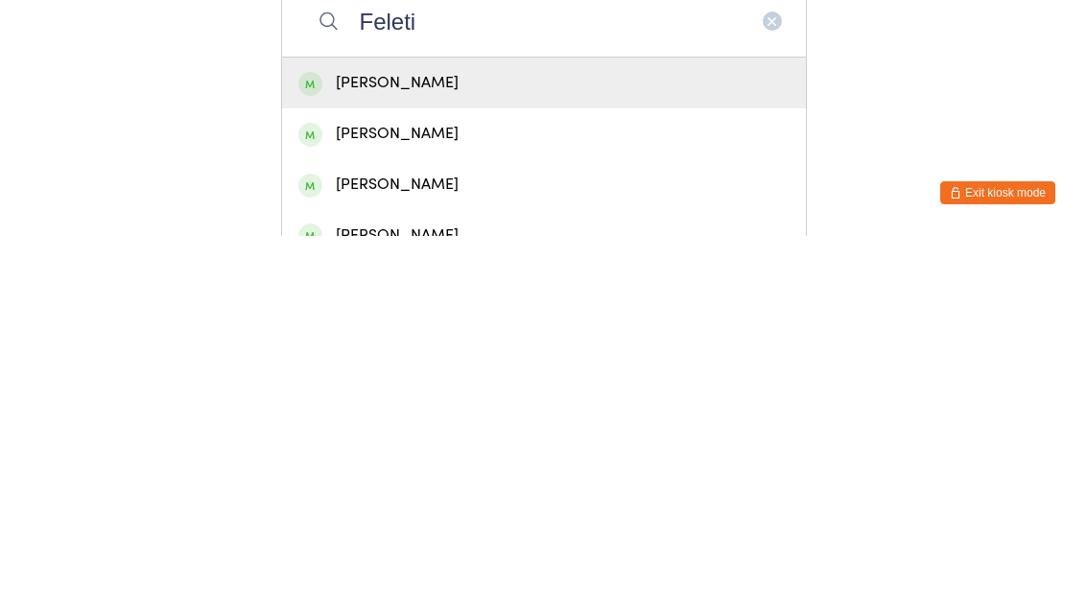
type input "Feleti"
click at [367, 445] on div "Feleti Vowles" at bounding box center [543, 458] width 491 height 26
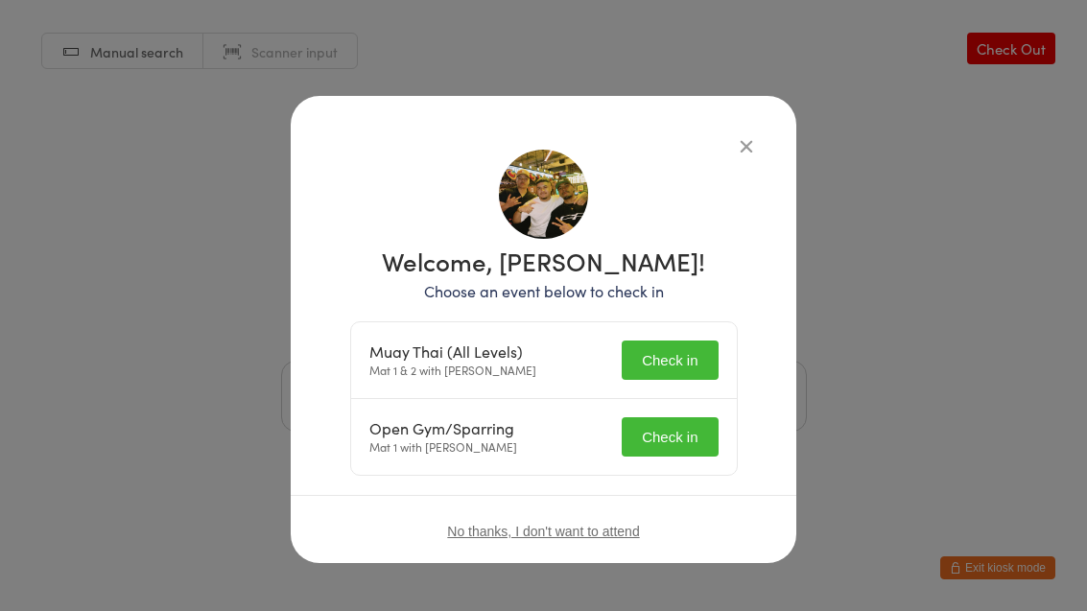
click at [655, 363] on button "Check in" at bounding box center [670, 360] width 96 height 39
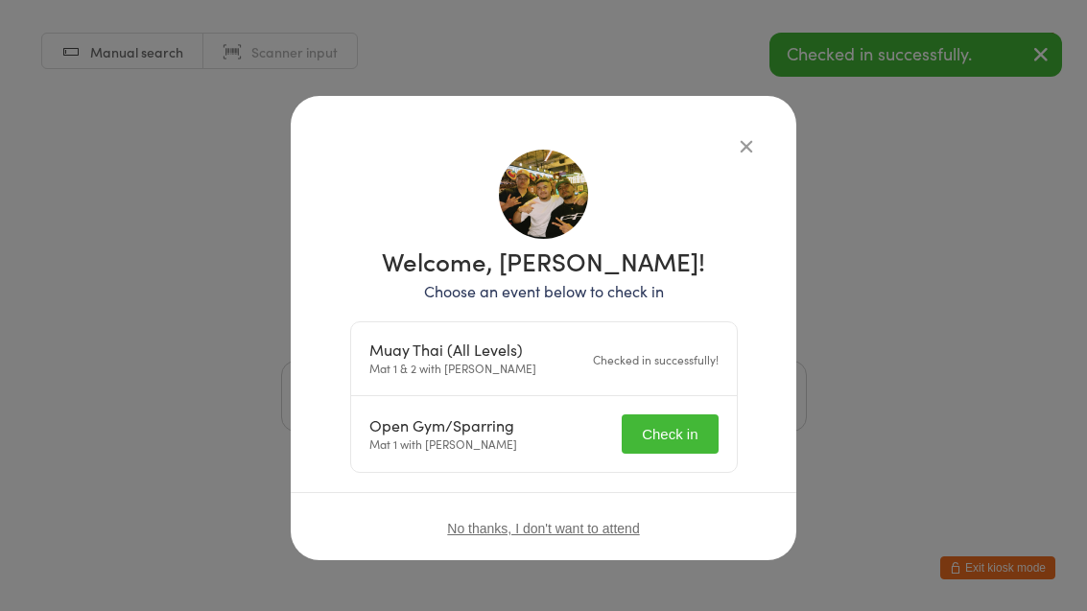
click at [662, 427] on button "Check in" at bounding box center [670, 433] width 96 height 39
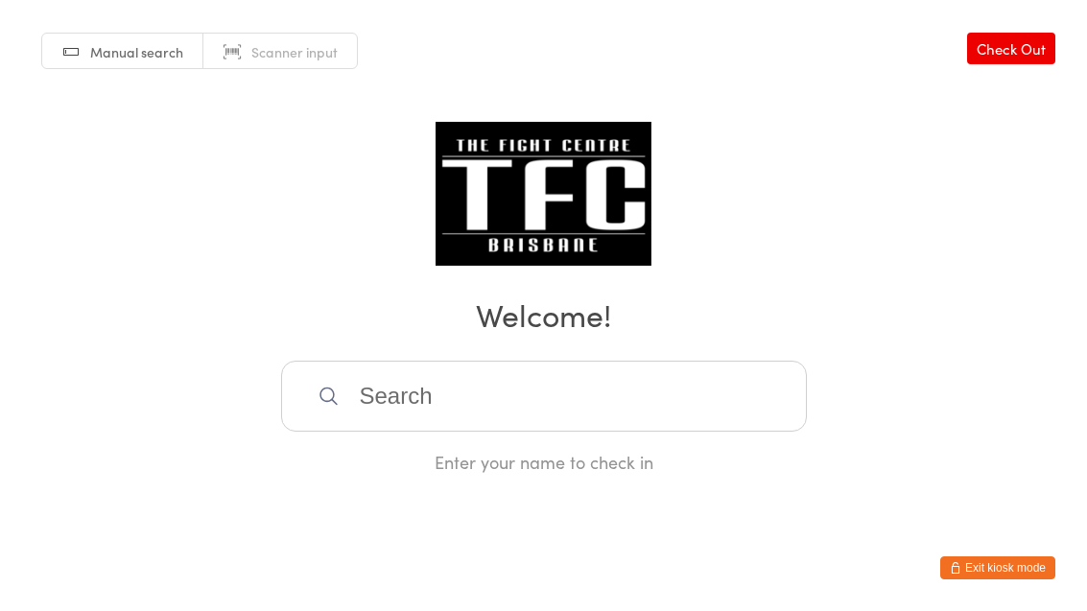
click at [349, 406] on input "search" at bounding box center [544, 396] width 526 height 71
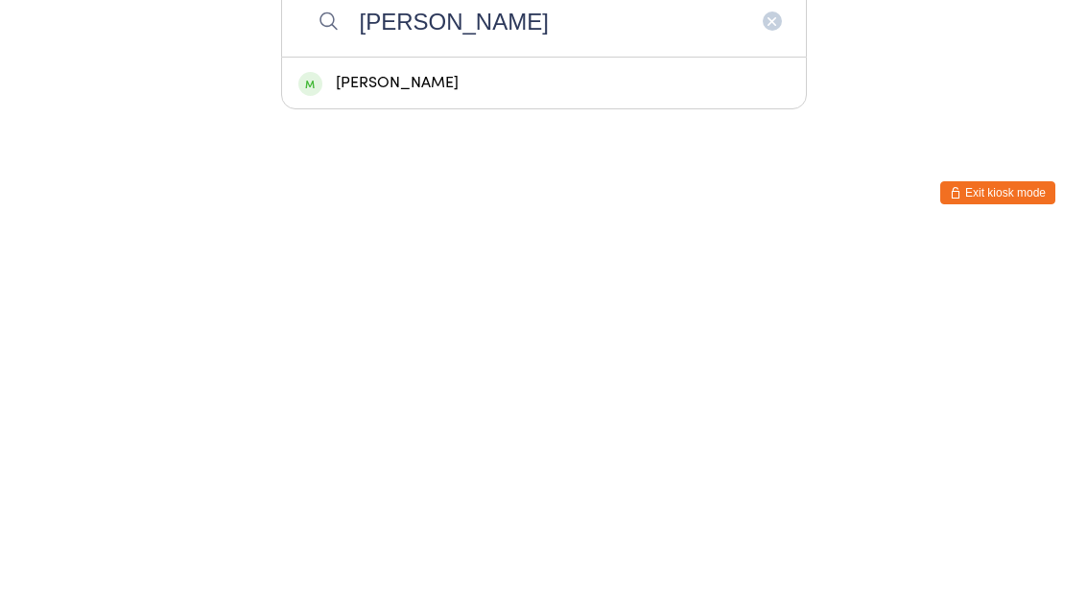
type input "Quinn"
click at [392, 433] on div "[PERSON_NAME]" at bounding box center [544, 458] width 524 height 51
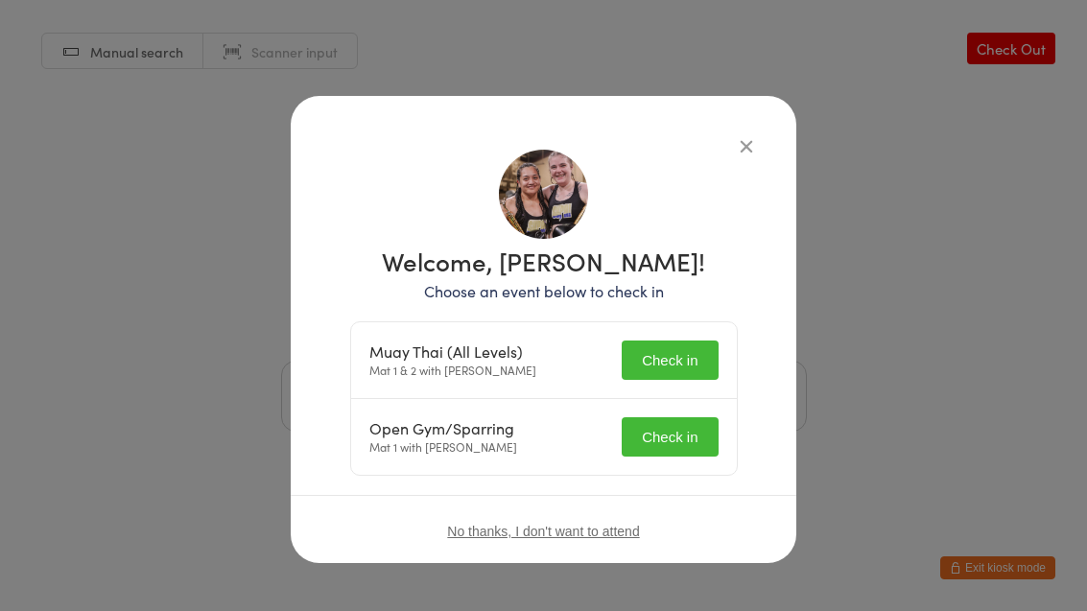
click at [662, 369] on button "Check in" at bounding box center [670, 360] width 96 height 39
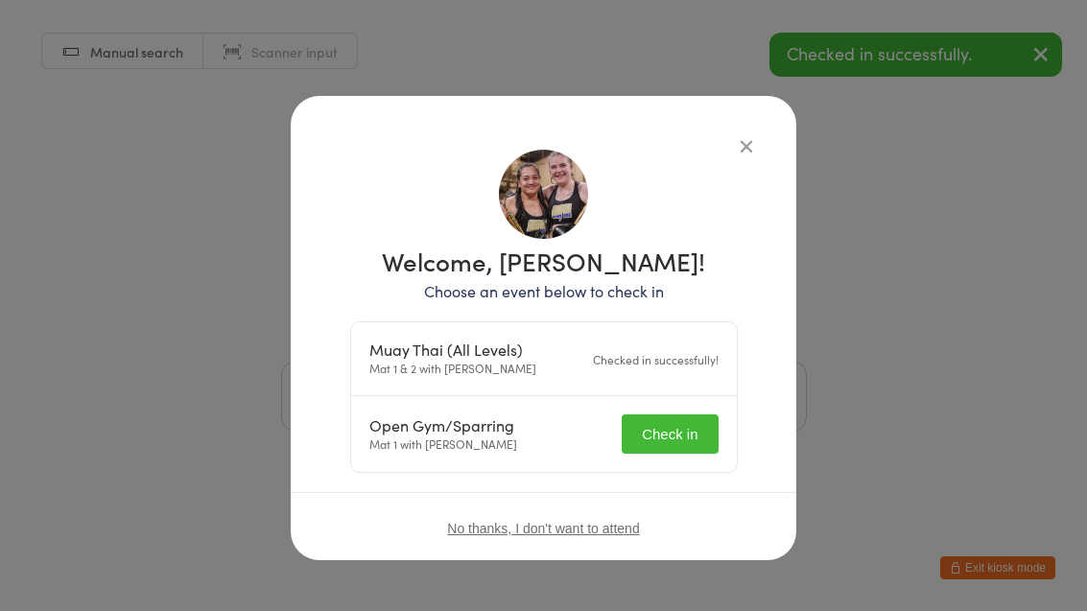
click at [661, 435] on button "Check in" at bounding box center [670, 433] width 96 height 39
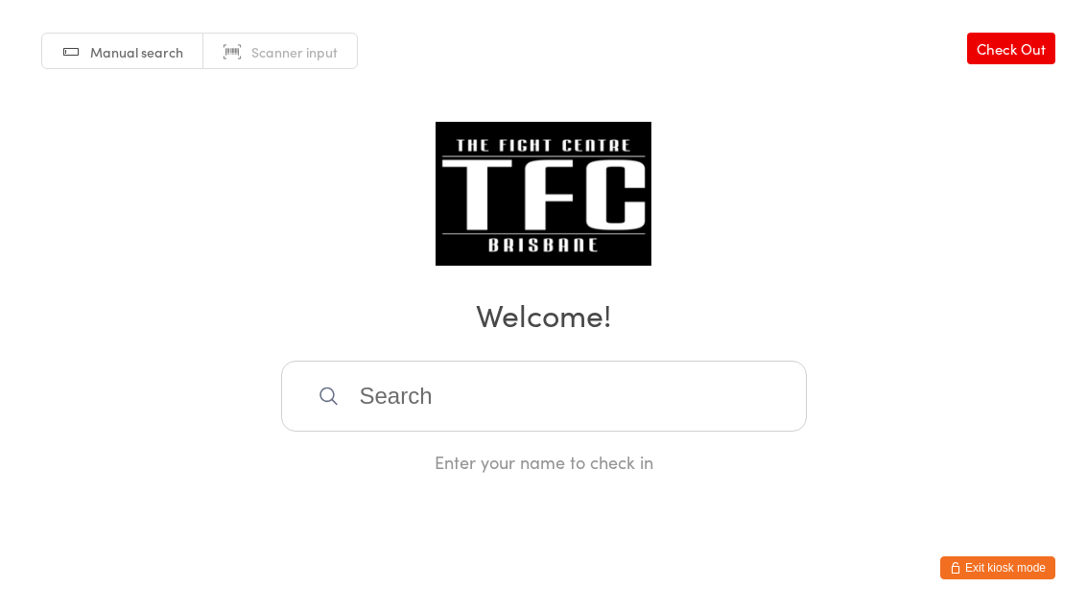
click at [483, 431] on input "search" at bounding box center [544, 396] width 526 height 71
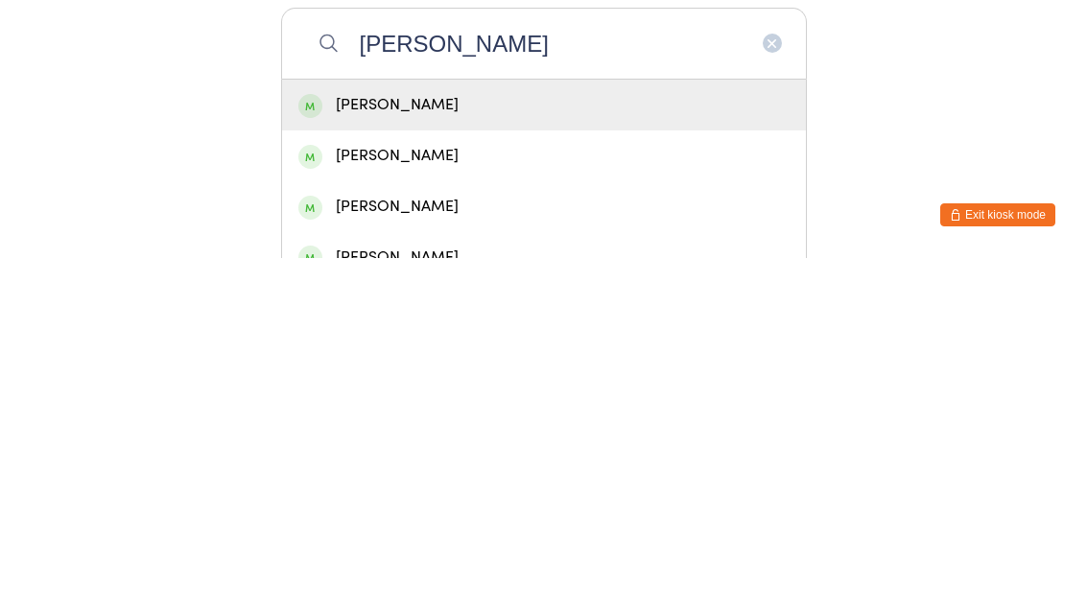
type input "Nicholas jua"
click at [427, 445] on div "Nicholas Juarez" at bounding box center [543, 458] width 491 height 26
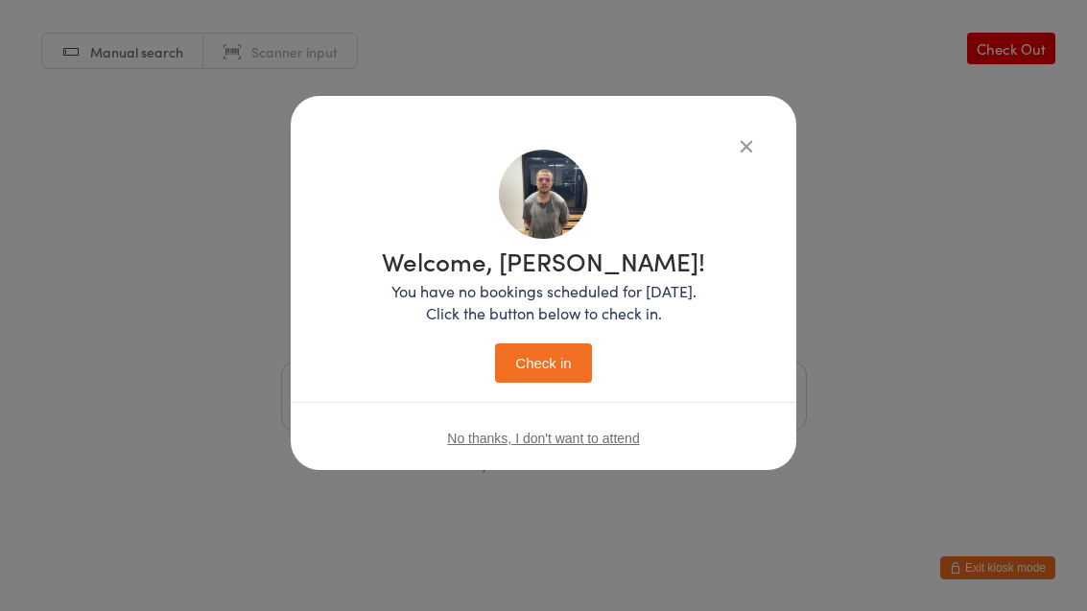
click at [547, 335] on div "Welcome, Nicholas! You have no bookings scheduled for today. Click the button b…" at bounding box center [543, 315] width 323 height 134
click at [548, 367] on button "Check in" at bounding box center [543, 362] width 96 height 39
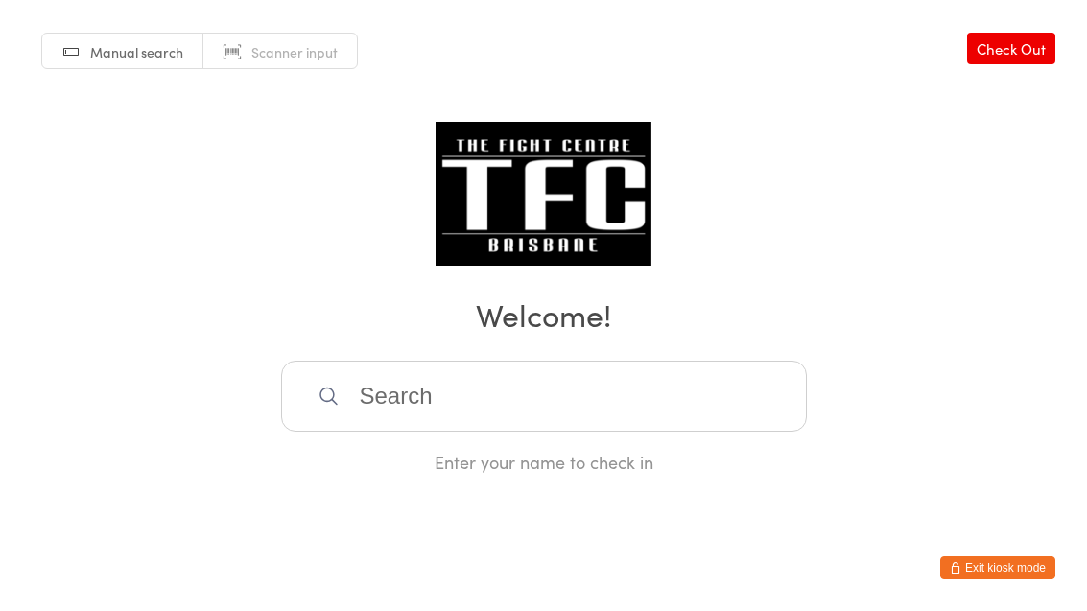
click at [585, 385] on input "search" at bounding box center [544, 396] width 526 height 71
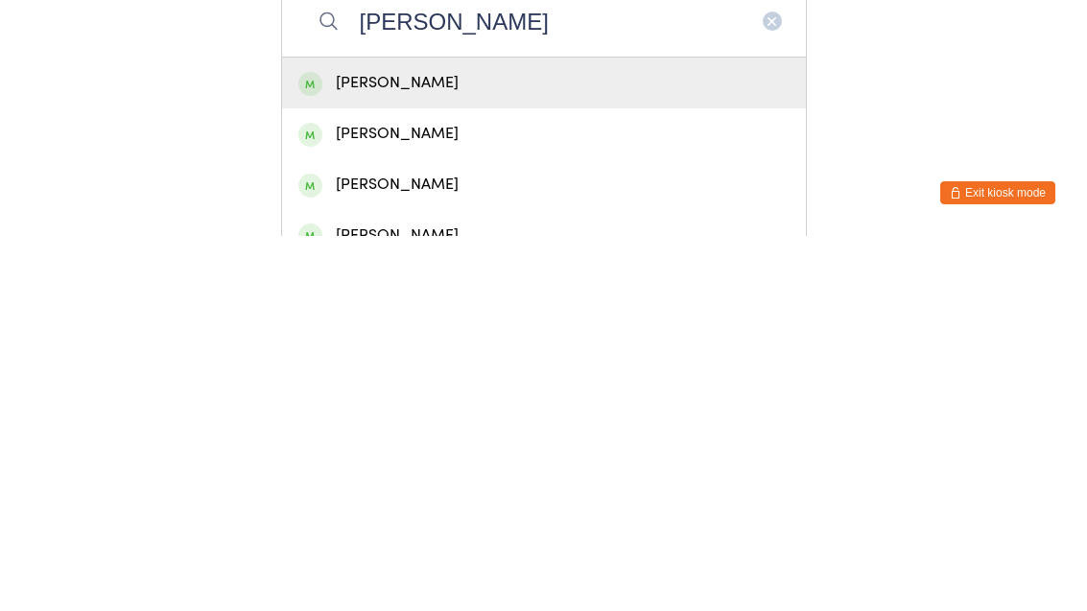
type input "James br"
click at [457, 445] on div "James Broom" at bounding box center [543, 458] width 491 height 26
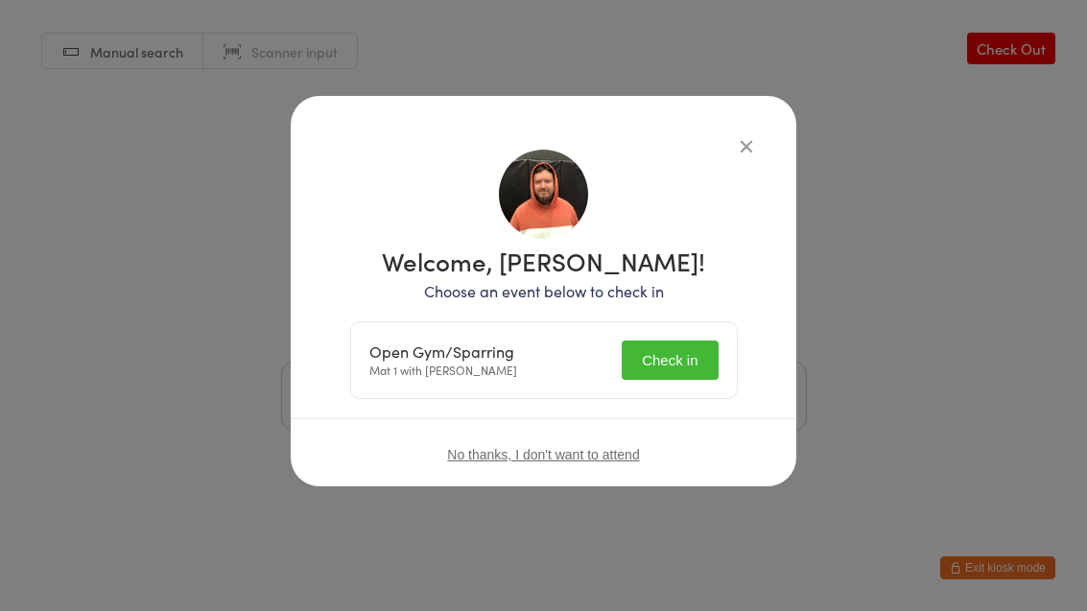
click at [650, 358] on button "Check in" at bounding box center [670, 360] width 96 height 39
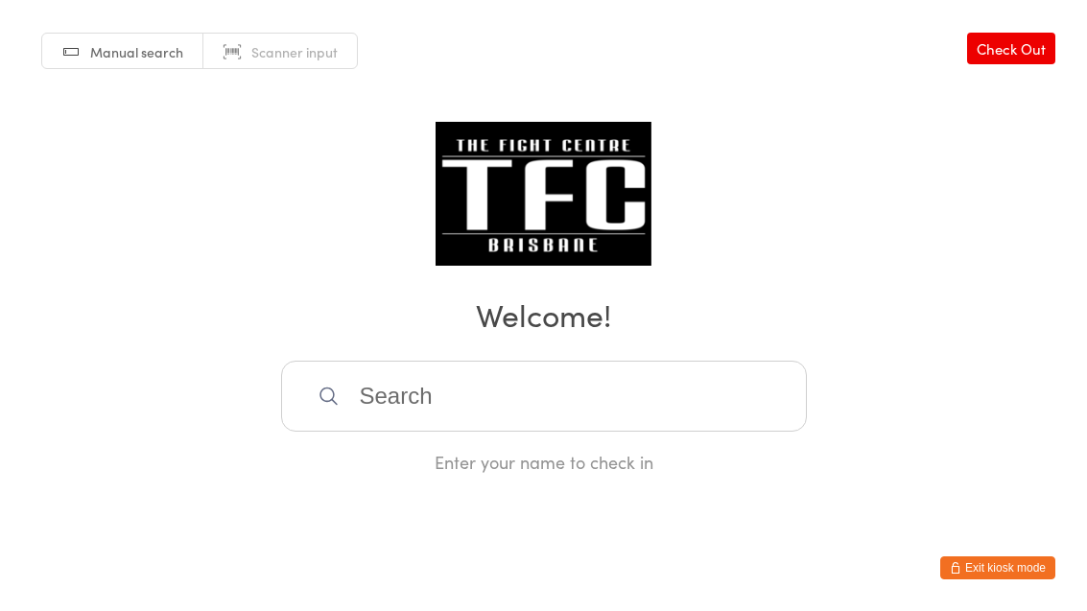
click at [560, 400] on input "search" at bounding box center [544, 396] width 526 height 71
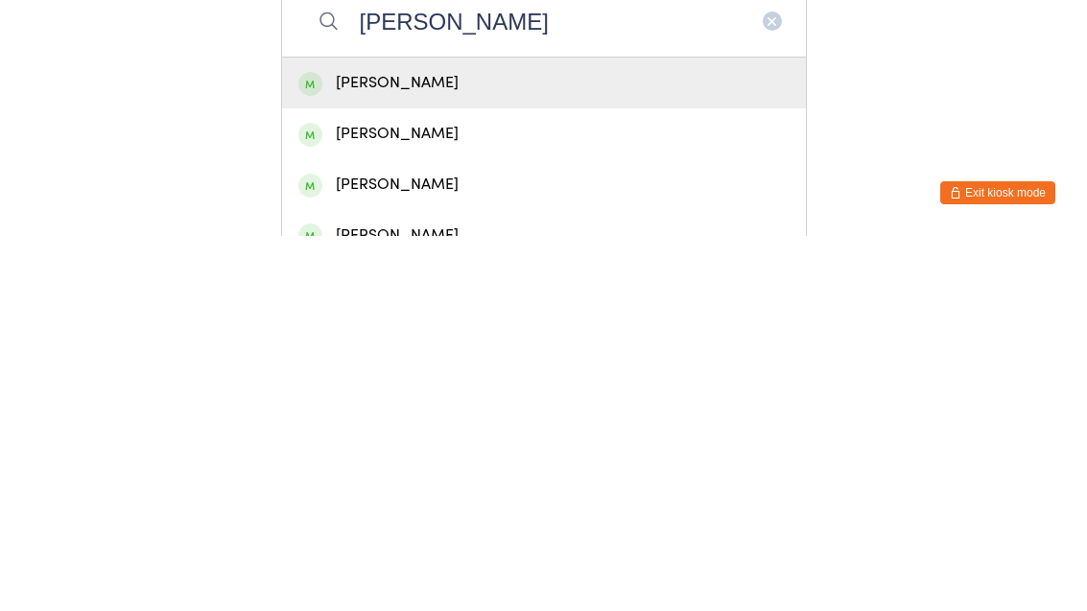
type input "Jaydin"
click at [474, 445] on div "Jaydin Bradshaw" at bounding box center [543, 458] width 491 height 26
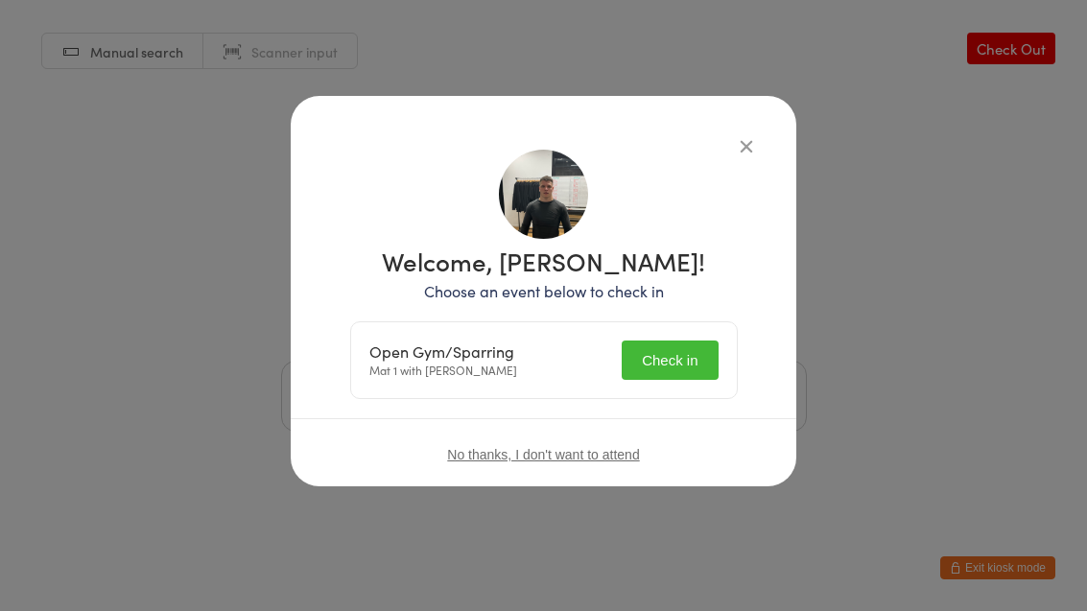
click at [677, 356] on button "Check in" at bounding box center [670, 360] width 96 height 39
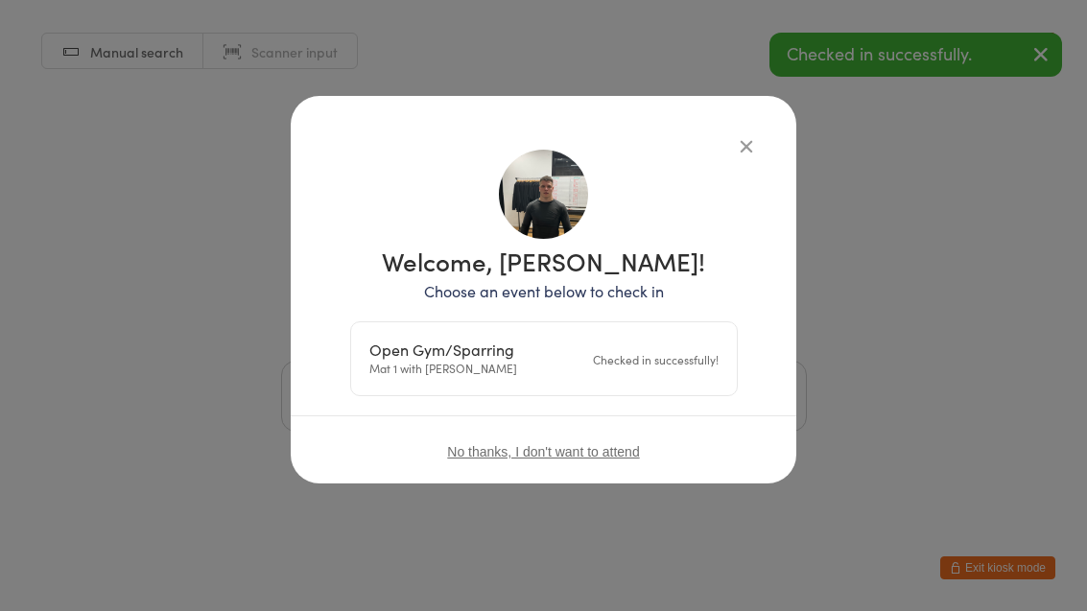
click at [884, 453] on div "Welcome, Jaydin Bradshaw! Choose an event below to check in Open Gym/Sparring M…" at bounding box center [543, 305] width 1087 height 611
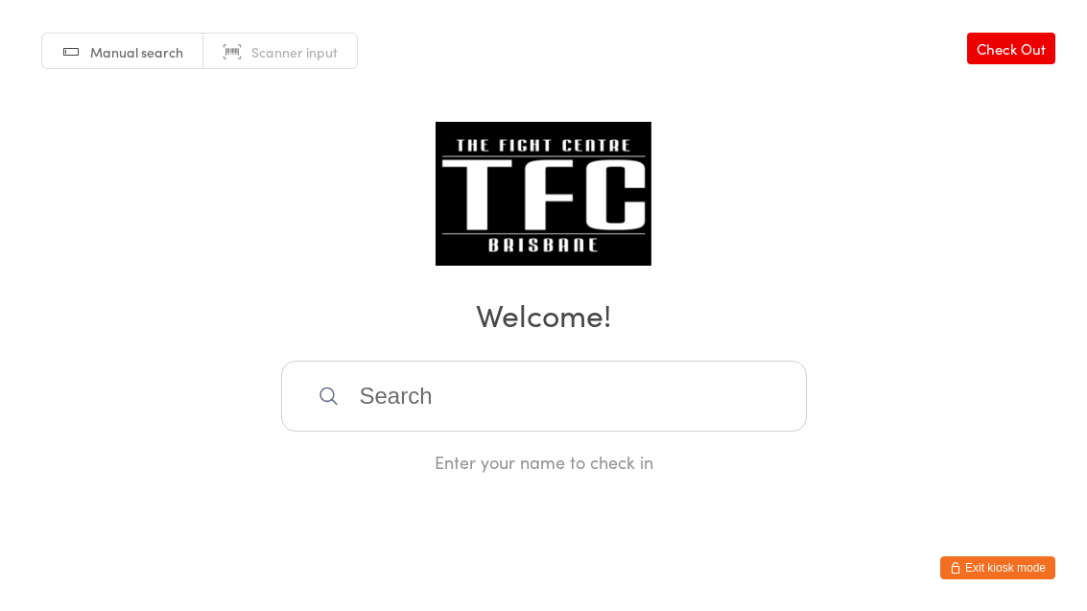
click at [553, 406] on input "search" at bounding box center [544, 396] width 526 height 71
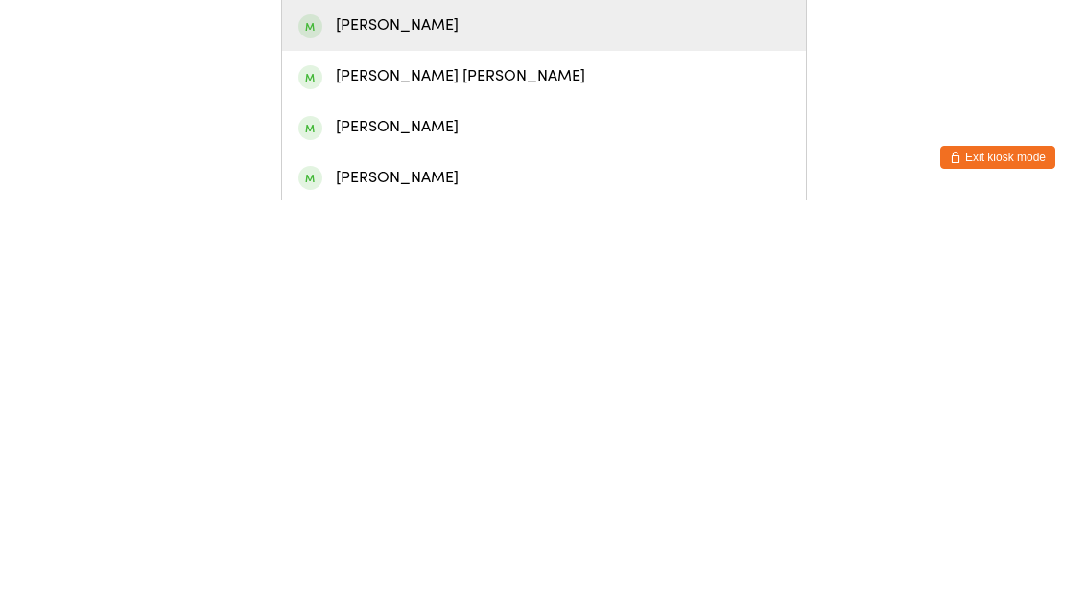
scroll to position [23, 0]
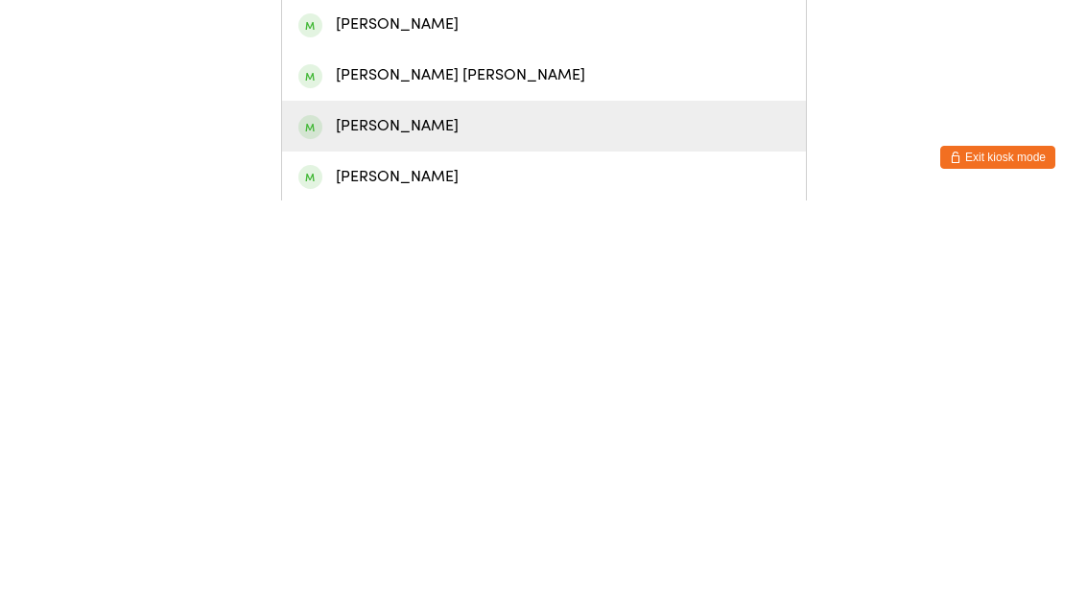
type input "Jere"
click at [520, 524] on div "Jeremiah Brown" at bounding box center [543, 537] width 491 height 26
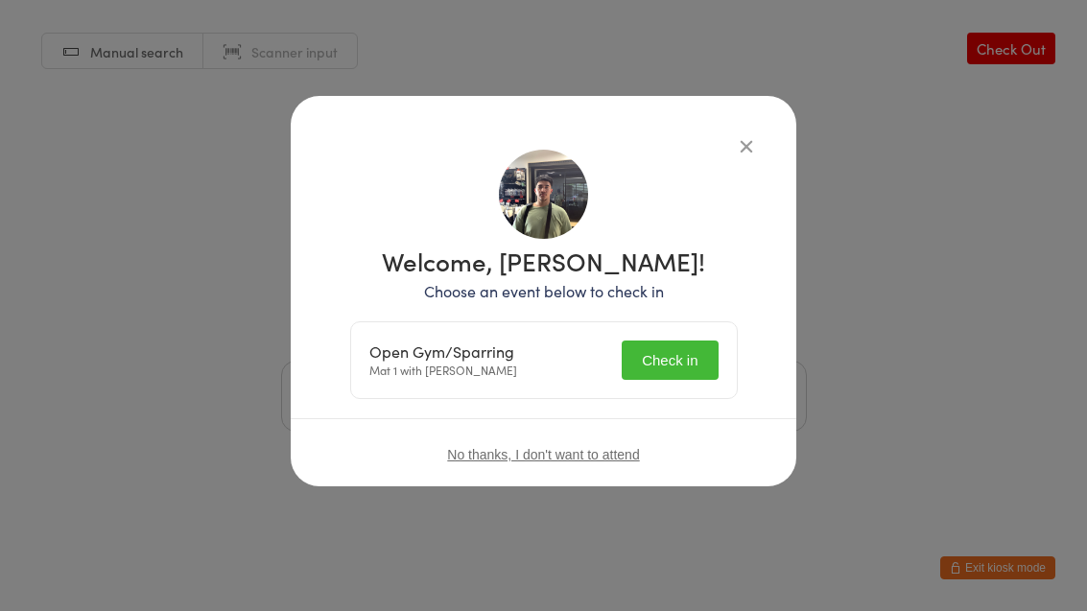
click at [673, 374] on button "Check in" at bounding box center [670, 360] width 96 height 39
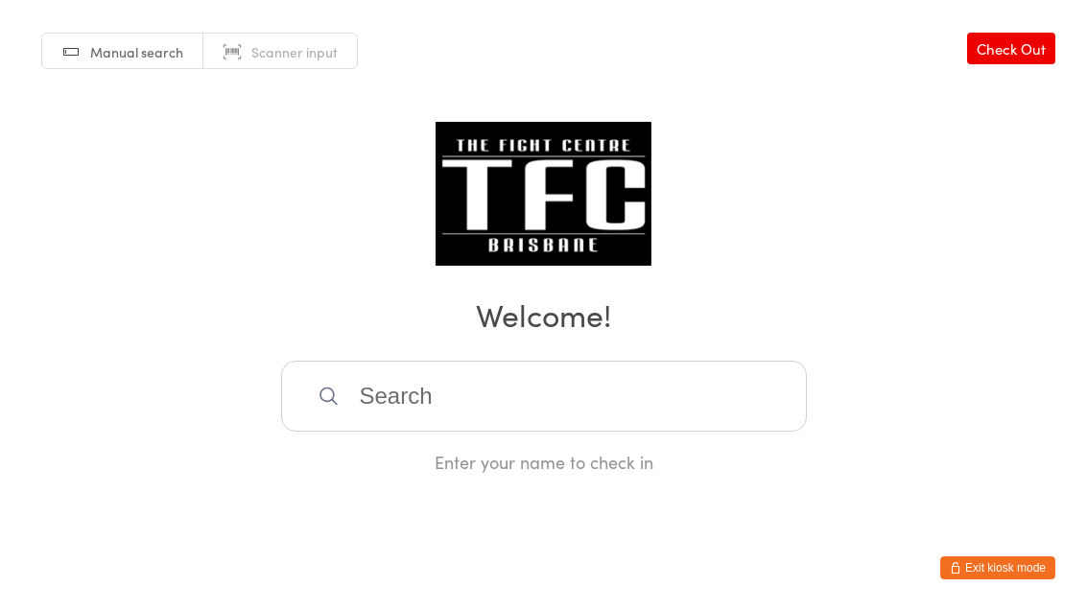
click at [567, 398] on input "search" at bounding box center [544, 396] width 526 height 71
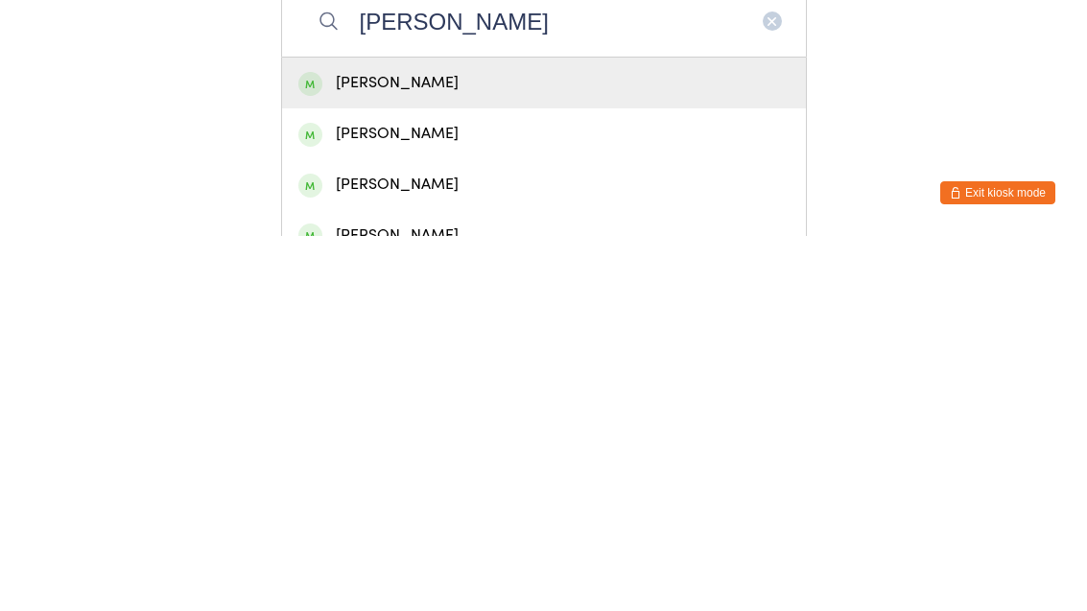
type input "Harper Morgan"
click at [579, 445] on div "Harper Morgan" at bounding box center [543, 458] width 491 height 26
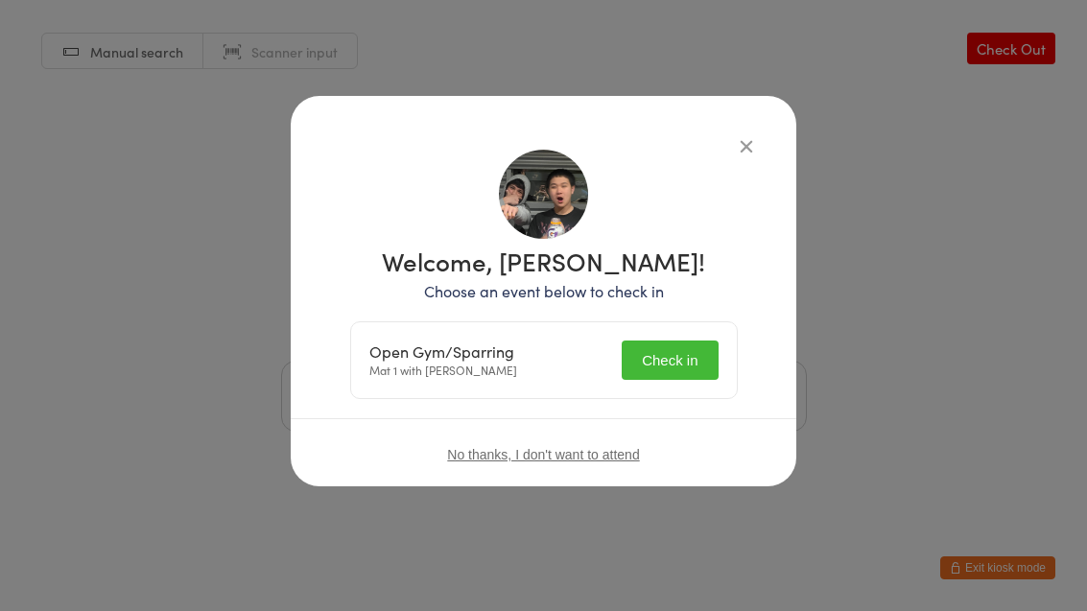
click at [661, 372] on button "Check in" at bounding box center [670, 360] width 96 height 39
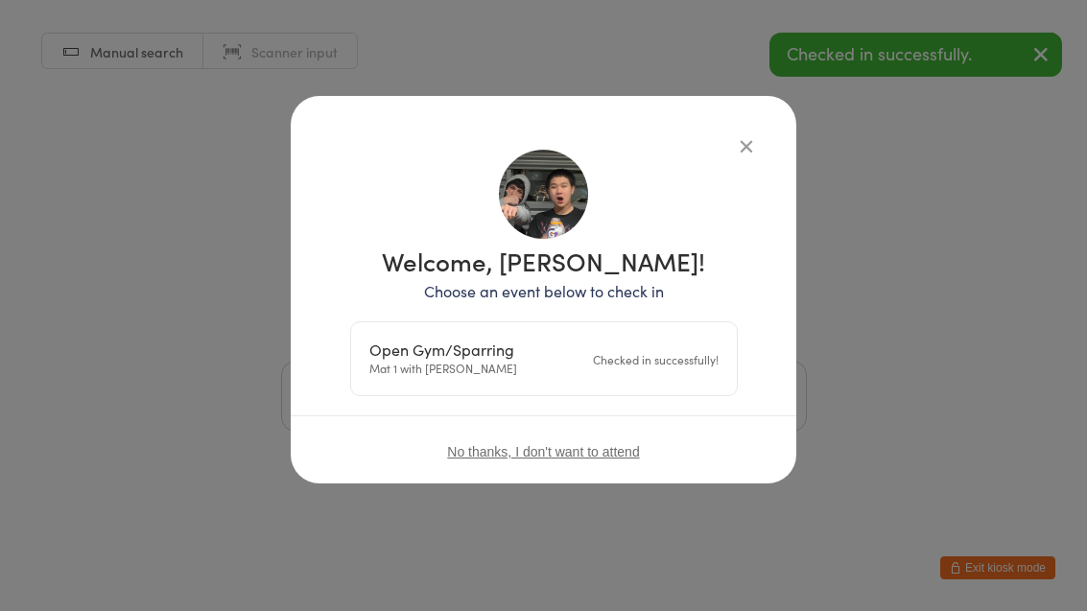
click at [751, 152] on icon "button" at bounding box center [746, 145] width 21 height 21
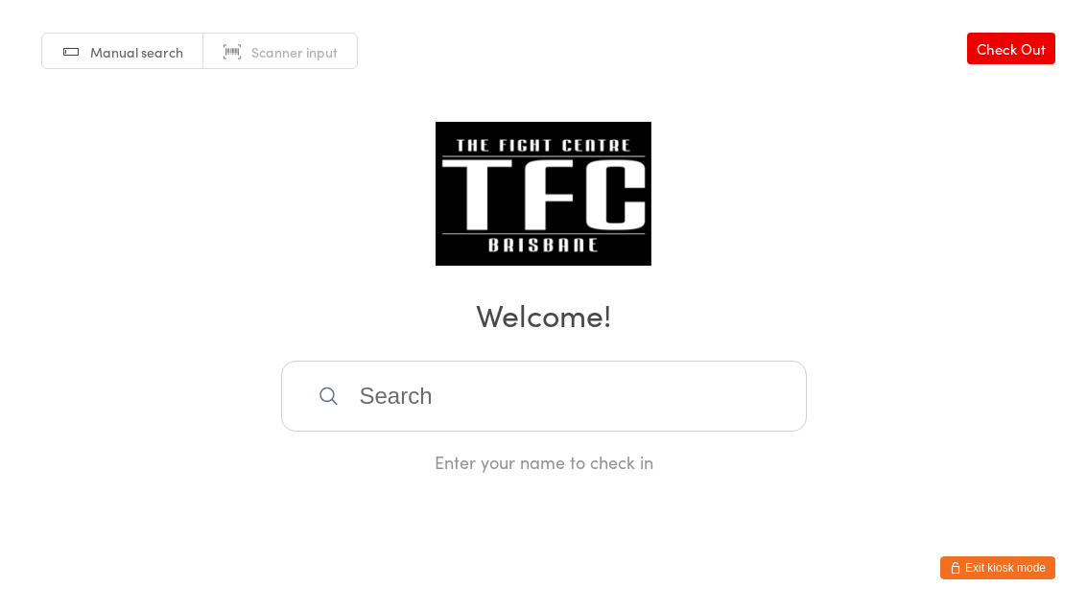
click at [381, 398] on input "search" at bounding box center [544, 396] width 526 height 71
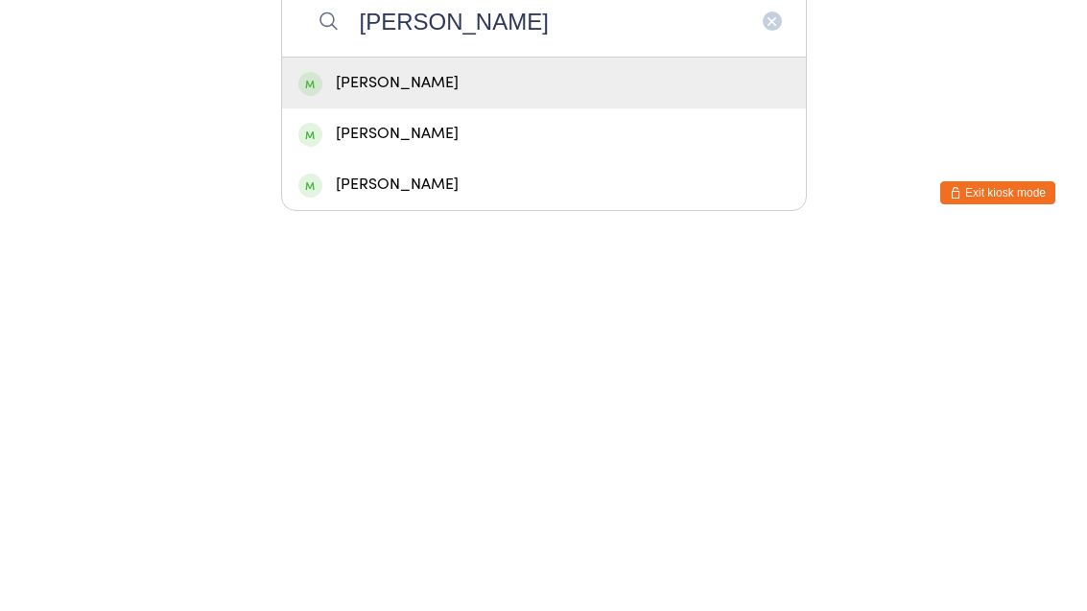
type input "Felix"
click at [328, 445] on div "[PERSON_NAME]" at bounding box center [543, 458] width 491 height 26
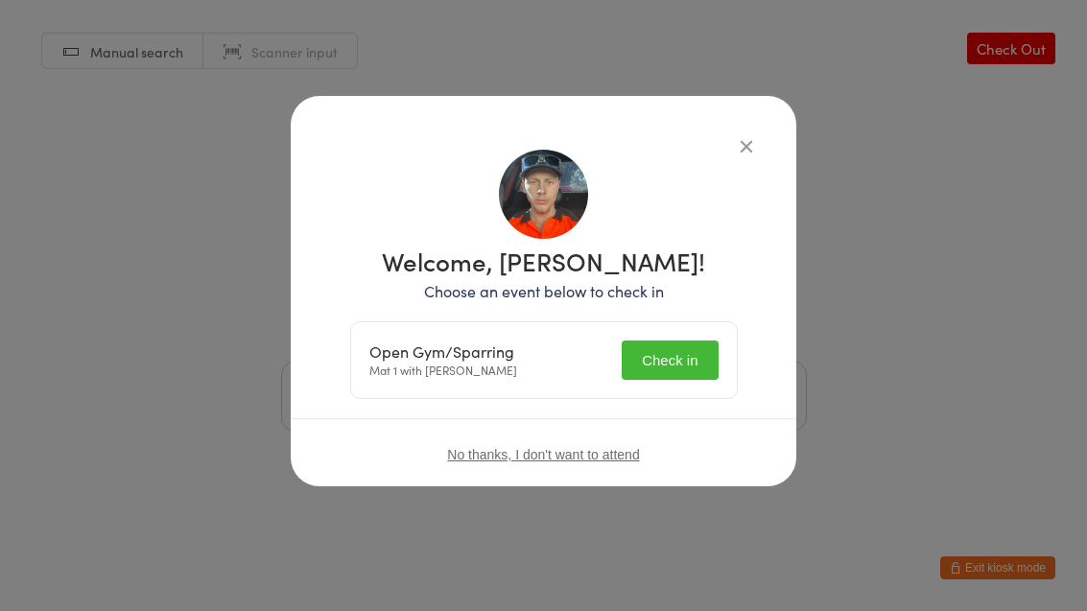
click at [694, 342] on button "Check in" at bounding box center [670, 360] width 96 height 39
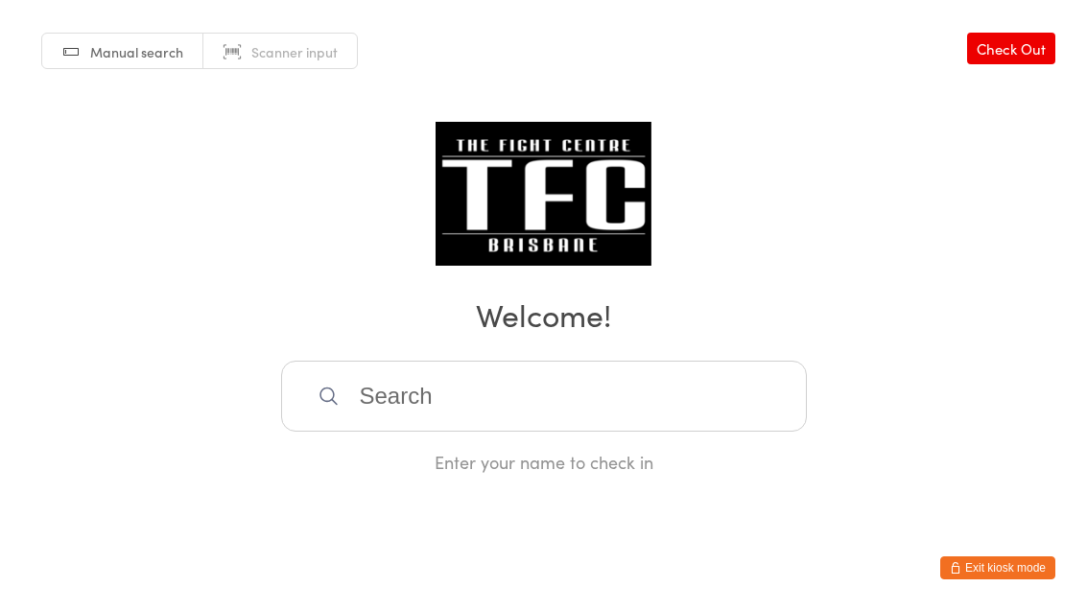
click at [409, 432] on input "search" at bounding box center [544, 396] width 526 height 71
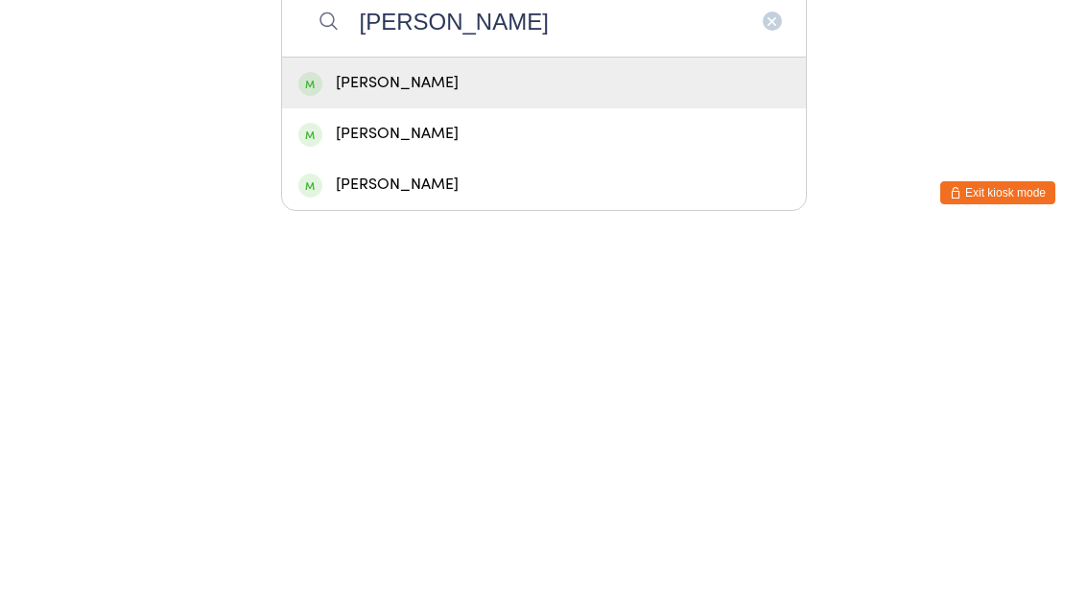
type input "Anthony lian"
click at [363, 445] on div "Anthony Lian" at bounding box center [543, 458] width 491 height 26
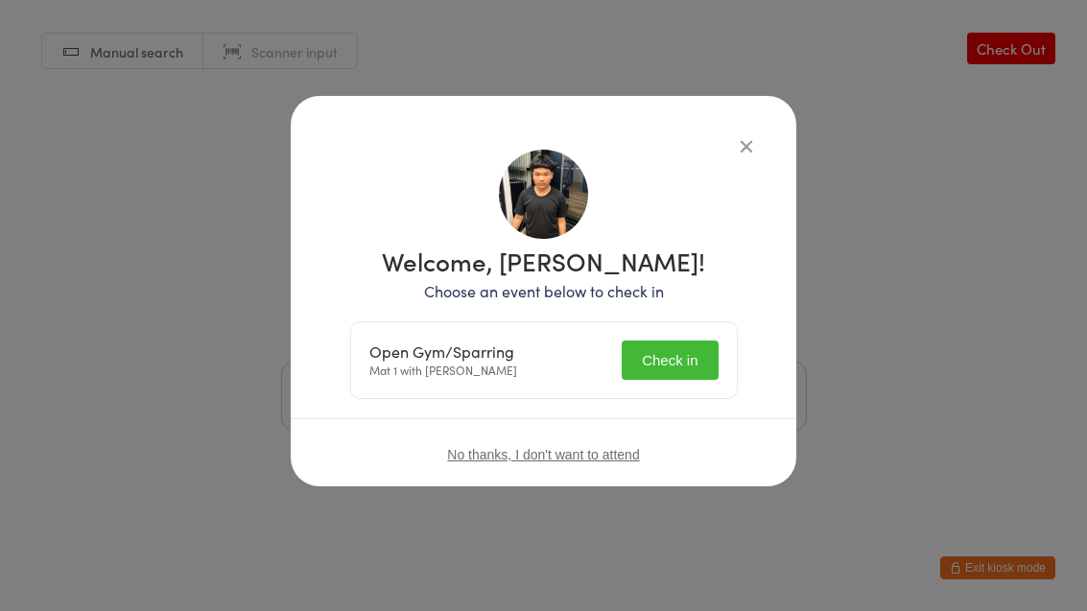
click at [684, 361] on button "Check in" at bounding box center [670, 360] width 96 height 39
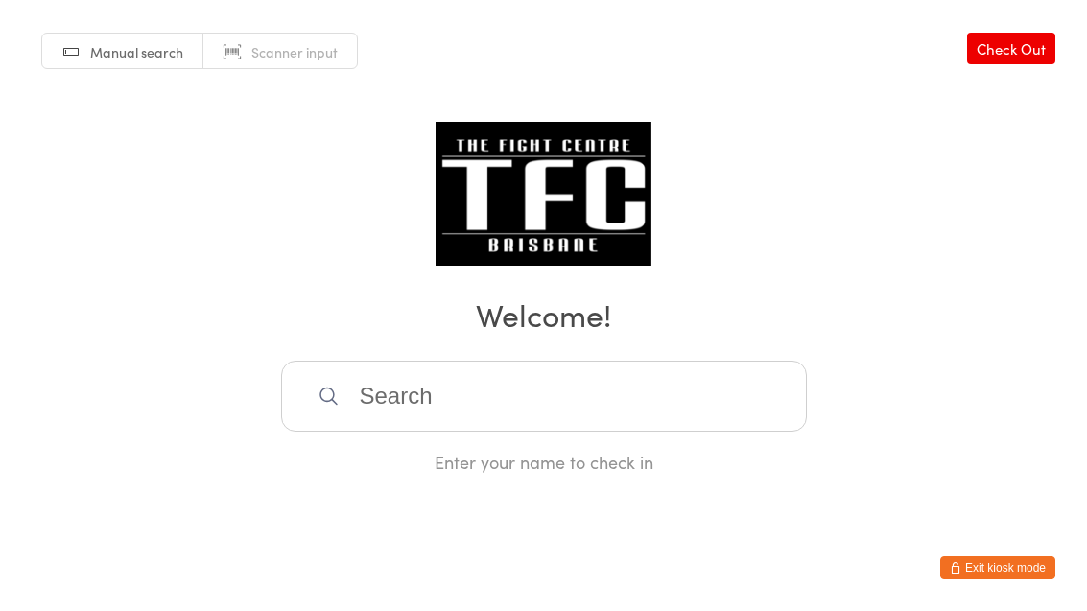
click at [419, 407] on input "search" at bounding box center [544, 396] width 526 height 71
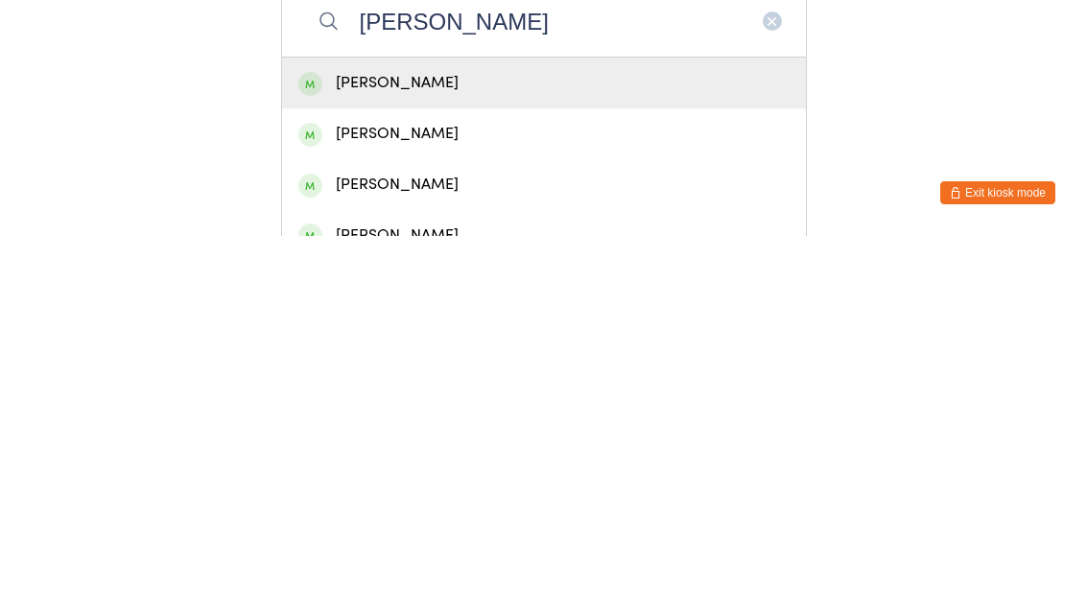
type input "Jesse"
click at [371, 445] on div "[PERSON_NAME]" at bounding box center [543, 458] width 491 height 26
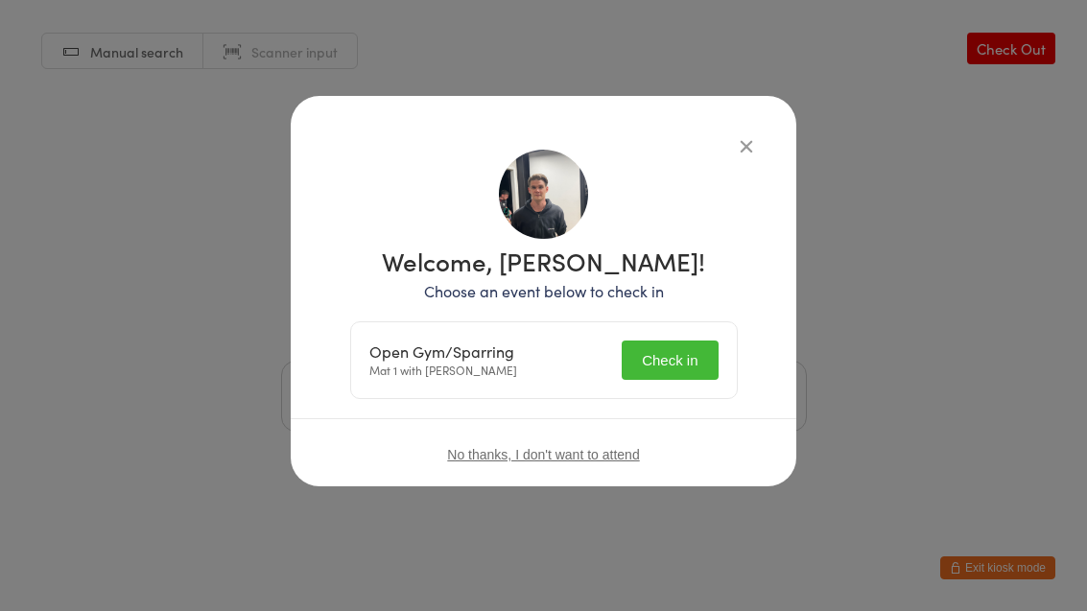
click at [671, 356] on button "Check in" at bounding box center [670, 360] width 96 height 39
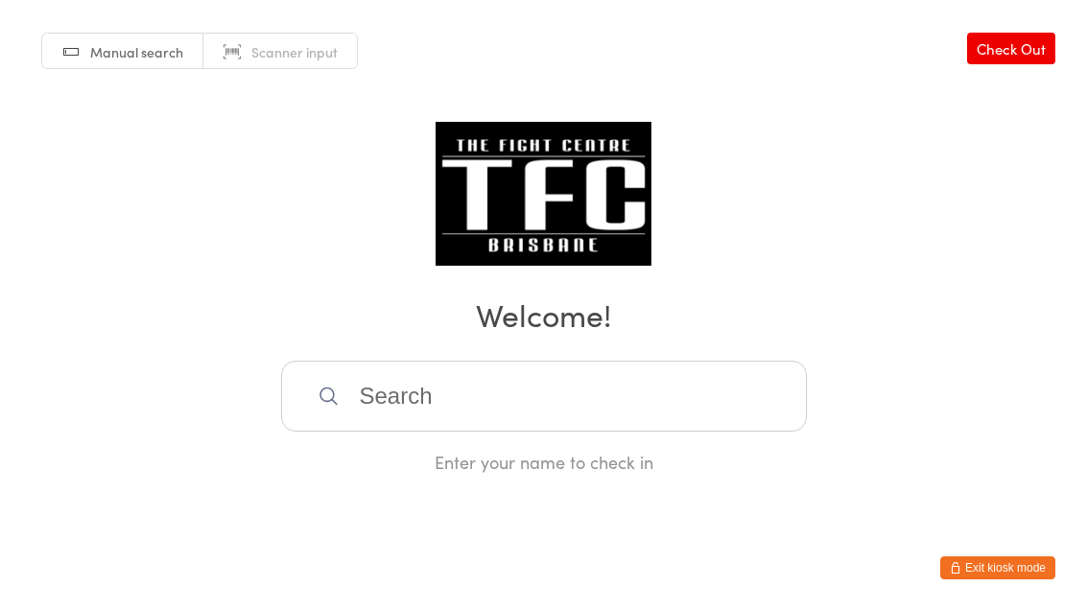
click at [584, 395] on input "search" at bounding box center [544, 396] width 526 height 71
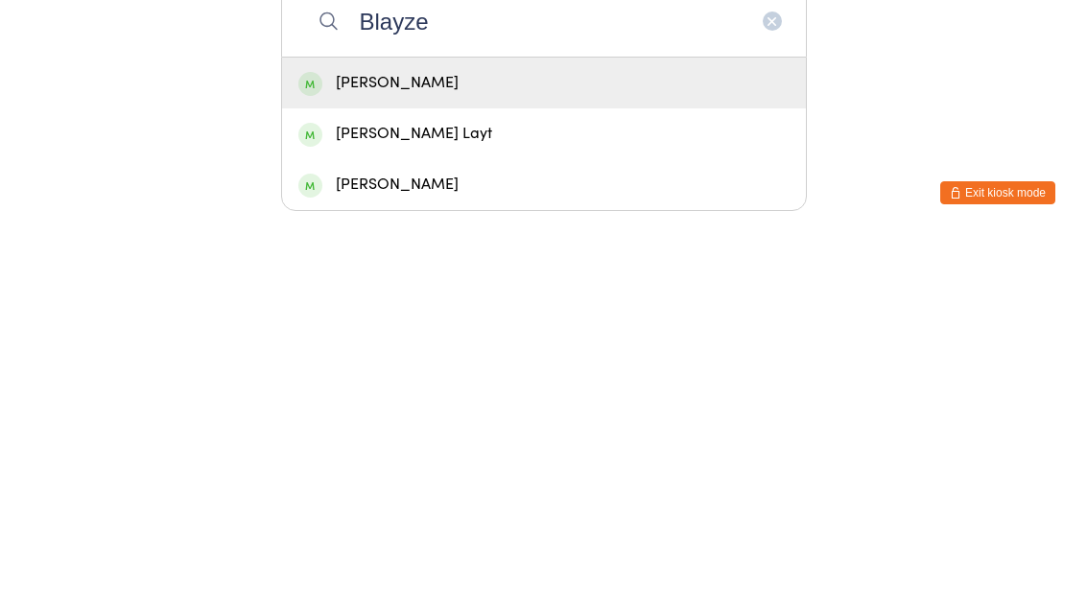
type input "Blayze"
click at [604, 433] on div "Blayze Dickson" at bounding box center [544, 458] width 524 height 51
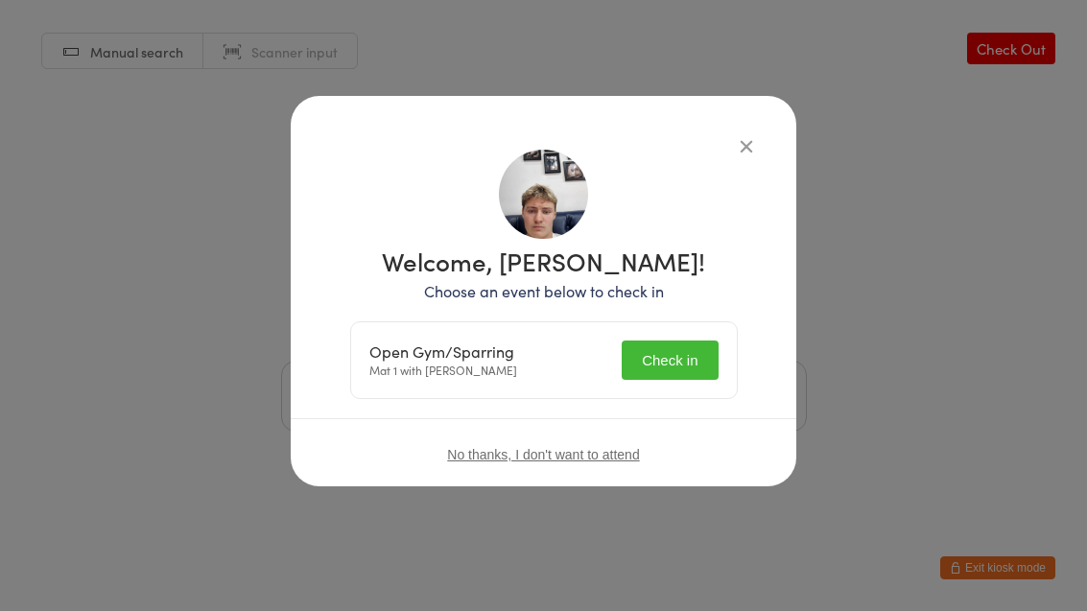
click at [696, 359] on button "Check in" at bounding box center [670, 360] width 96 height 39
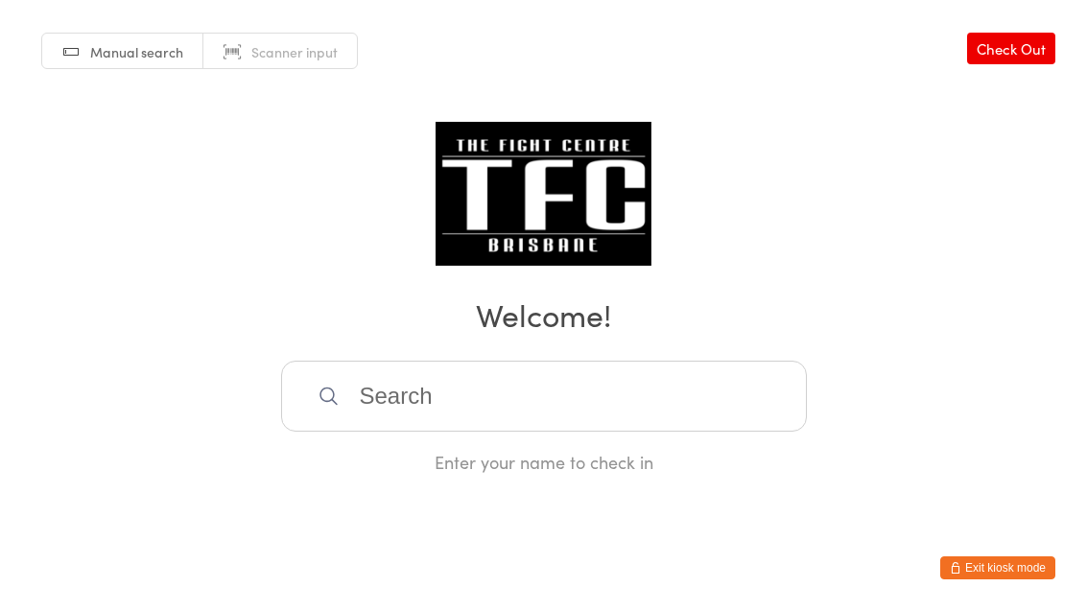
click at [437, 465] on div "Enter your name to check in" at bounding box center [544, 462] width 526 height 24
click at [436, 409] on input "search" at bounding box center [544, 396] width 526 height 71
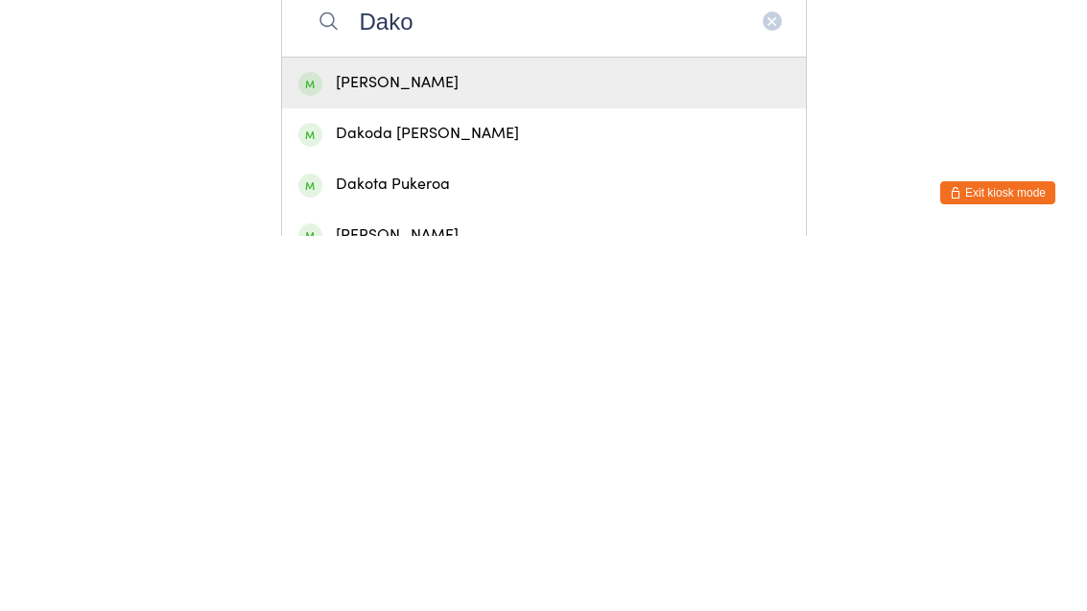
type input "Dako"
click at [492, 496] on div "Dakoda Milton" at bounding box center [543, 509] width 491 height 26
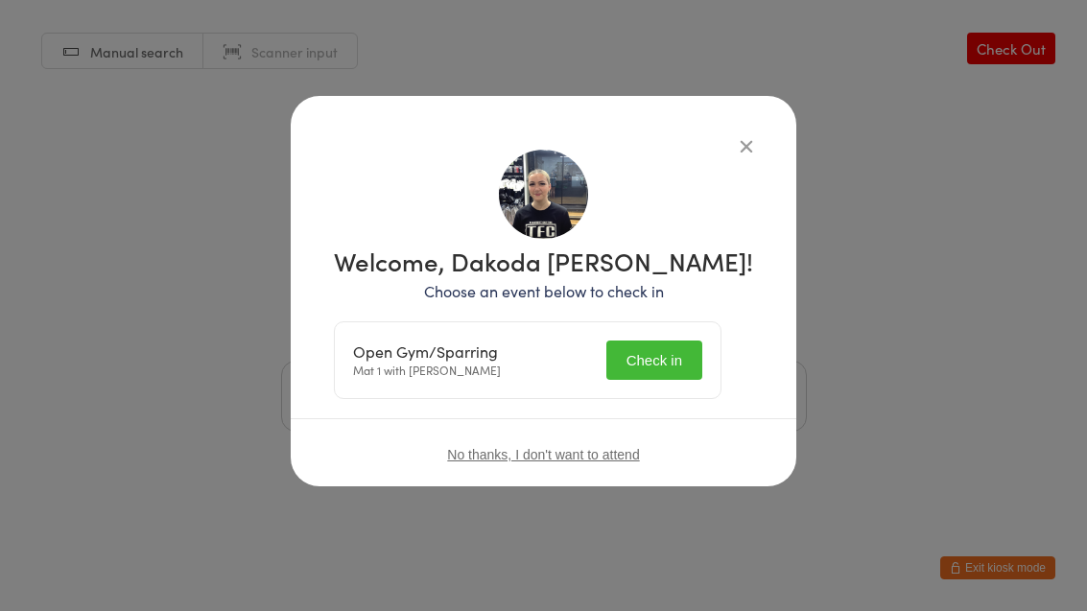
click at [683, 371] on button "Check in" at bounding box center [654, 360] width 96 height 39
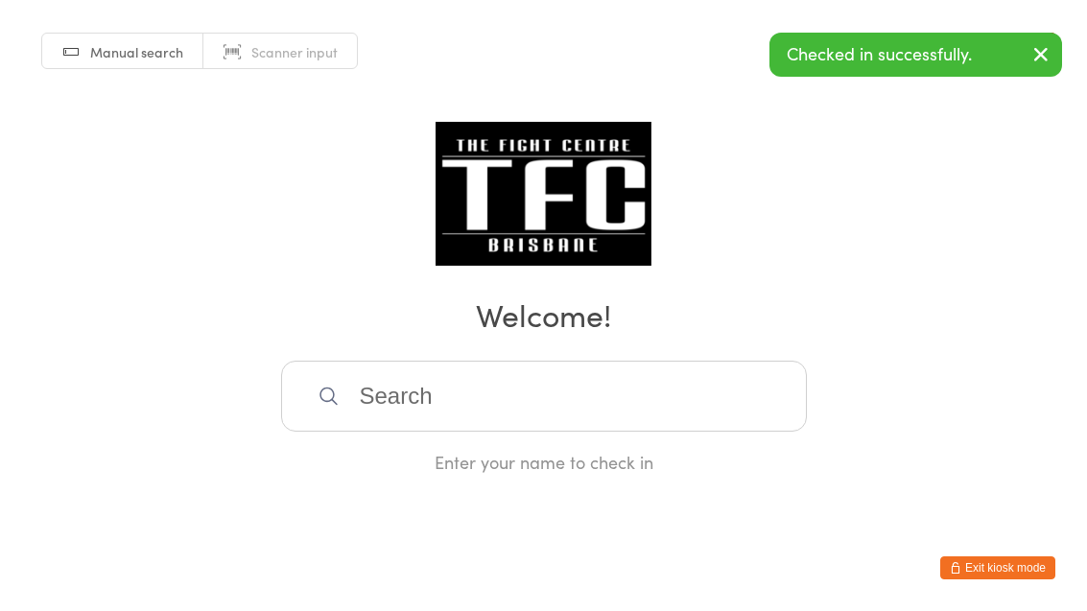
click at [407, 402] on input "search" at bounding box center [544, 396] width 526 height 71
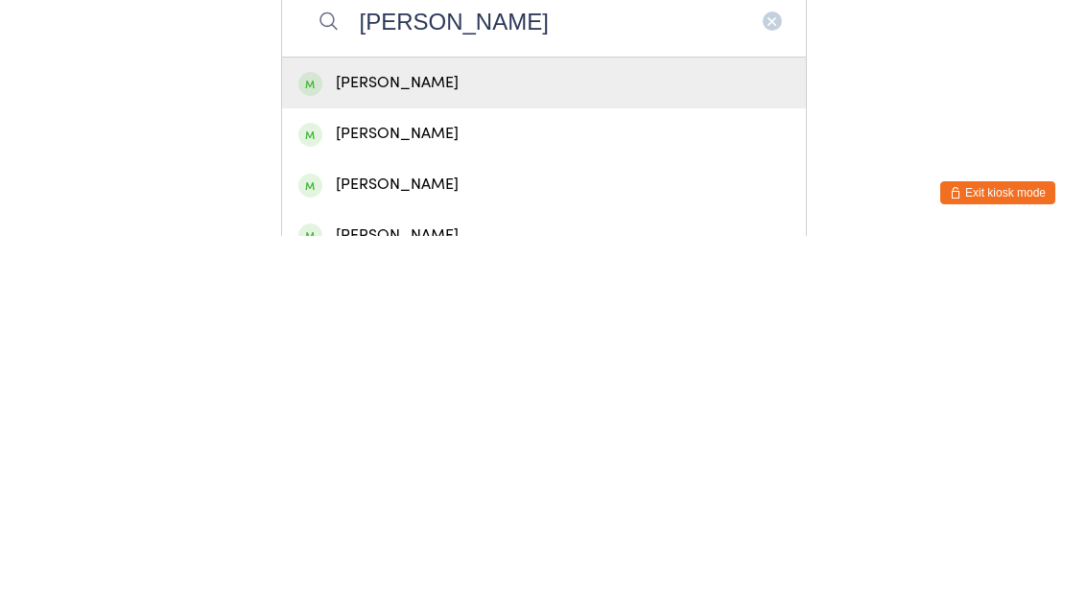
type input "Bailey vaughan"
click at [439, 433] on div "Bailey Vaughan" at bounding box center [544, 458] width 524 height 51
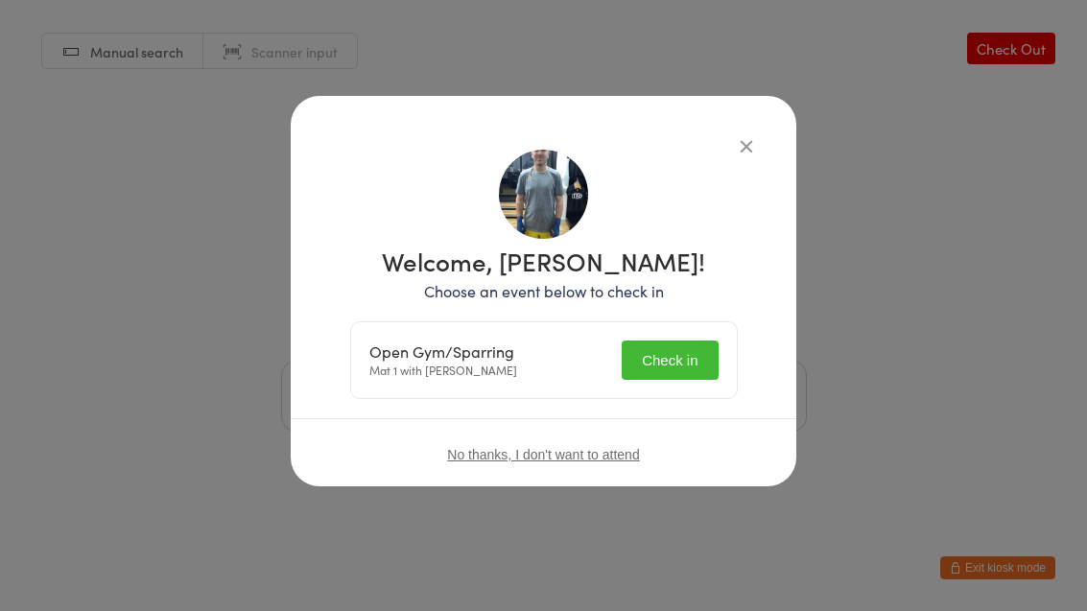
click at [671, 370] on button "Check in" at bounding box center [670, 360] width 96 height 39
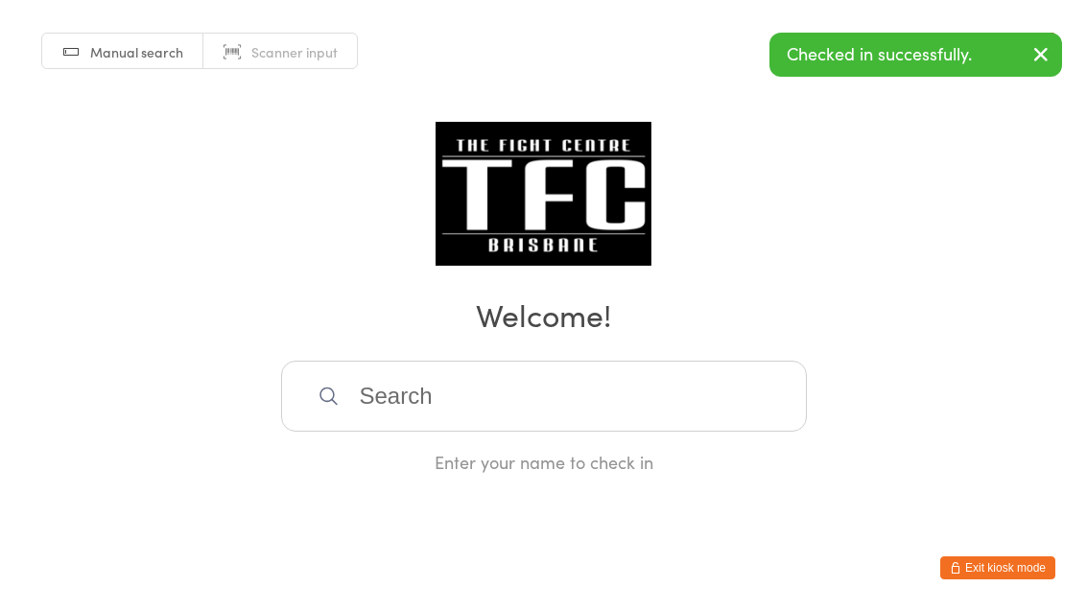
click at [476, 414] on input "search" at bounding box center [544, 396] width 526 height 71
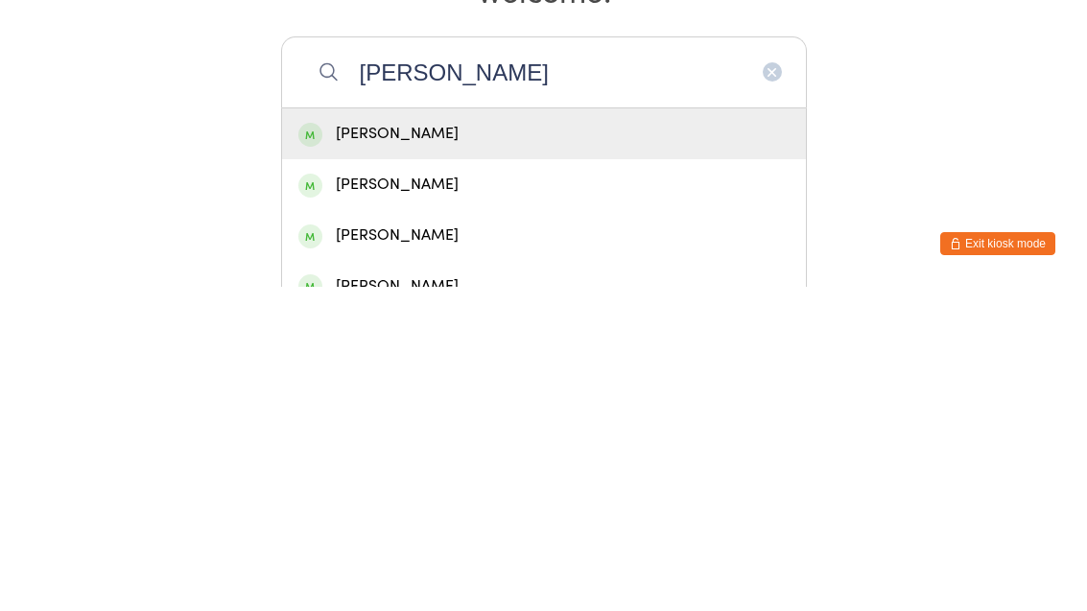
type input "Zane"
click at [470, 445] on div "Zane Poon" at bounding box center [543, 458] width 491 height 26
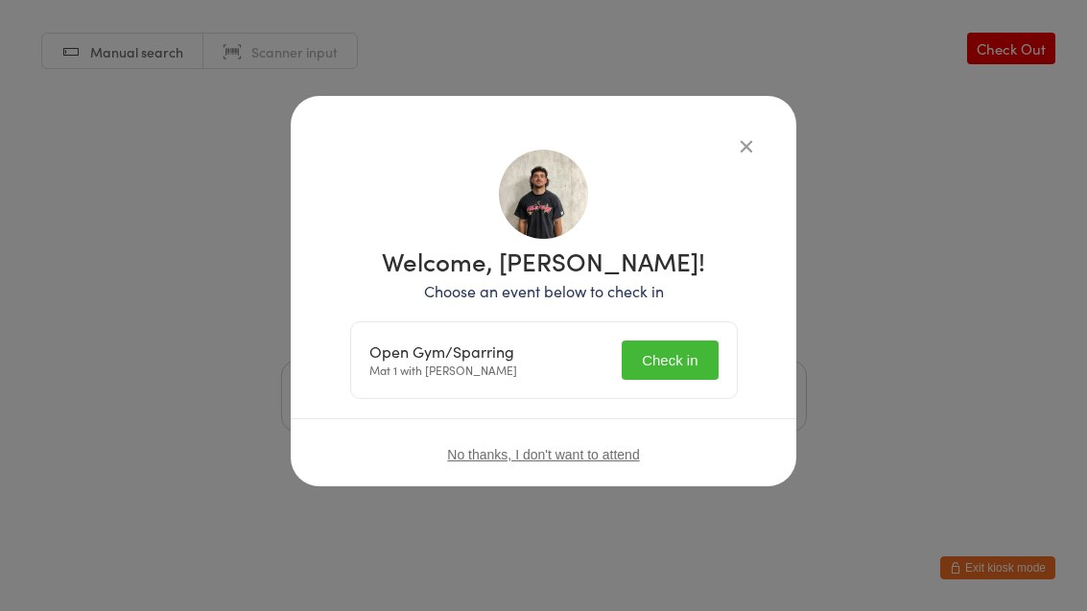
click at [661, 360] on button "Check in" at bounding box center [670, 360] width 96 height 39
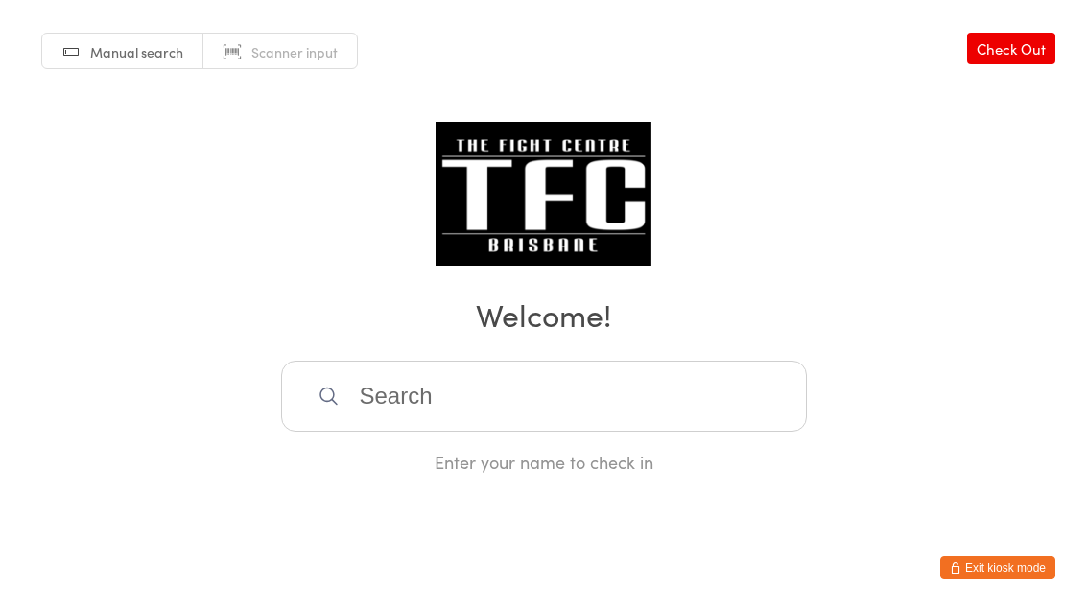
click at [462, 432] on input "search" at bounding box center [544, 396] width 526 height 71
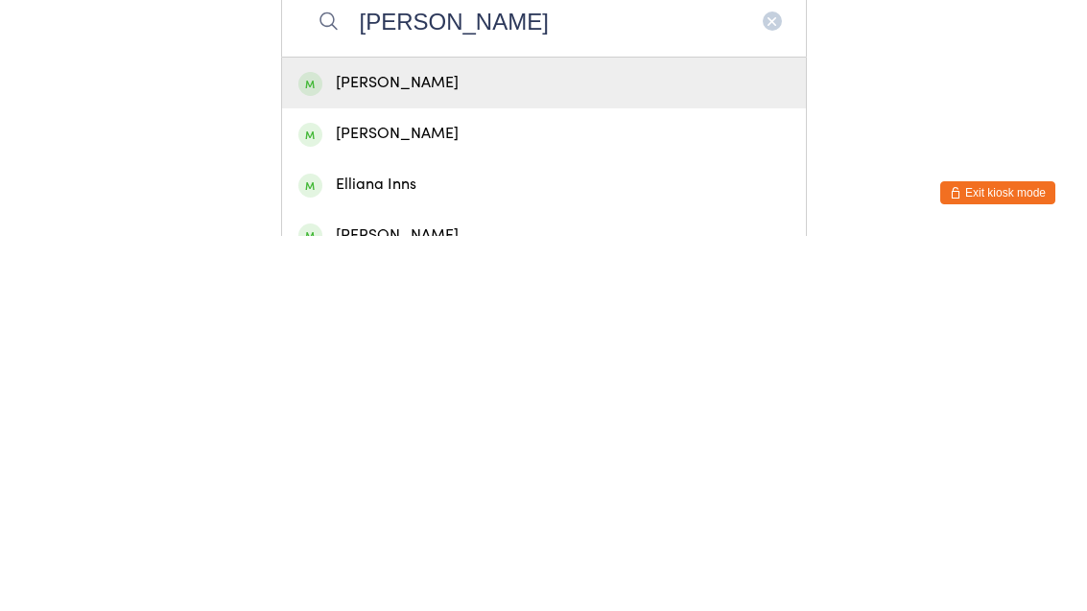
type input "Ellie"
click at [420, 445] on div "Ellie Swiatek" at bounding box center [543, 458] width 491 height 26
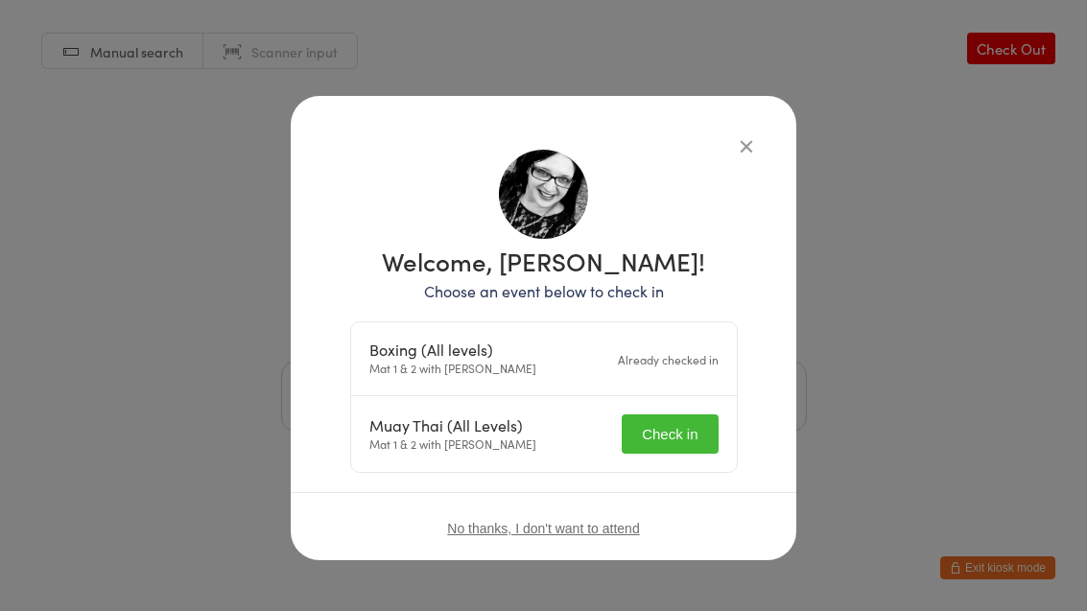
click at [667, 416] on button "Check in" at bounding box center [670, 433] width 96 height 39
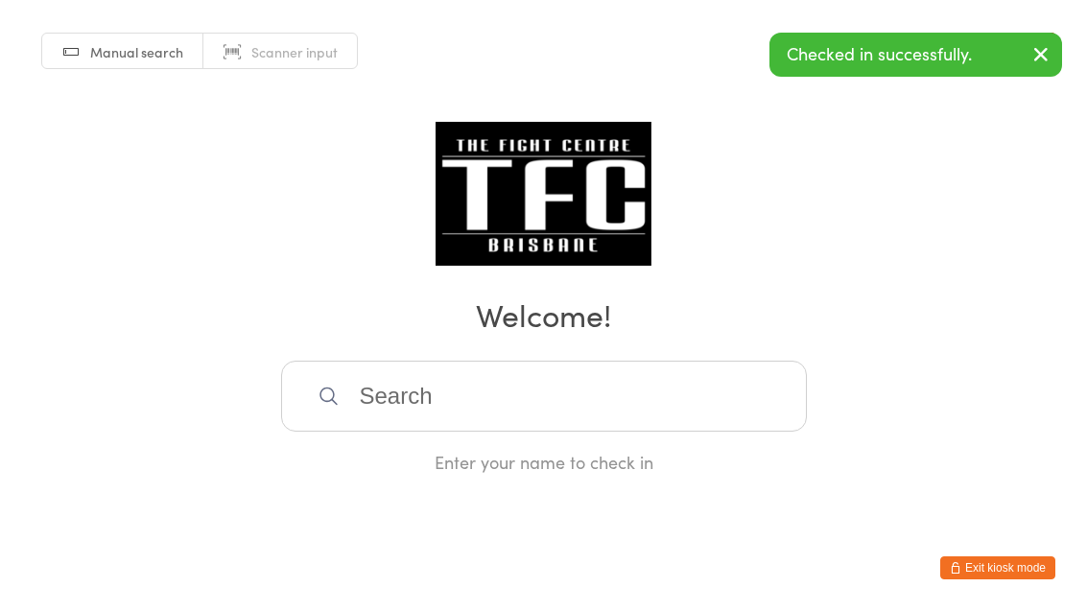
click at [612, 419] on input "search" at bounding box center [544, 396] width 526 height 71
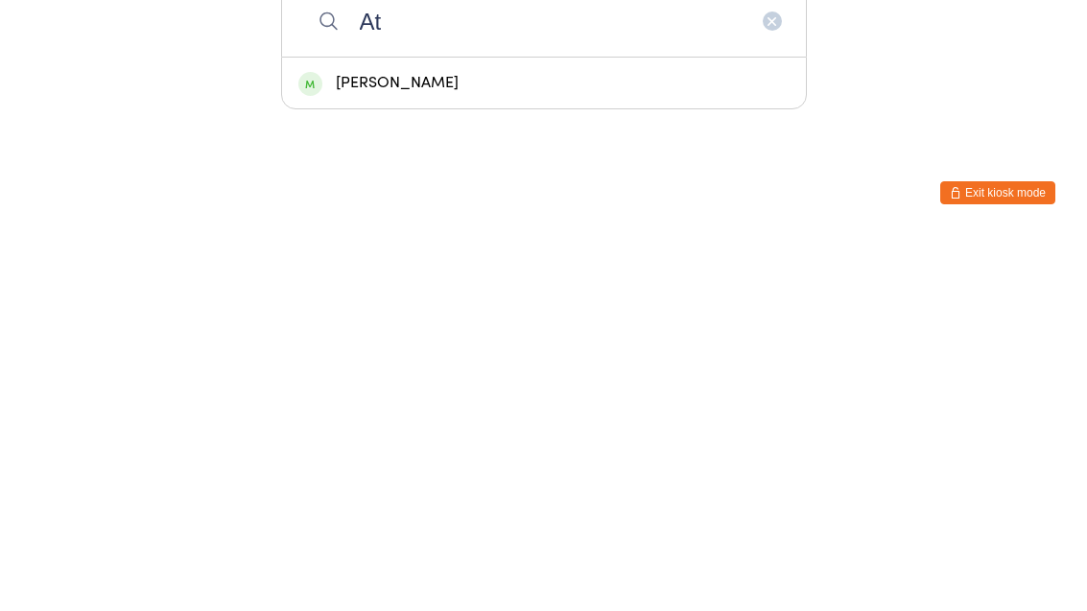
type input "A"
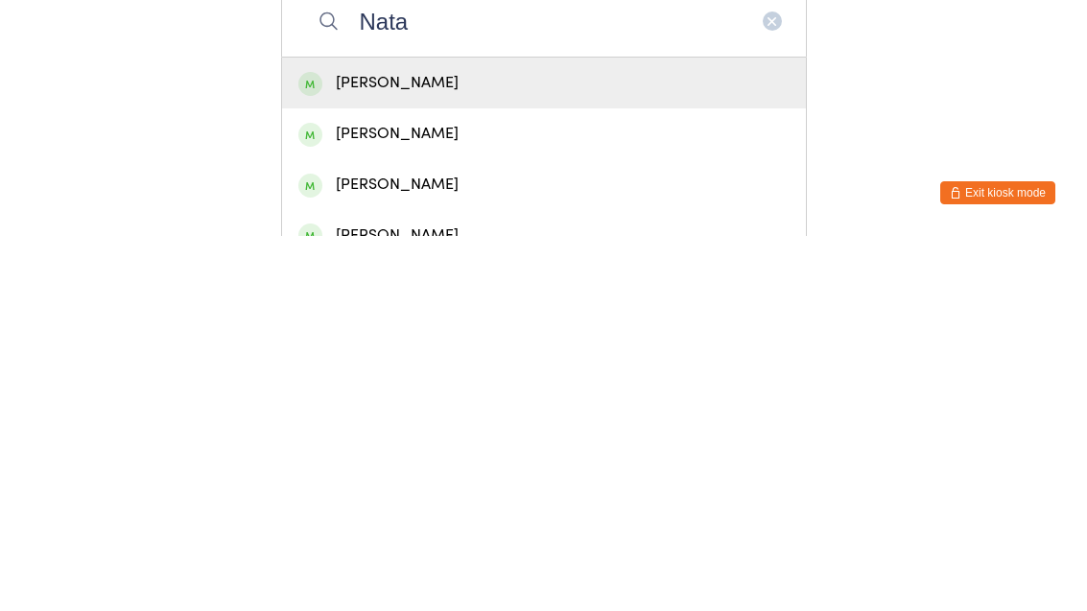
type input "Nata"
click at [445, 445] on div "Natalie Garrard" at bounding box center [543, 458] width 491 height 26
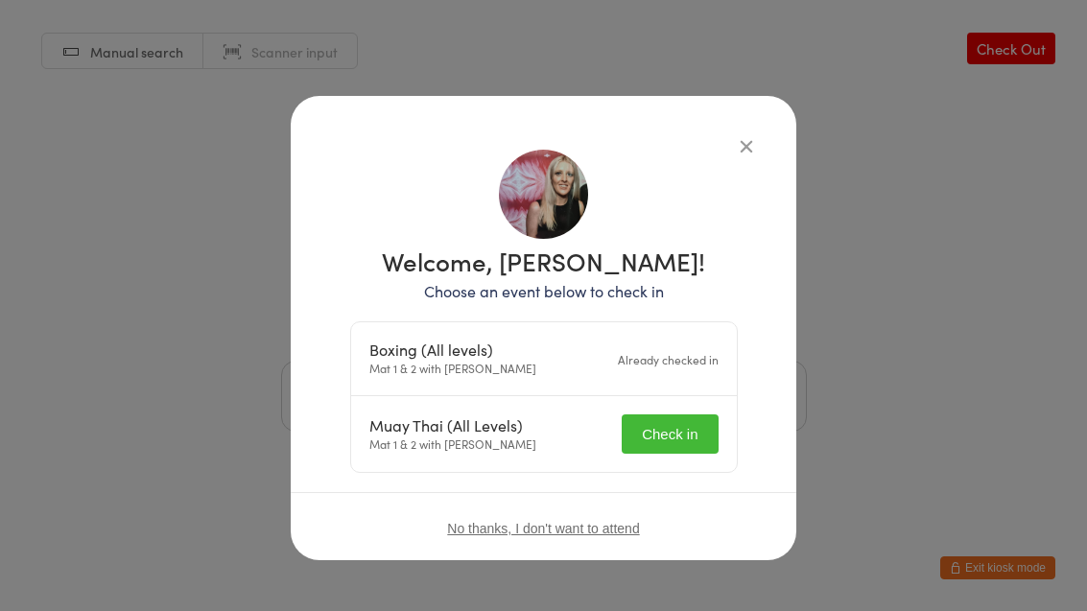
click at [670, 430] on button "Check in" at bounding box center [670, 433] width 96 height 39
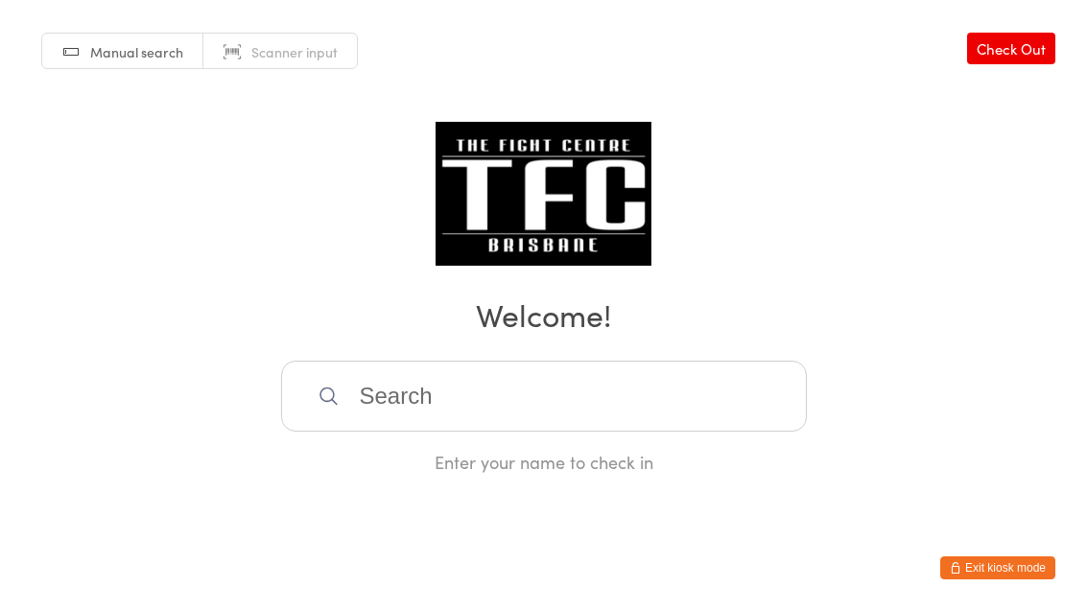
click at [417, 369] on div "Manual search Scanner input Check Out Welcome! Enter your name to check in" at bounding box center [543, 237] width 1087 height 474
click at [458, 420] on input "search" at bounding box center [544, 396] width 526 height 71
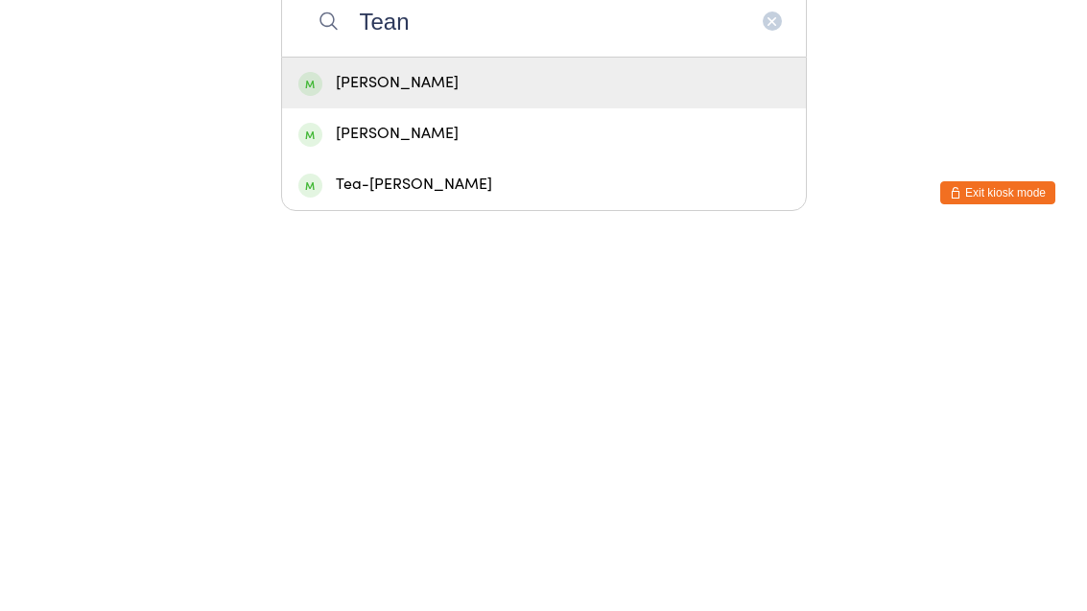
type input "Tean"
click at [451, 445] on div "Teanau Henry" at bounding box center [543, 458] width 491 height 26
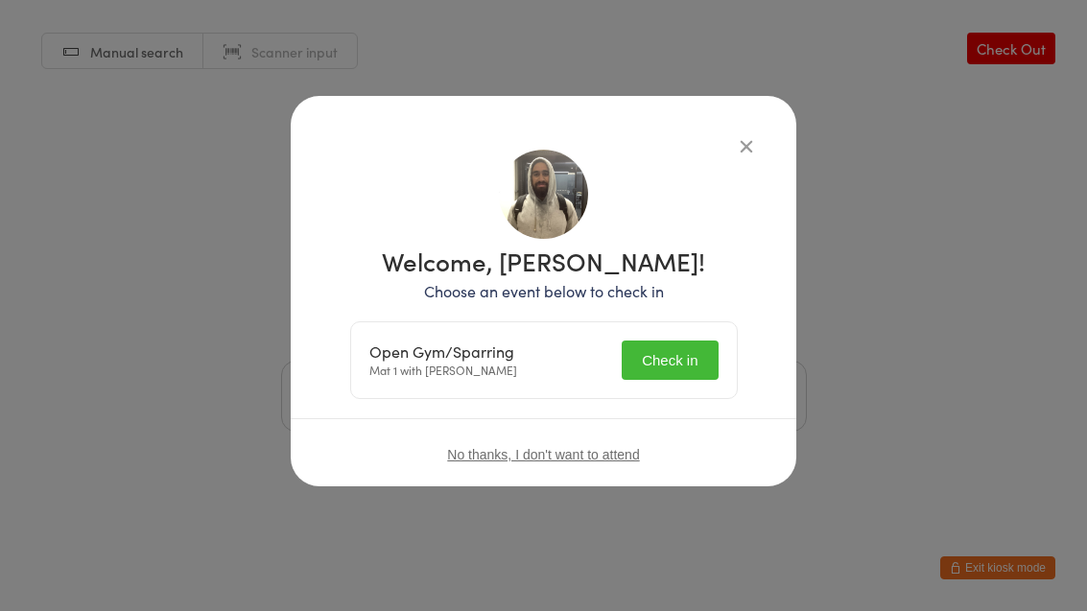
click at [665, 367] on button "Check in" at bounding box center [670, 360] width 96 height 39
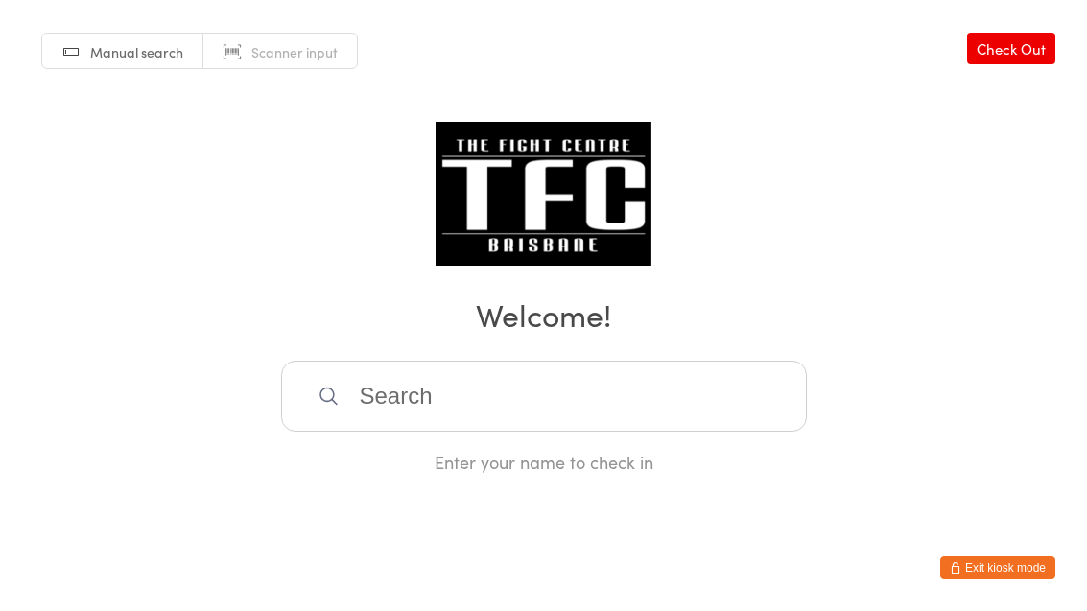
click at [546, 403] on input "search" at bounding box center [544, 396] width 526 height 71
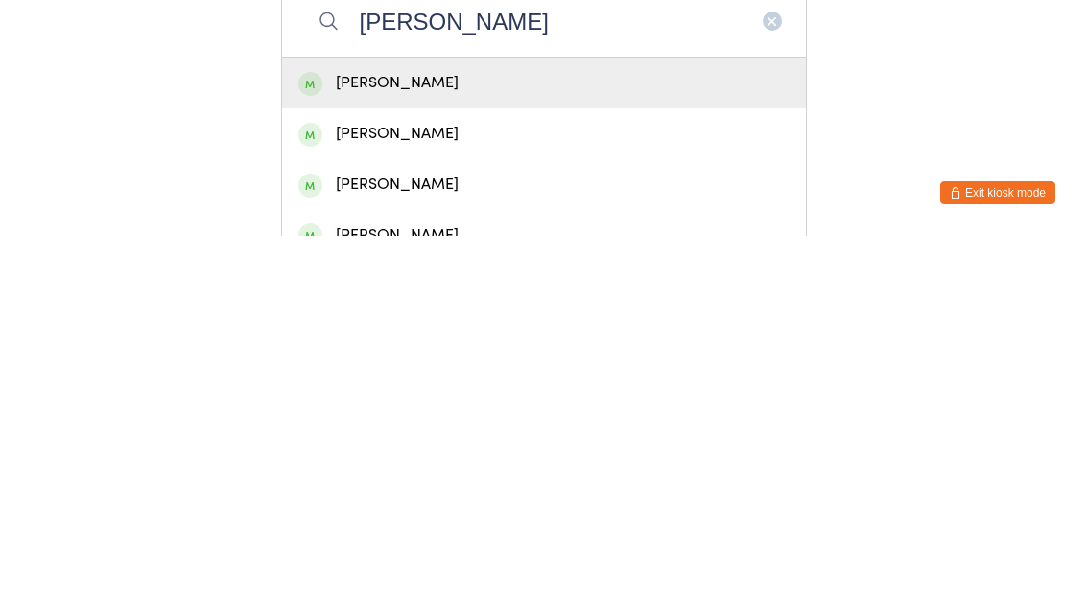
type input "Liam porter"
click at [553, 445] on div "Liam Porter" at bounding box center [543, 458] width 491 height 26
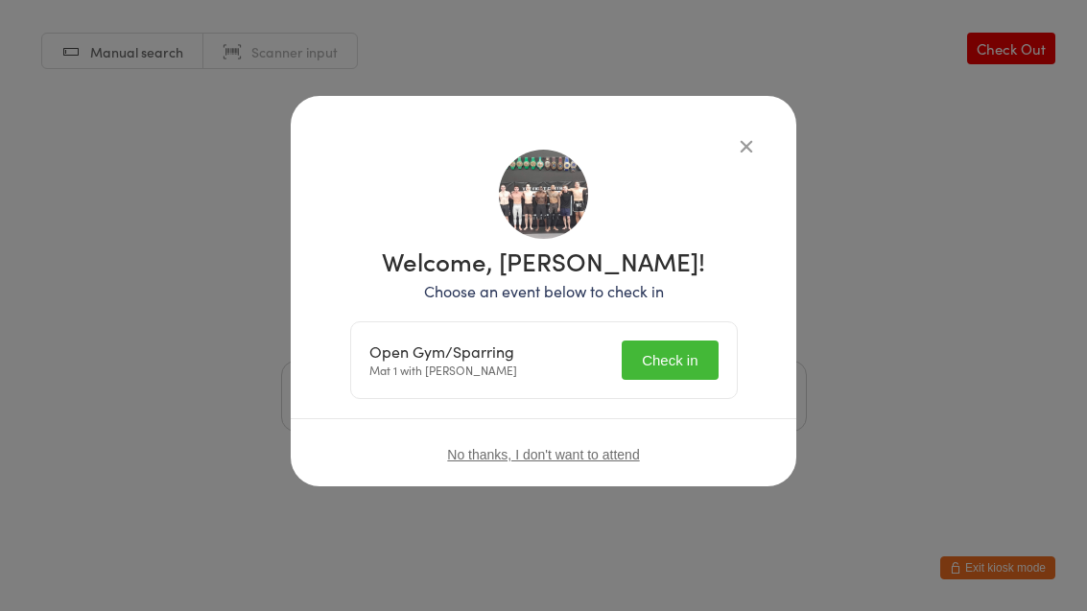
click at [695, 368] on button "Check in" at bounding box center [670, 360] width 96 height 39
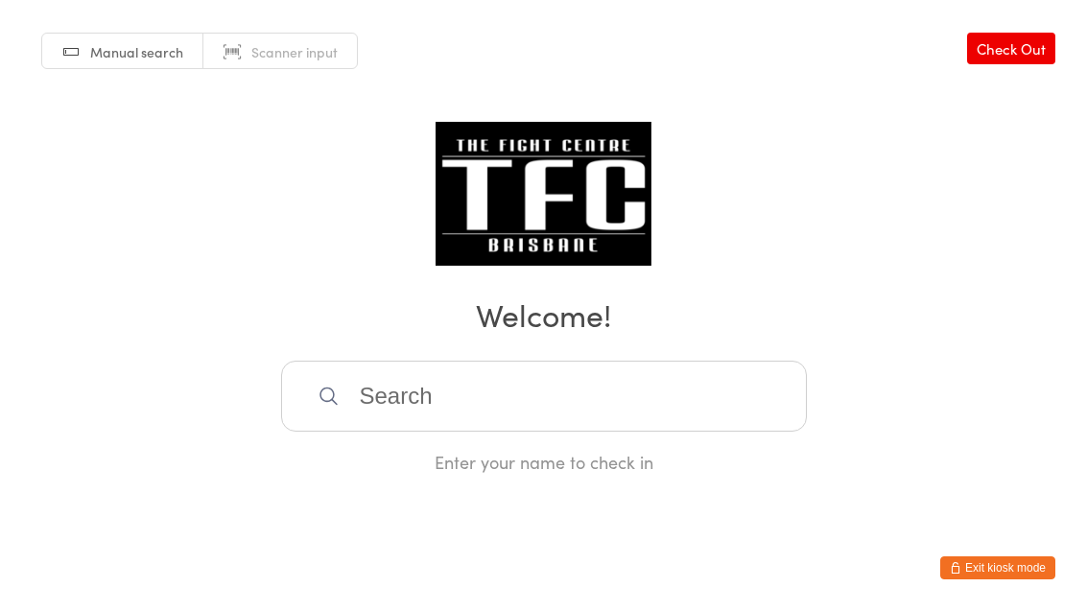
click at [765, 378] on input "search" at bounding box center [544, 396] width 526 height 71
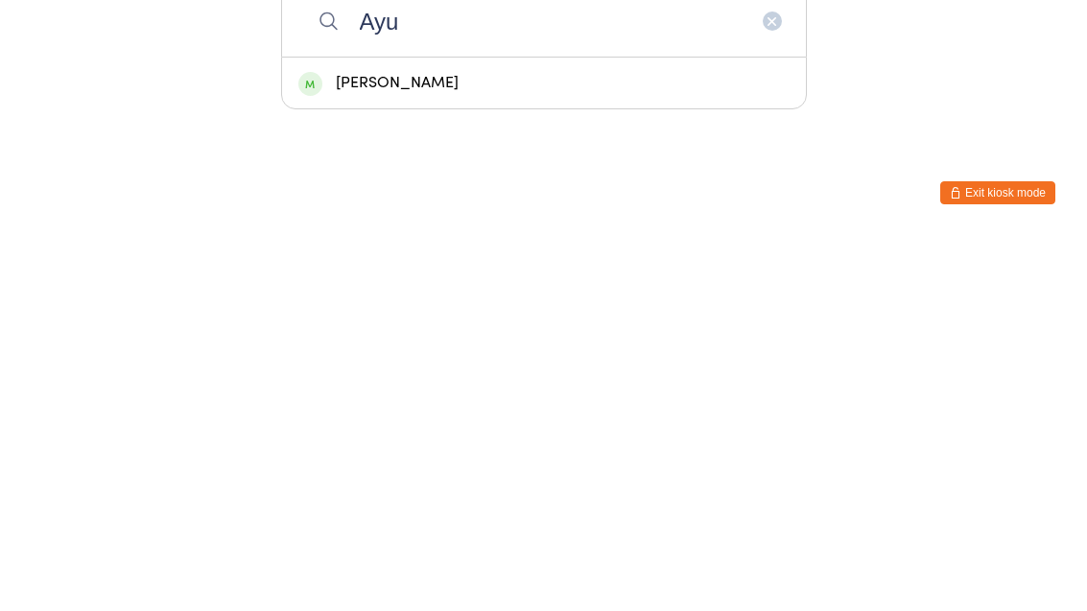
type input "Ayu"
click at [689, 445] on div "Ayush Lal" at bounding box center [543, 458] width 491 height 26
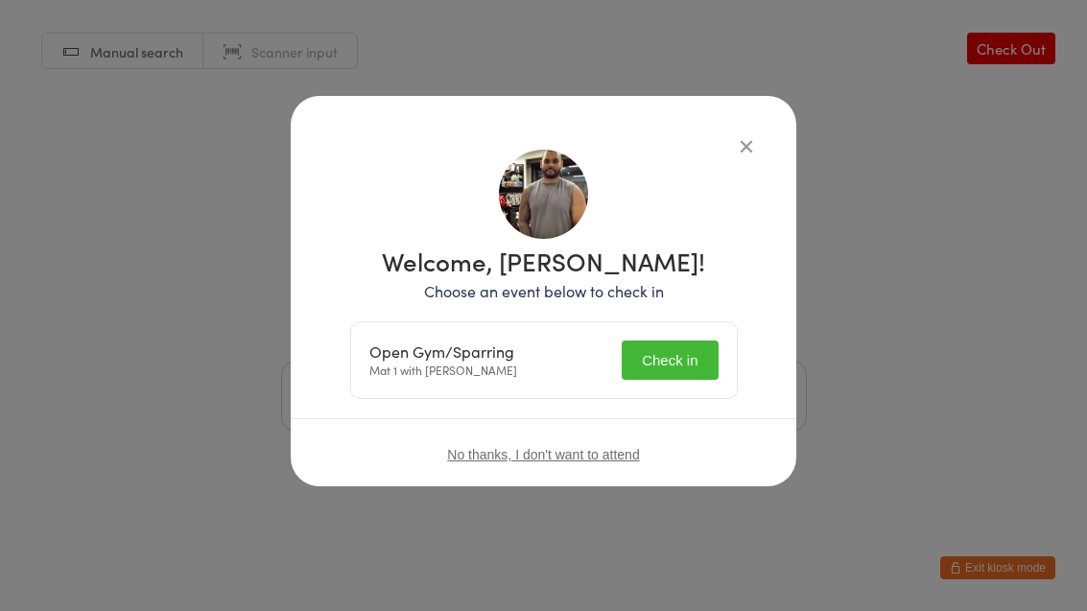
click at [678, 367] on button "Check in" at bounding box center [670, 360] width 96 height 39
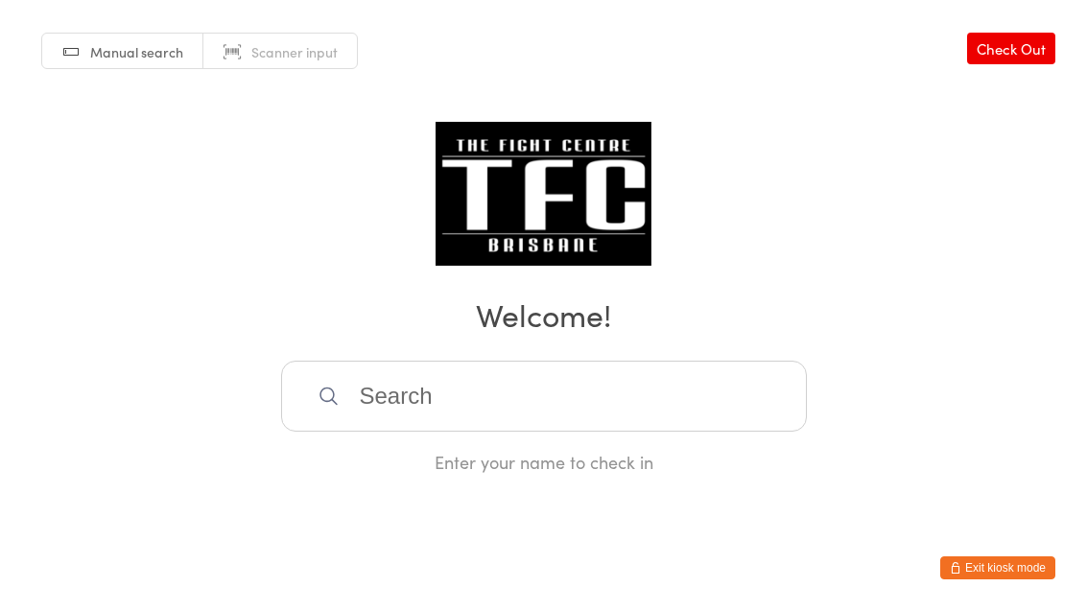
click at [349, 398] on input "search" at bounding box center [544, 396] width 526 height 71
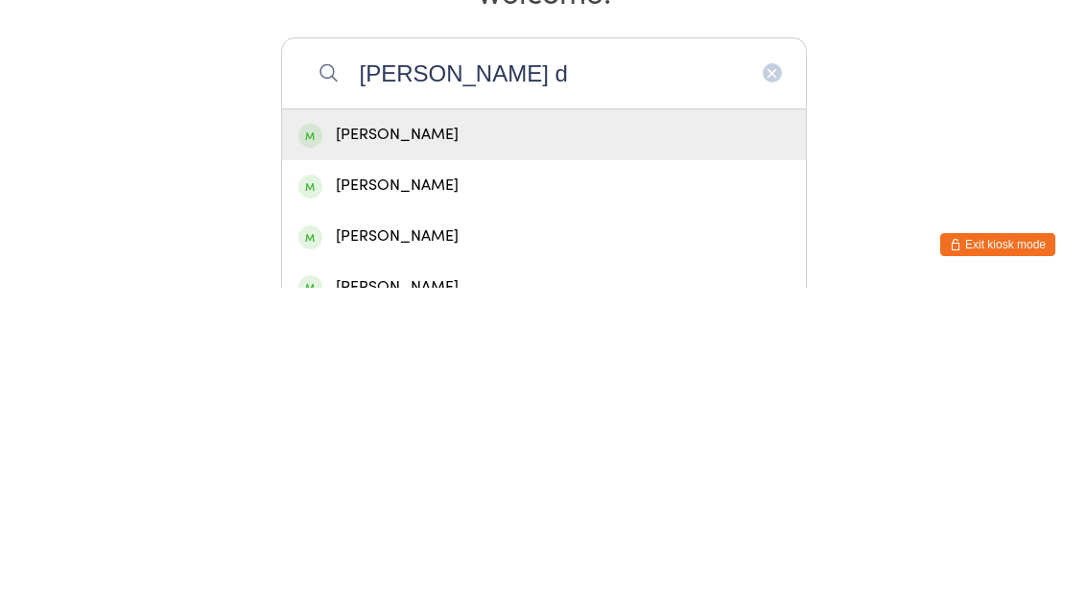
type input "Mulcahy d"
click at [403, 445] on div "Danielle Mulcahy" at bounding box center [543, 458] width 491 height 26
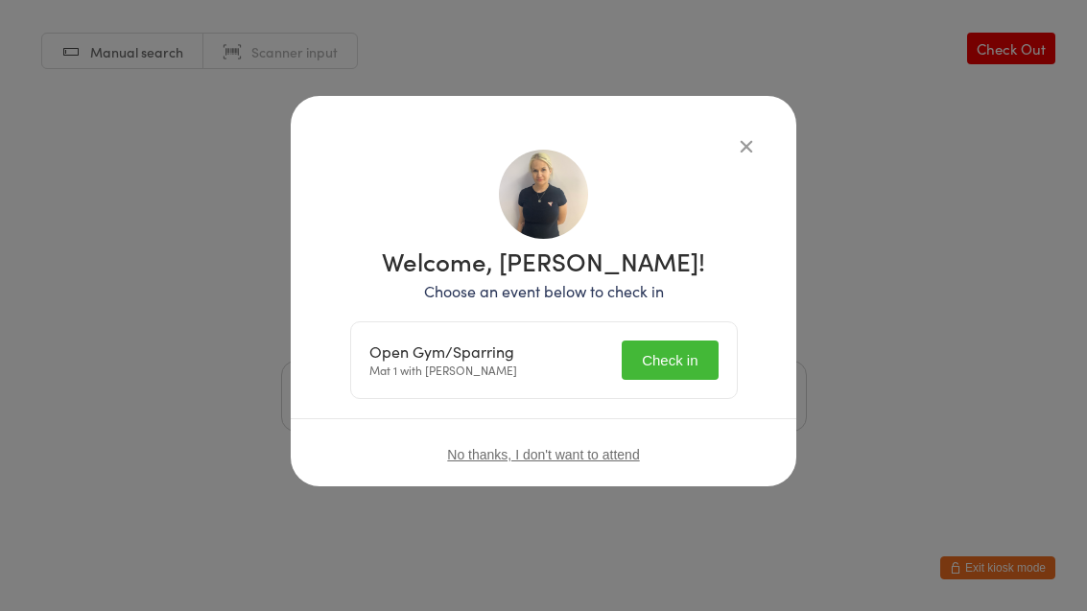
click at [674, 346] on button "Check in" at bounding box center [670, 360] width 96 height 39
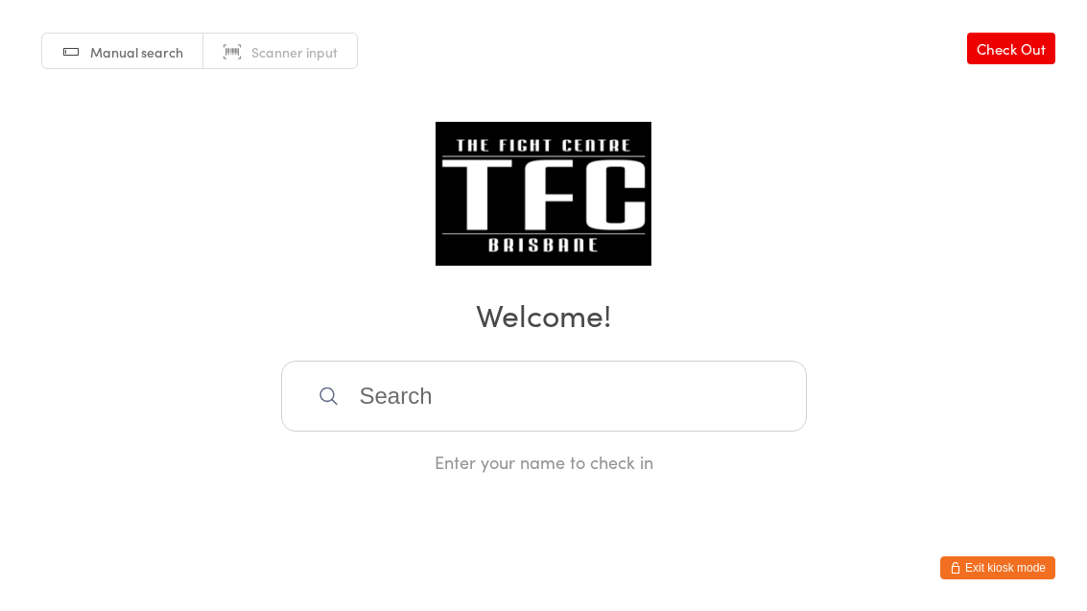
click at [478, 415] on input "search" at bounding box center [544, 396] width 526 height 71
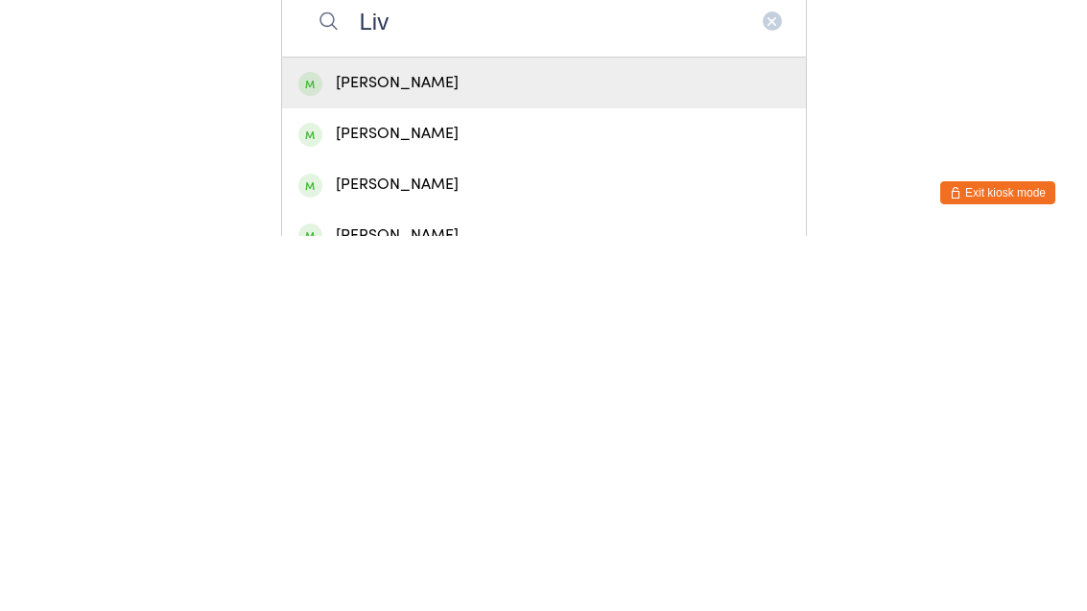
type input "Liv"
click at [423, 445] on div "Liv Pio" at bounding box center [543, 458] width 491 height 26
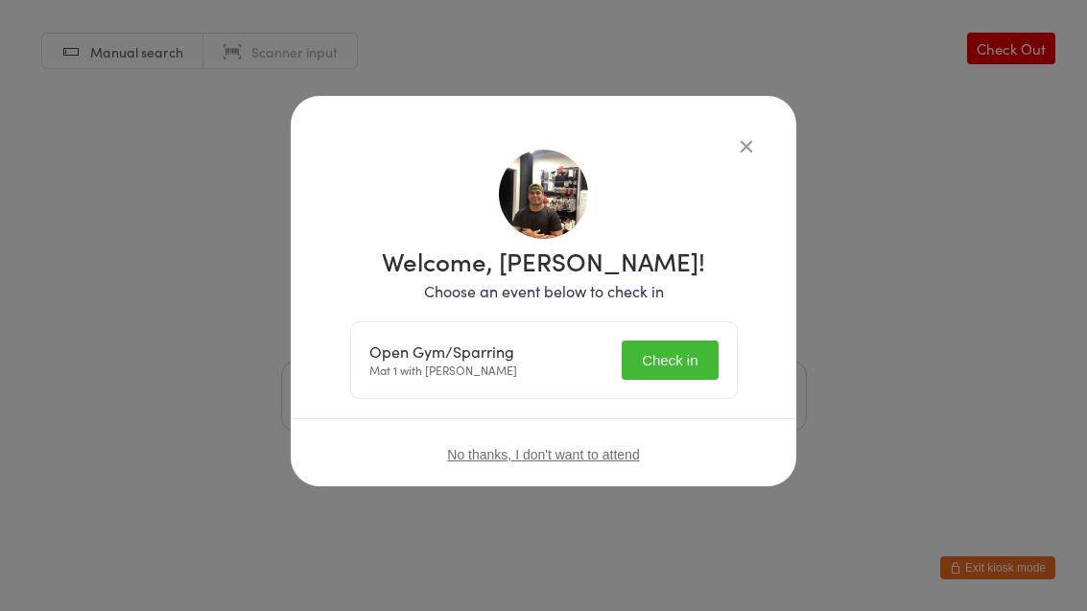
click at [673, 365] on button "Check in" at bounding box center [670, 360] width 96 height 39
